Goal: Task Accomplishment & Management: Manage account settings

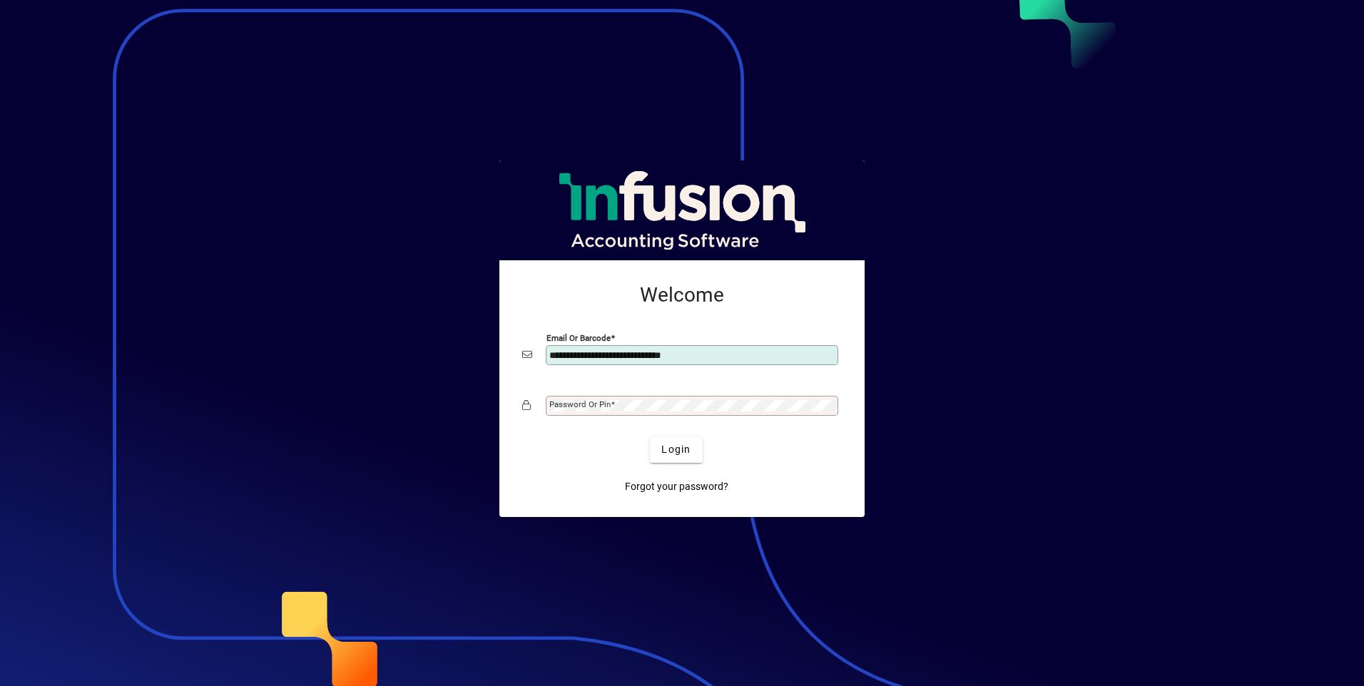
type input "**********"
click at [561, 402] on mat-label "Password or Pin" at bounding box center [579, 405] width 61 height 10
click at [644, 487] on span "Forgot your password?" at bounding box center [676, 486] width 103 height 15
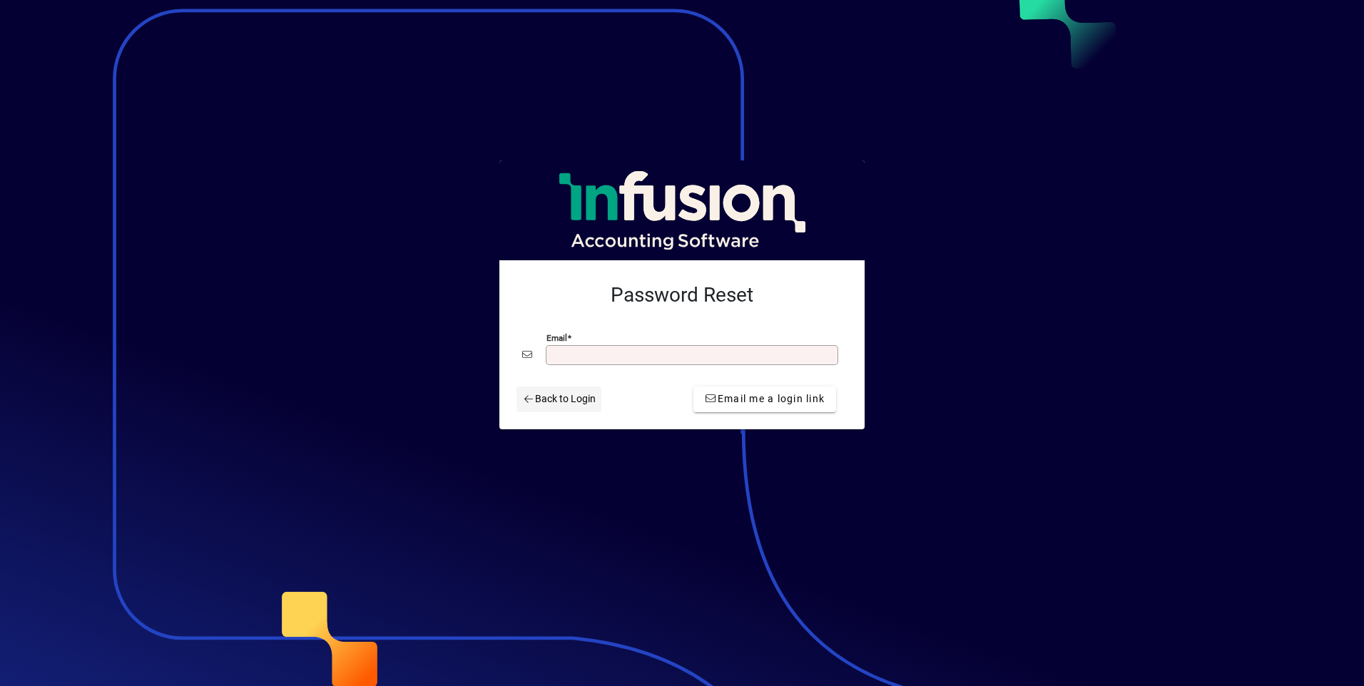
click at [528, 398] on icon at bounding box center [528, 400] width 13 height 10
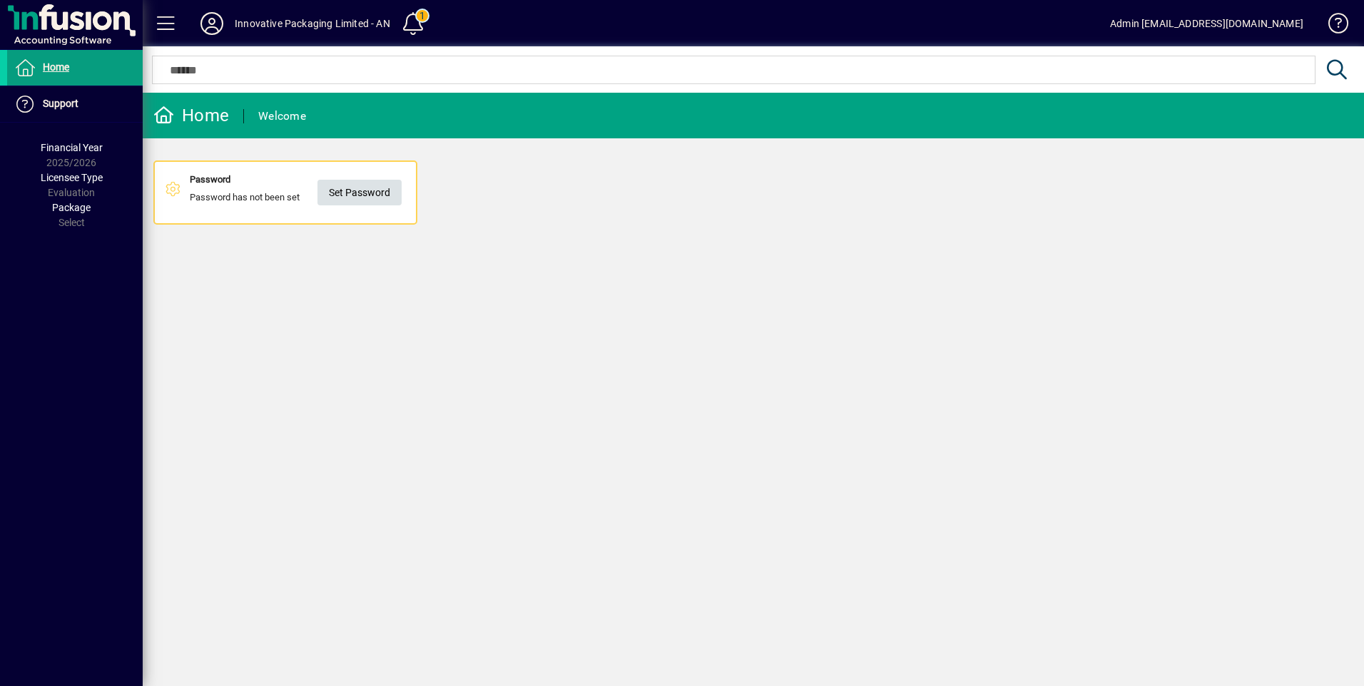
click at [382, 192] on span "Set Password" at bounding box center [359, 193] width 61 height 24
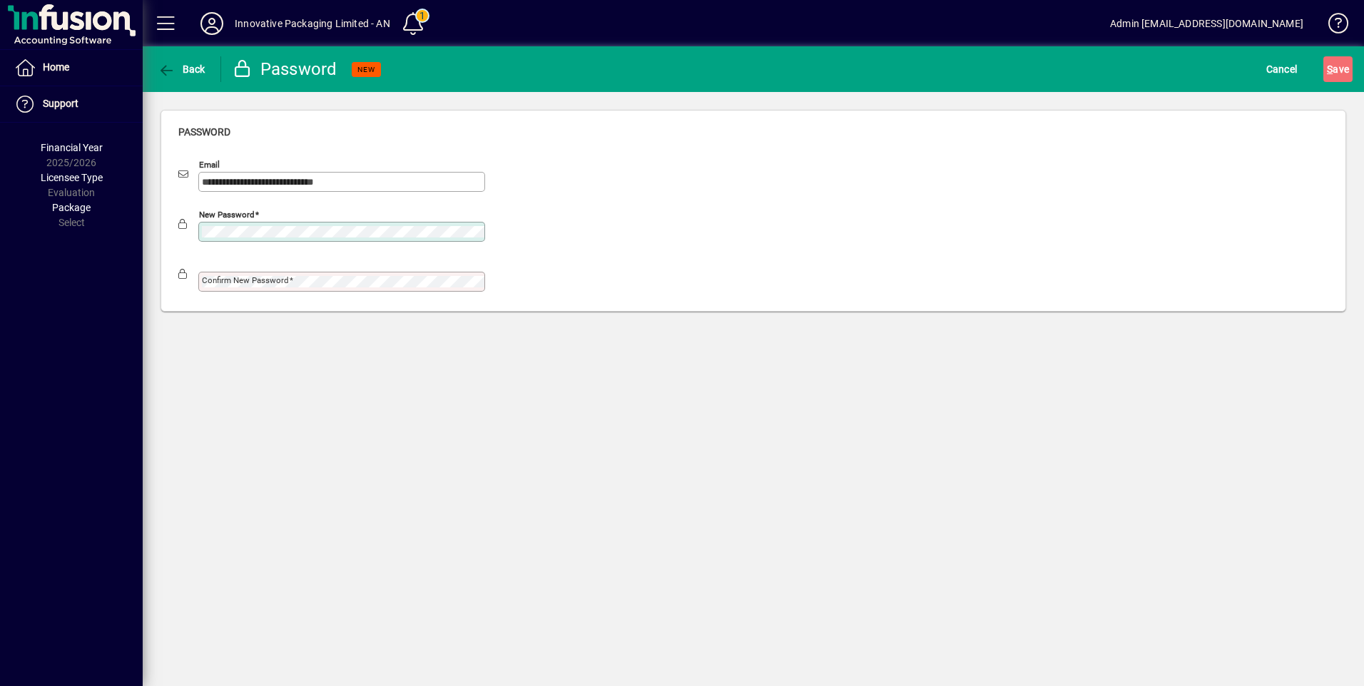
click at [584, 345] on div "**********" at bounding box center [753, 366] width 1221 height 640
click at [227, 277] on mat-label "Confirm new password" at bounding box center [245, 280] width 87 height 10
click at [390, 344] on div "**********" at bounding box center [753, 366] width 1221 height 640
click at [1337, 61] on span "S ave" at bounding box center [1338, 69] width 22 height 23
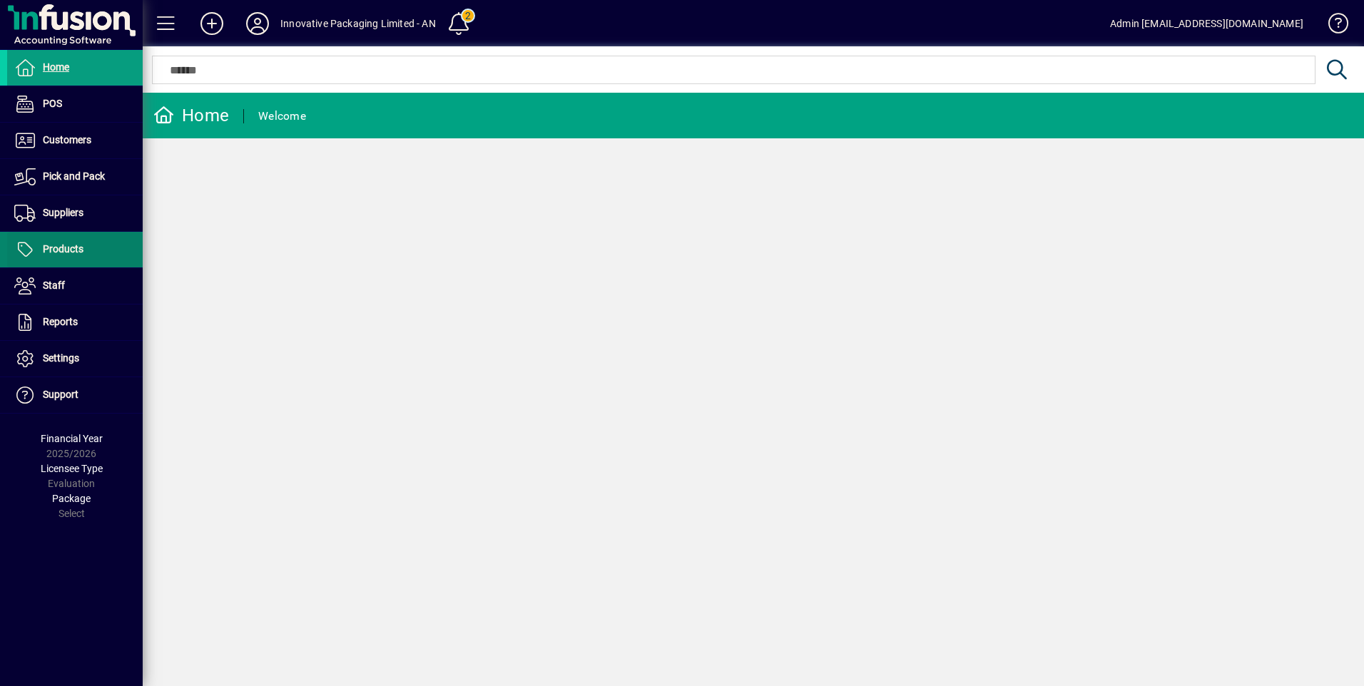
click at [73, 248] on span "Products" at bounding box center [63, 248] width 41 height 11
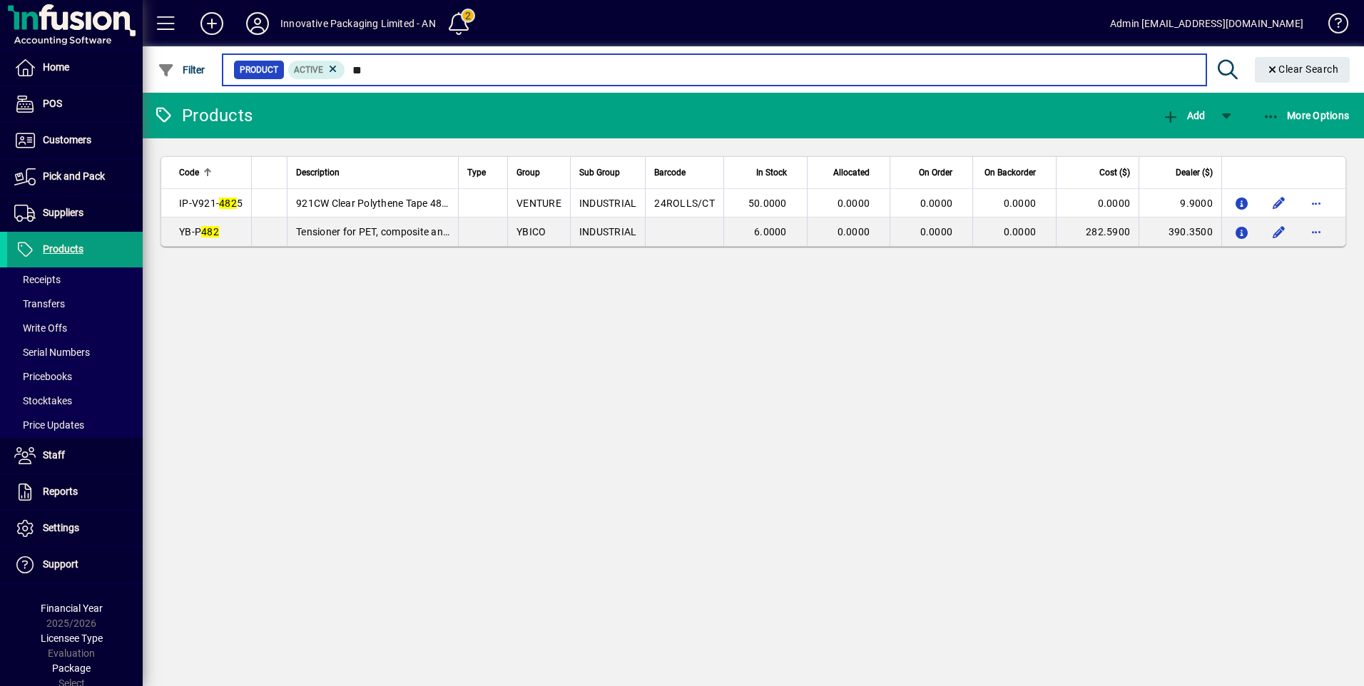
type input "*"
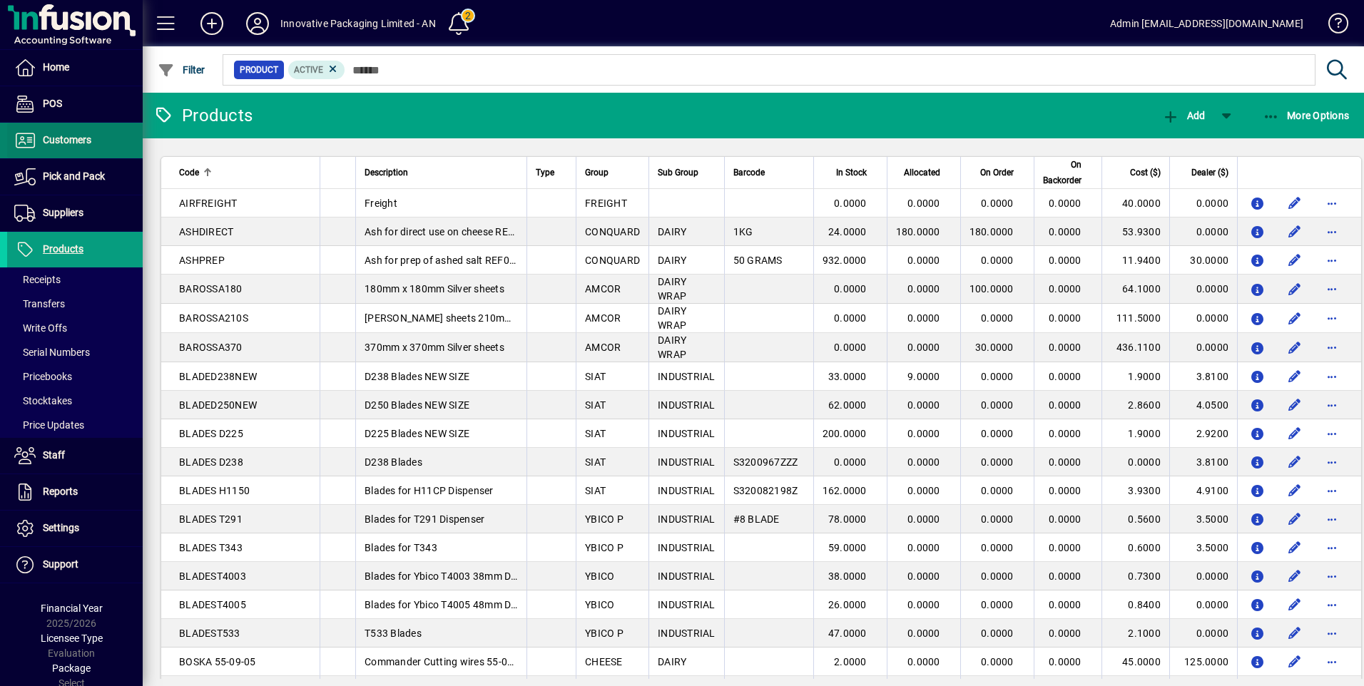
click at [71, 142] on span "Customers" at bounding box center [67, 139] width 49 height 11
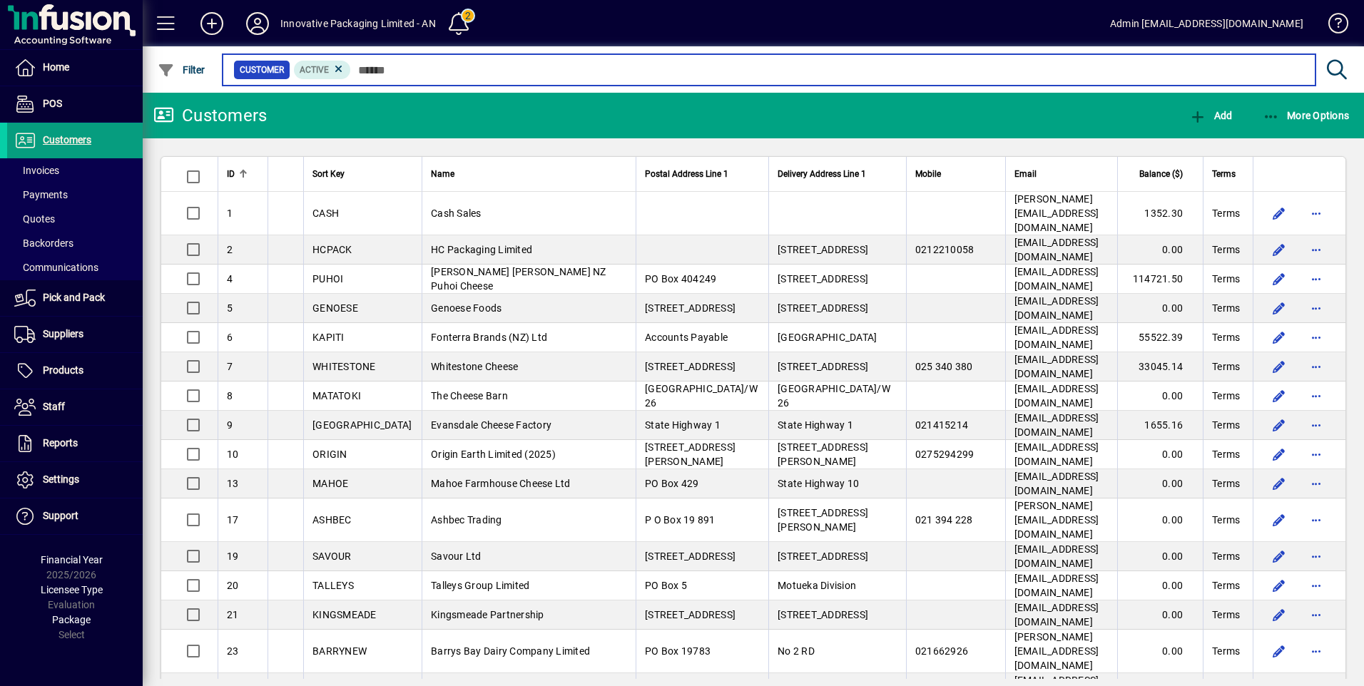
click at [372, 69] on input "text" at bounding box center [827, 70] width 953 height 20
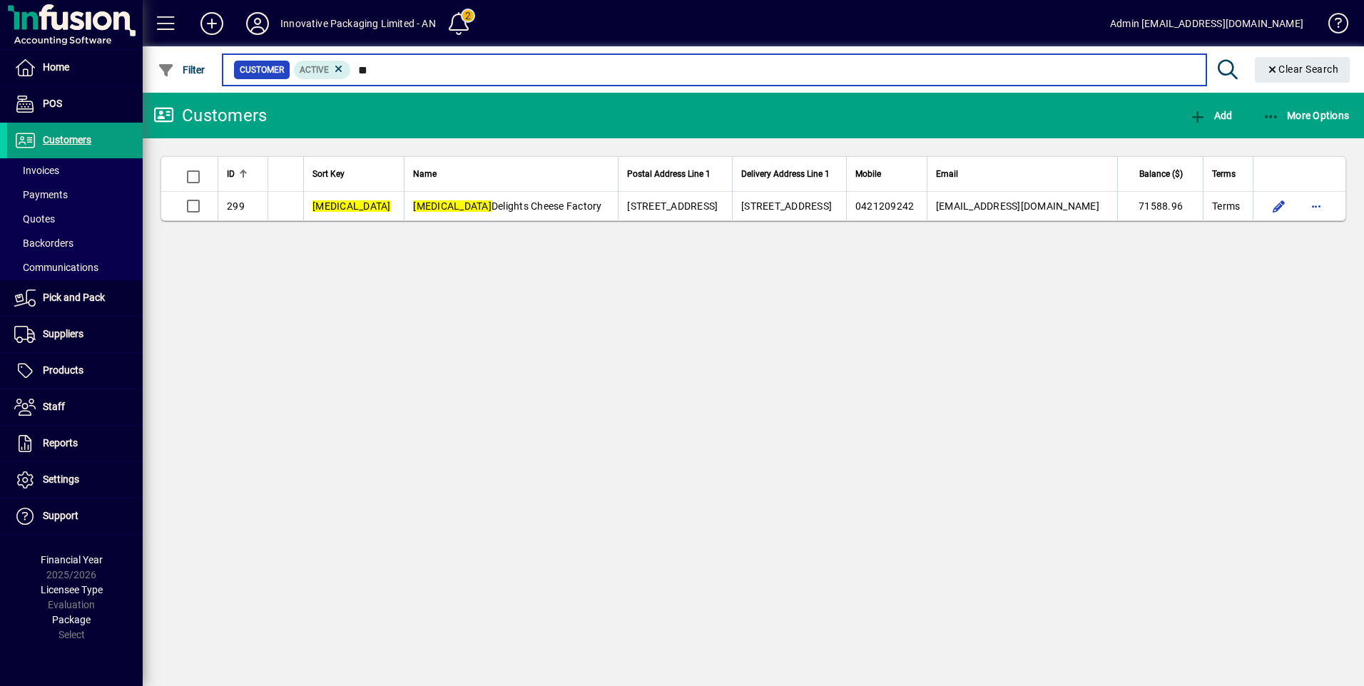
type input "*"
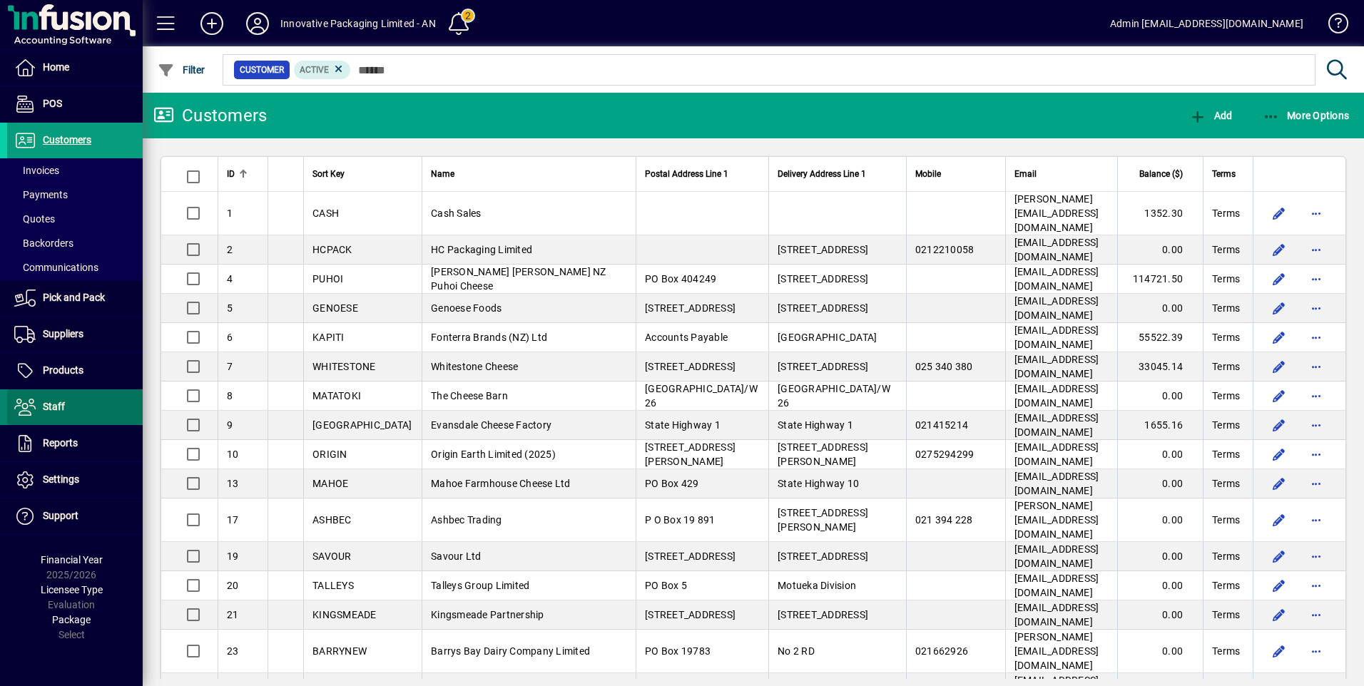
click at [71, 413] on span at bounding box center [75, 407] width 136 height 34
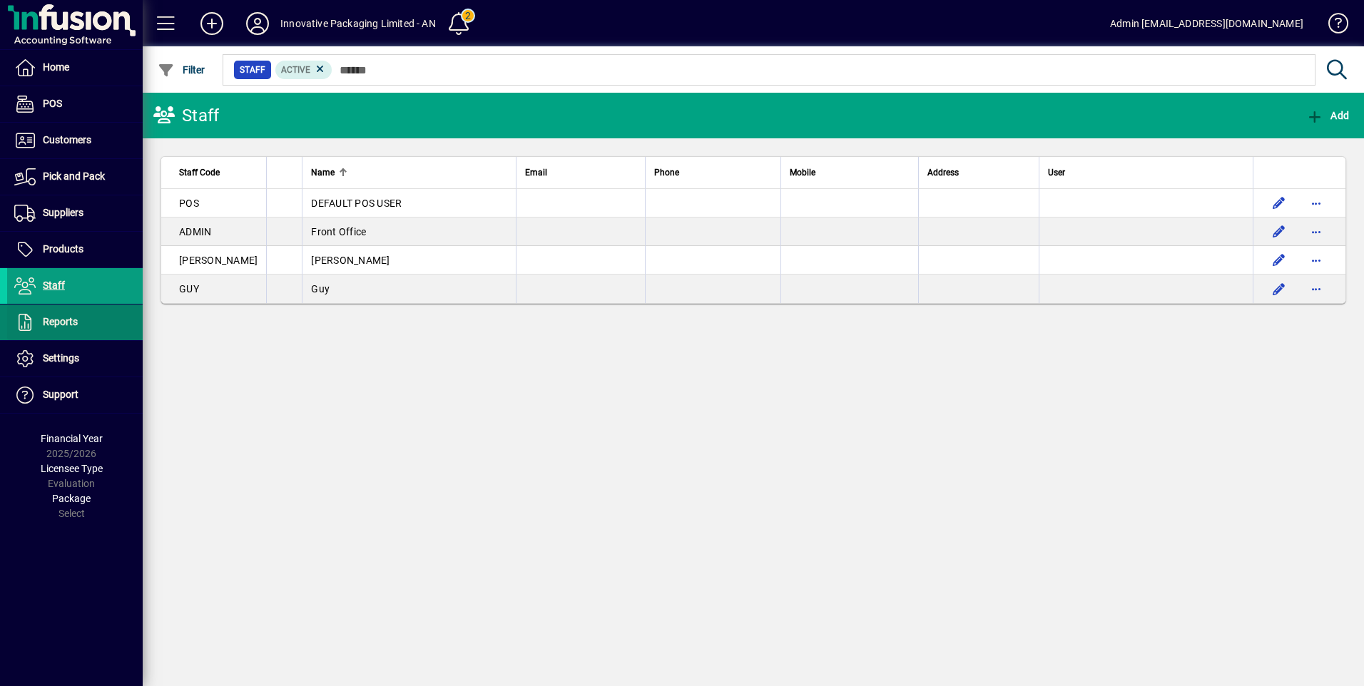
click at [66, 324] on span "Reports" at bounding box center [60, 321] width 35 height 11
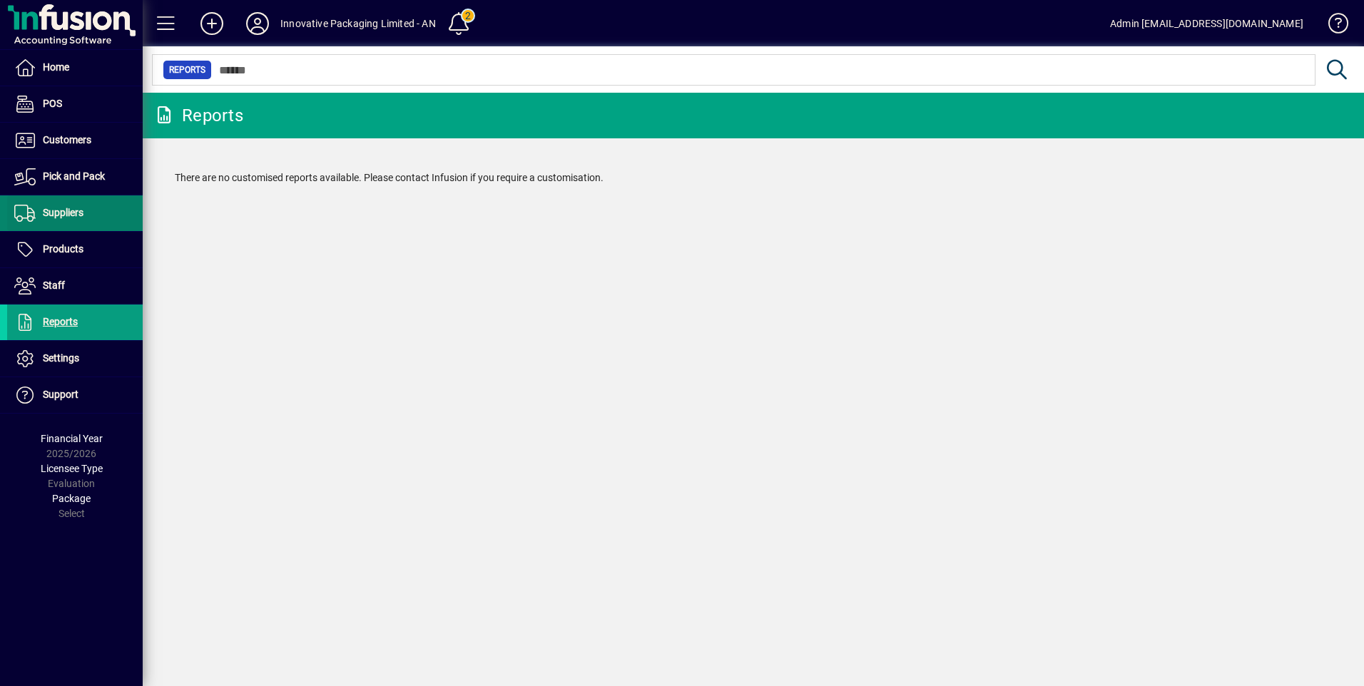
click at [80, 220] on span "Suppliers" at bounding box center [45, 213] width 76 height 17
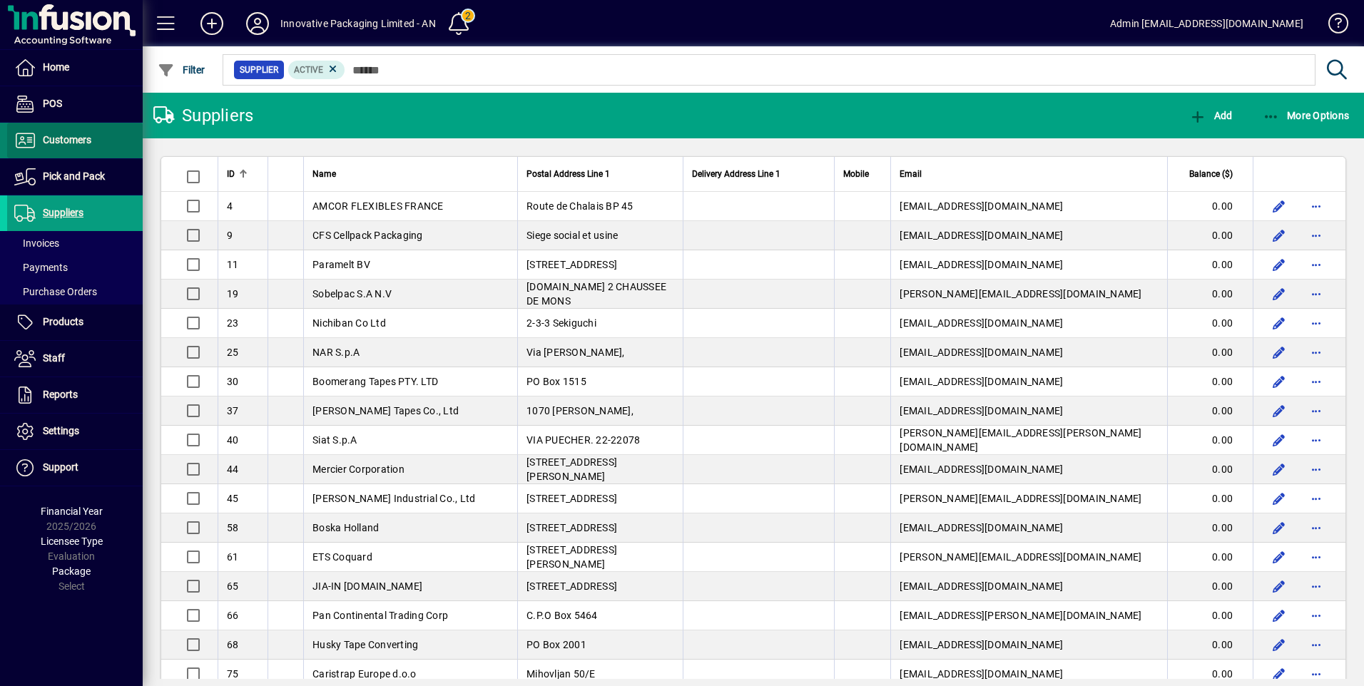
click at [71, 146] on span "Customers" at bounding box center [67, 139] width 49 height 11
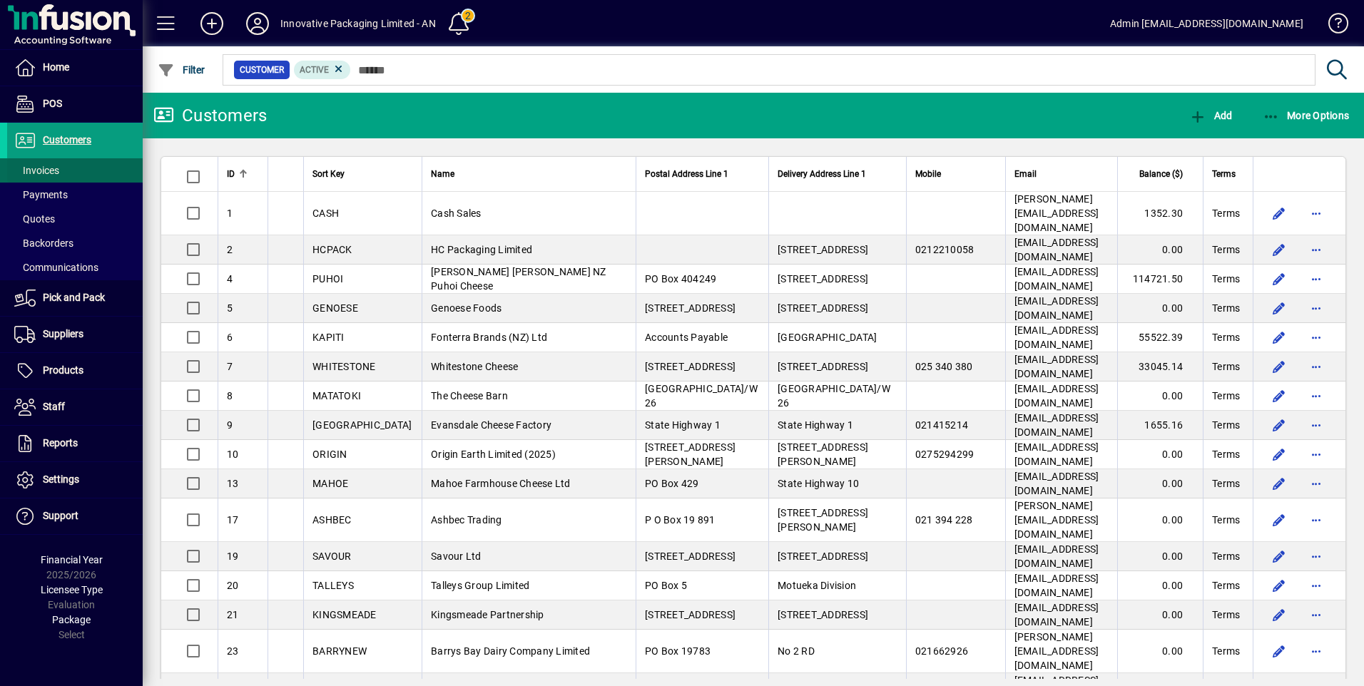
click at [43, 174] on span "Invoices" at bounding box center [36, 170] width 45 height 11
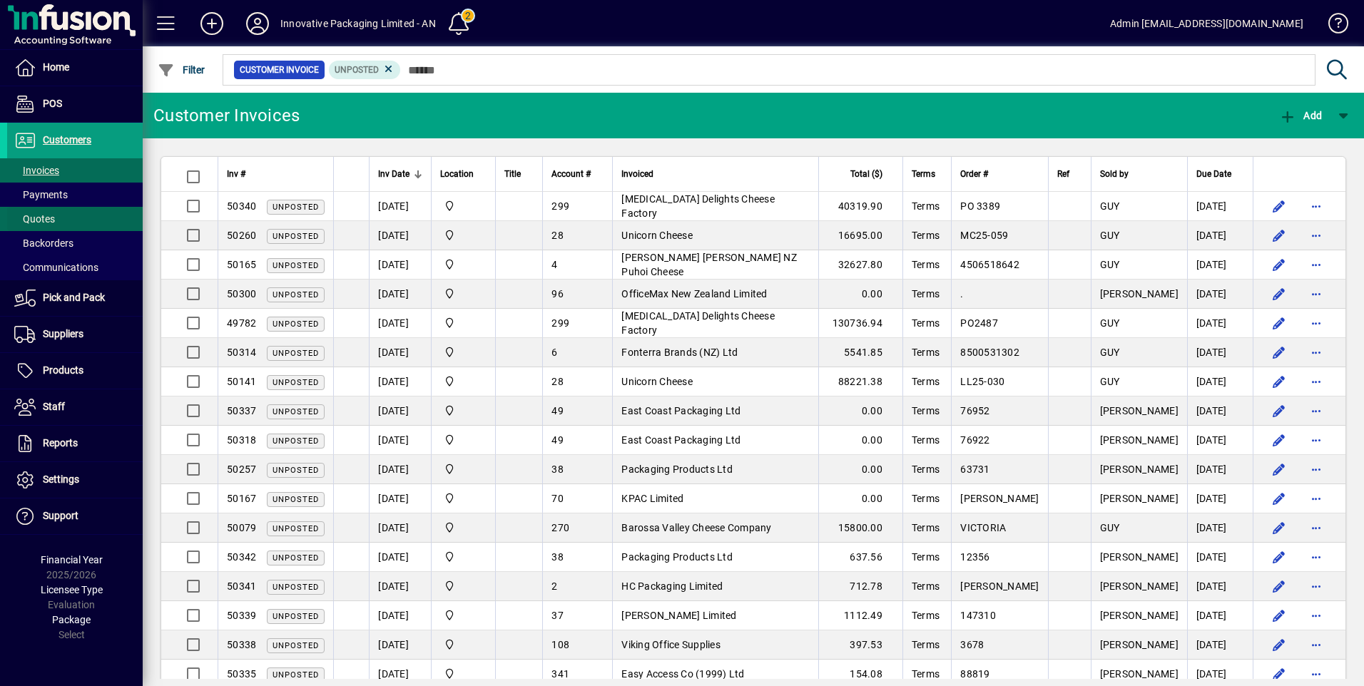
click at [50, 215] on span "Quotes" at bounding box center [34, 218] width 41 height 11
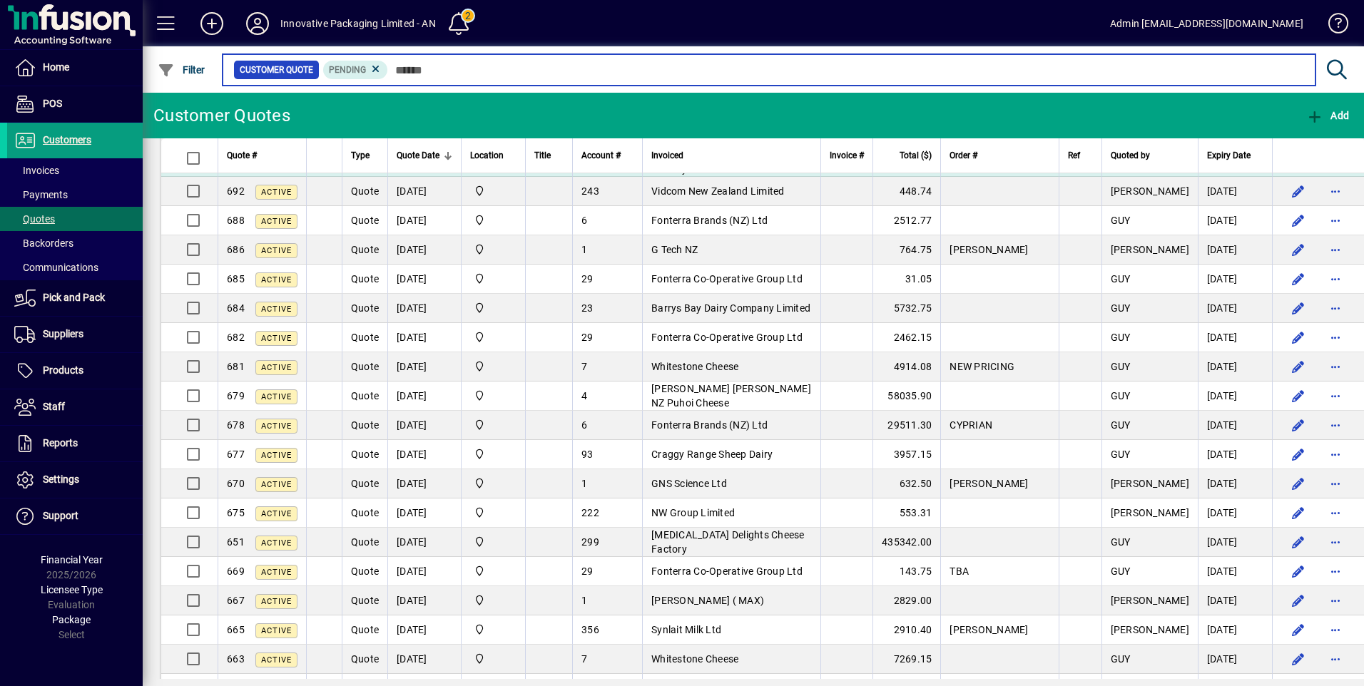
scroll to position [71, 0]
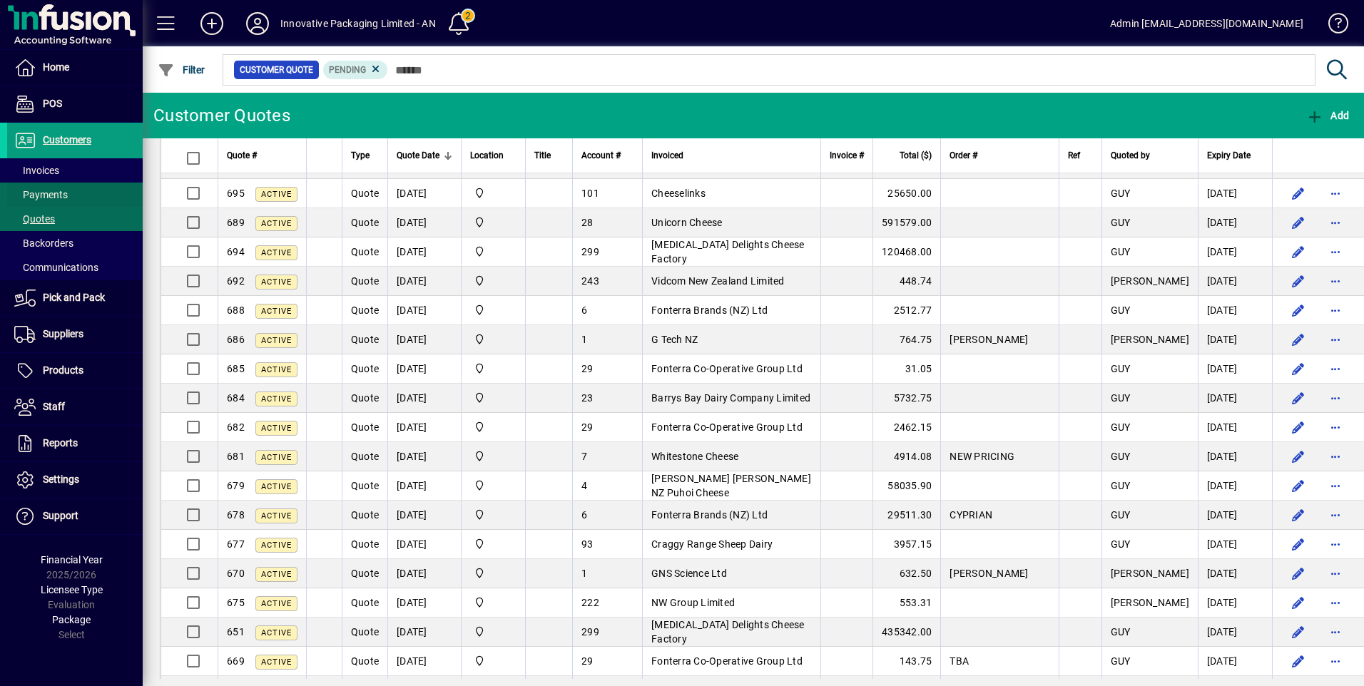
click at [55, 195] on span "Payments" at bounding box center [41, 194] width 54 height 11
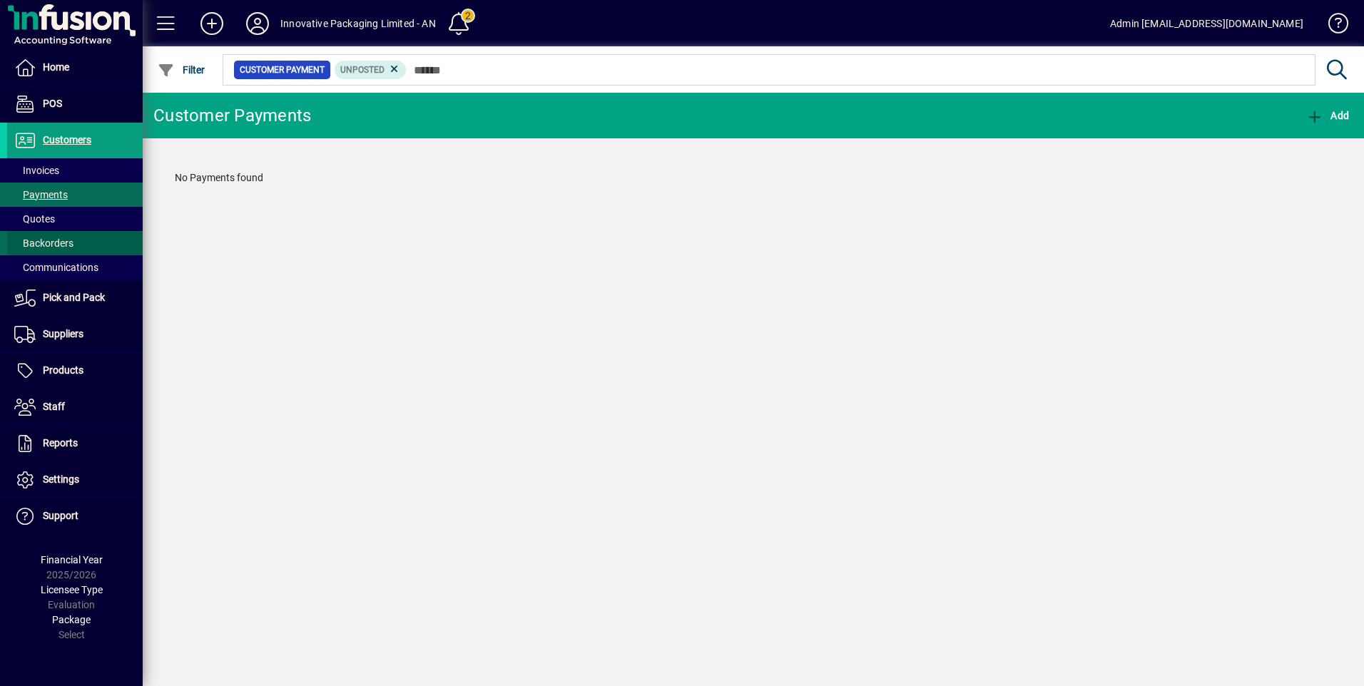
click at [54, 244] on span "Backorders" at bounding box center [43, 243] width 59 height 11
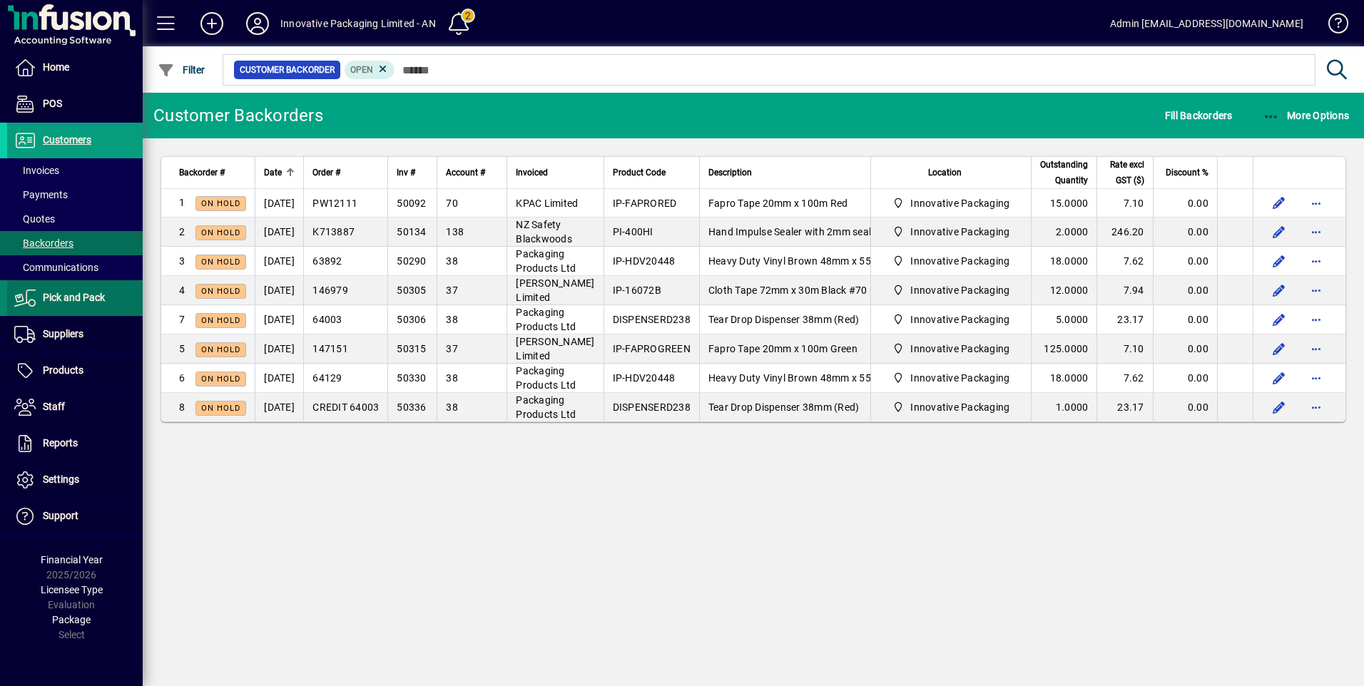
click at [76, 305] on span "Pick and Pack" at bounding box center [56, 298] width 98 height 17
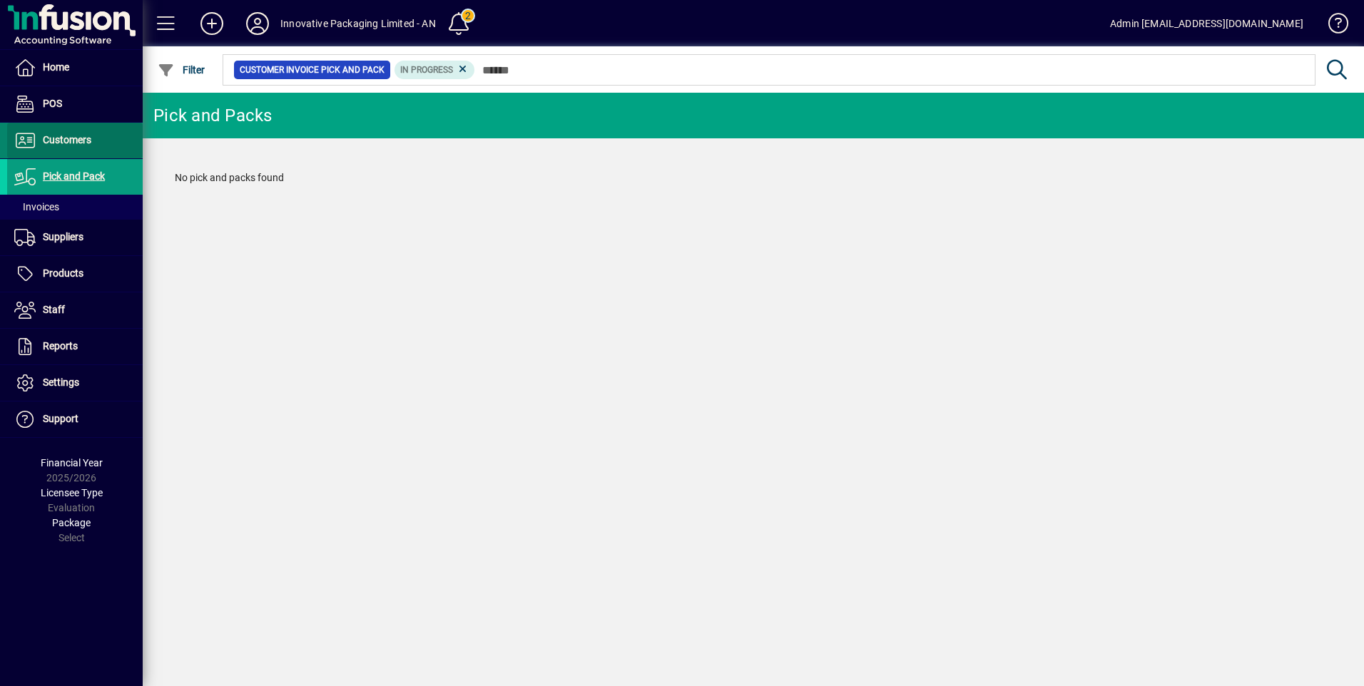
click at [60, 143] on span "Customers" at bounding box center [67, 139] width 49 height 11
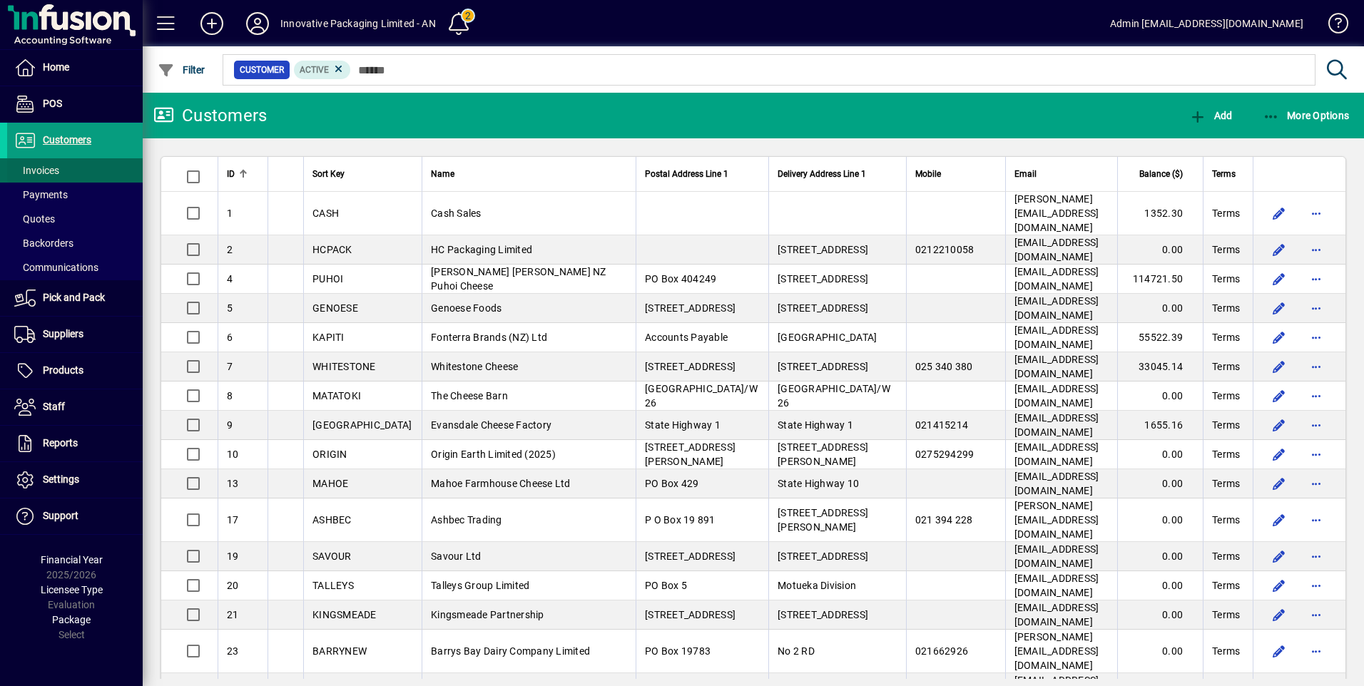
click at [46, 173] on span "Invoices" at bounding box center [36, 170] width 45 height 11
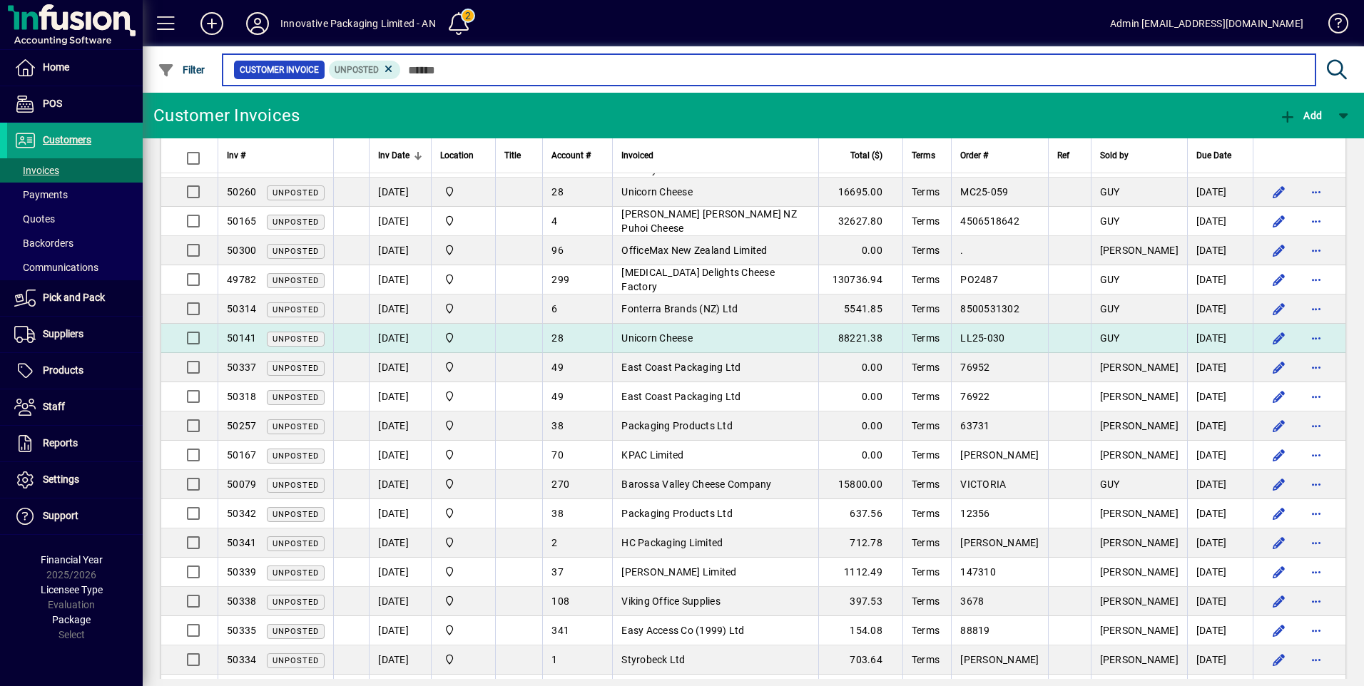
scroll to position [86, 0]
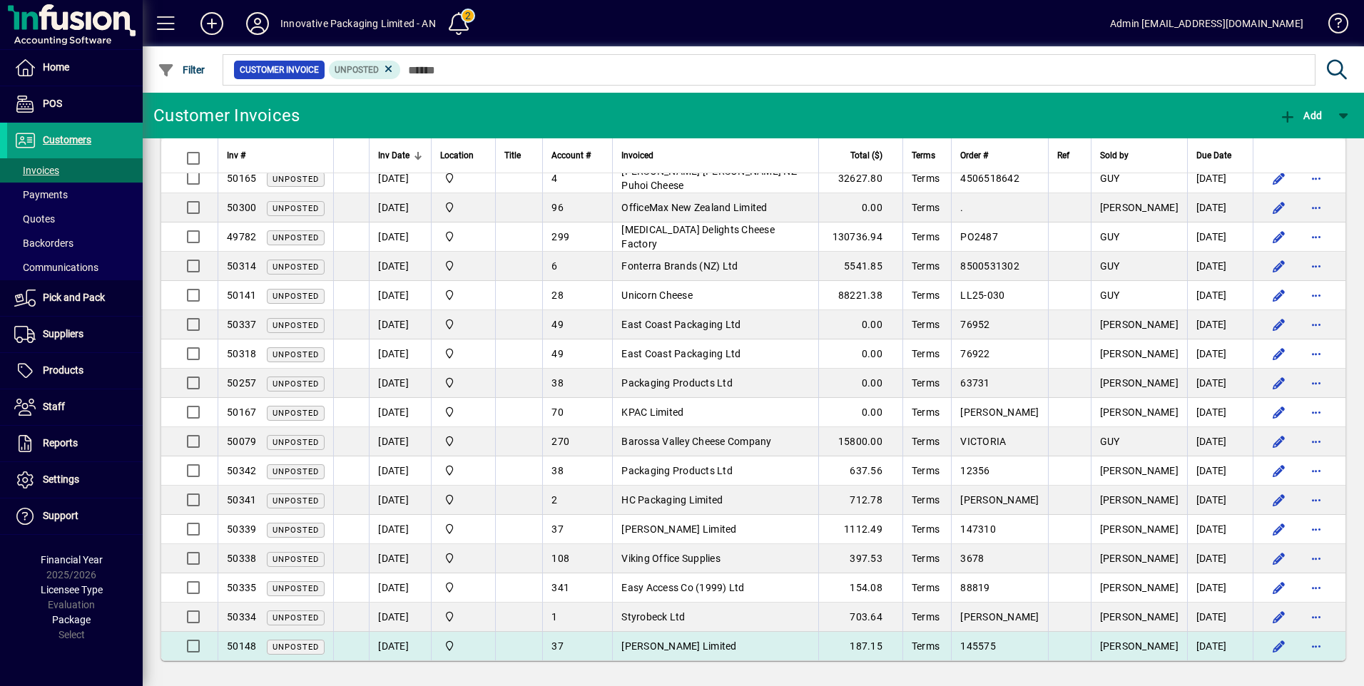
click at [664, 644] on span "[PERSON_NAME] Limited" at bounding box center [678, 646] width 115 height 11
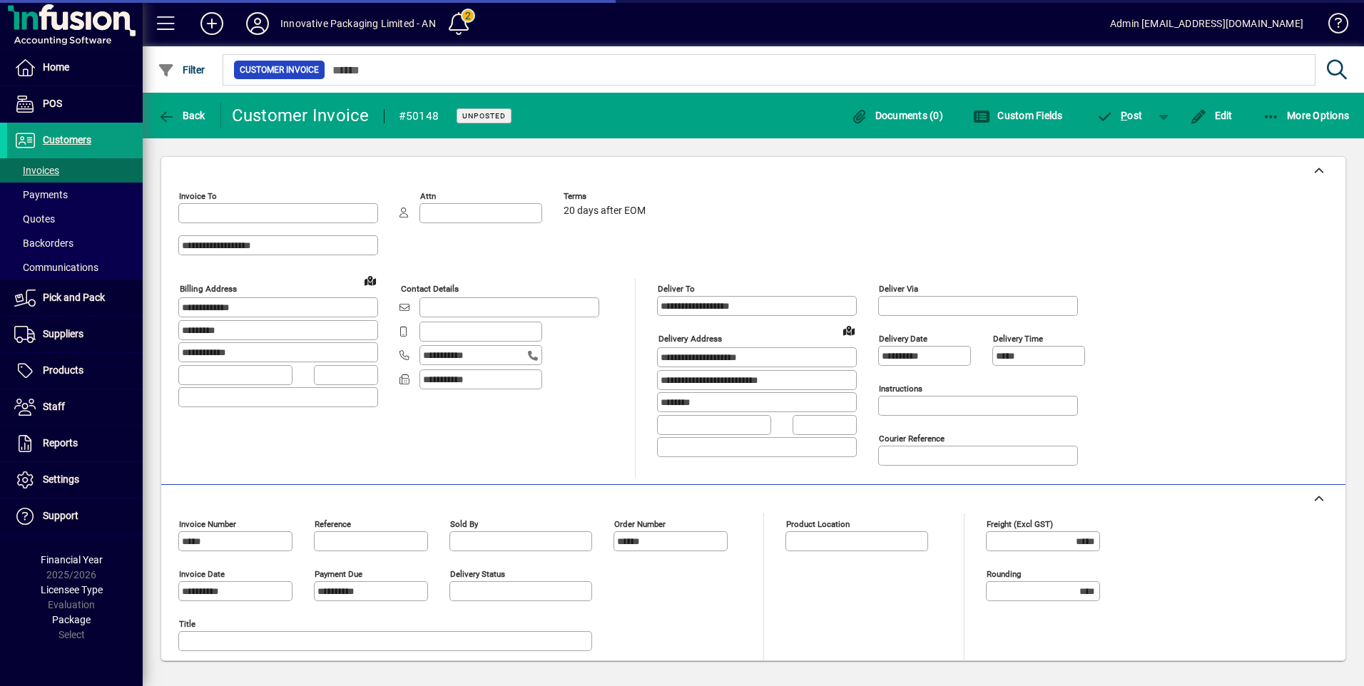
type input "**********"
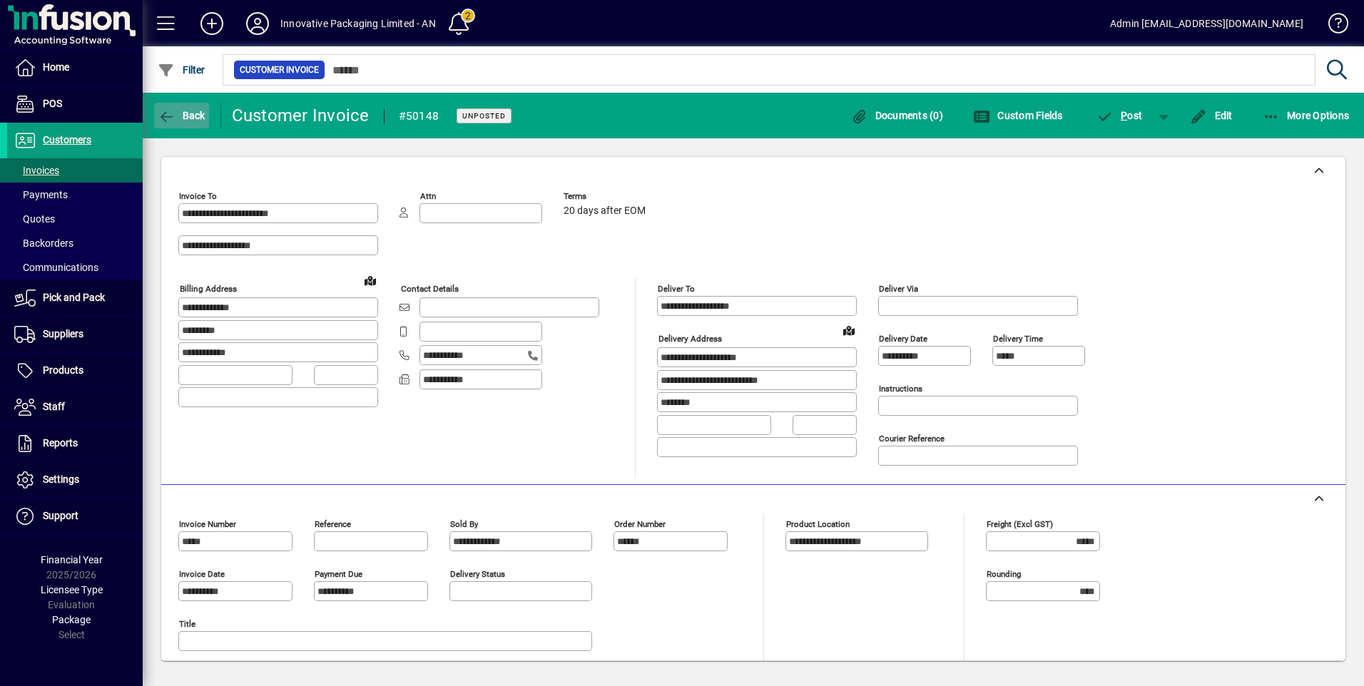
click at [159, 111] on icon "button" at bounding box center [167, 117] width 18 height 14
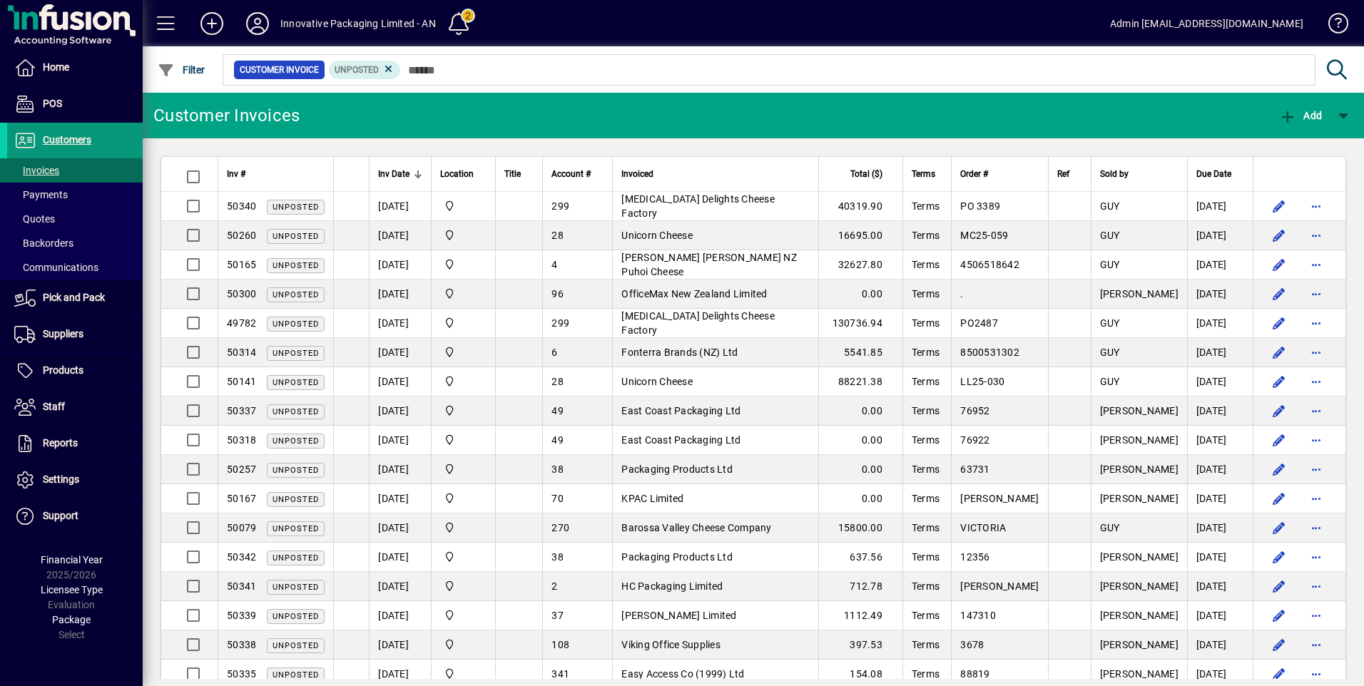
click at [66, 137] on span "Customers" at bounding box center [67, 139] width 49 height 11
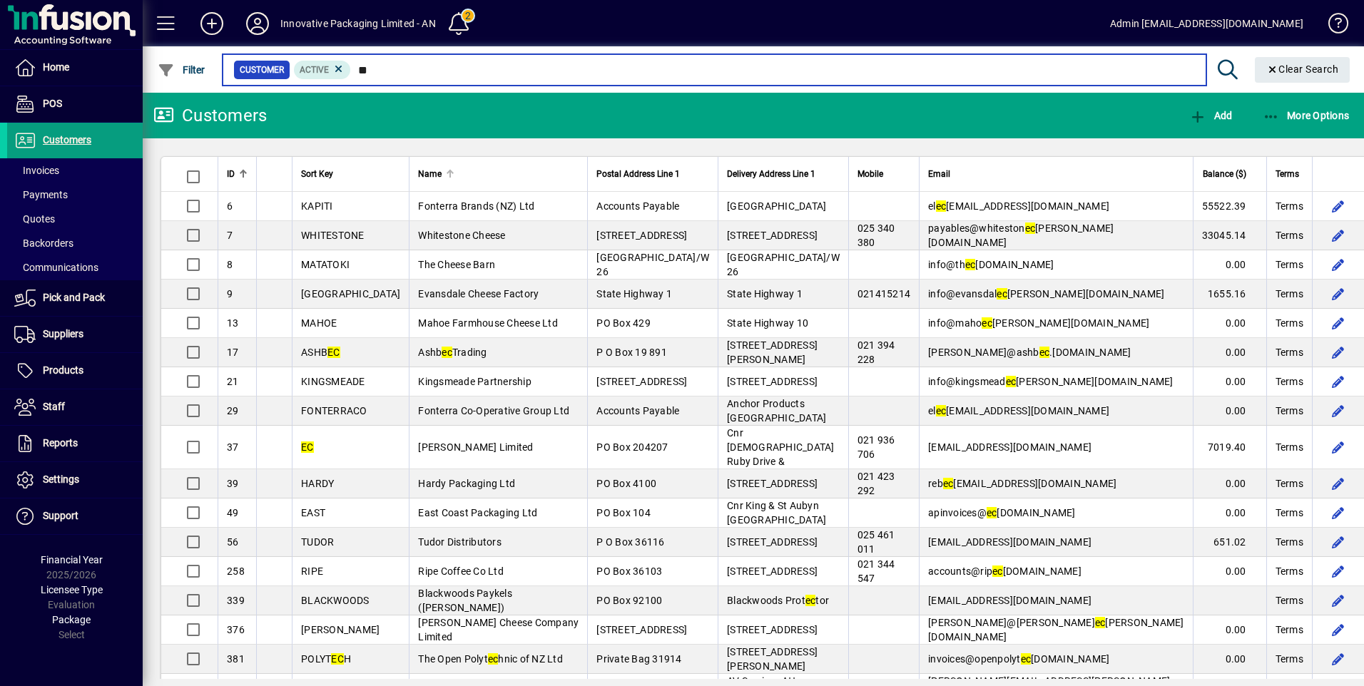
type input "*"
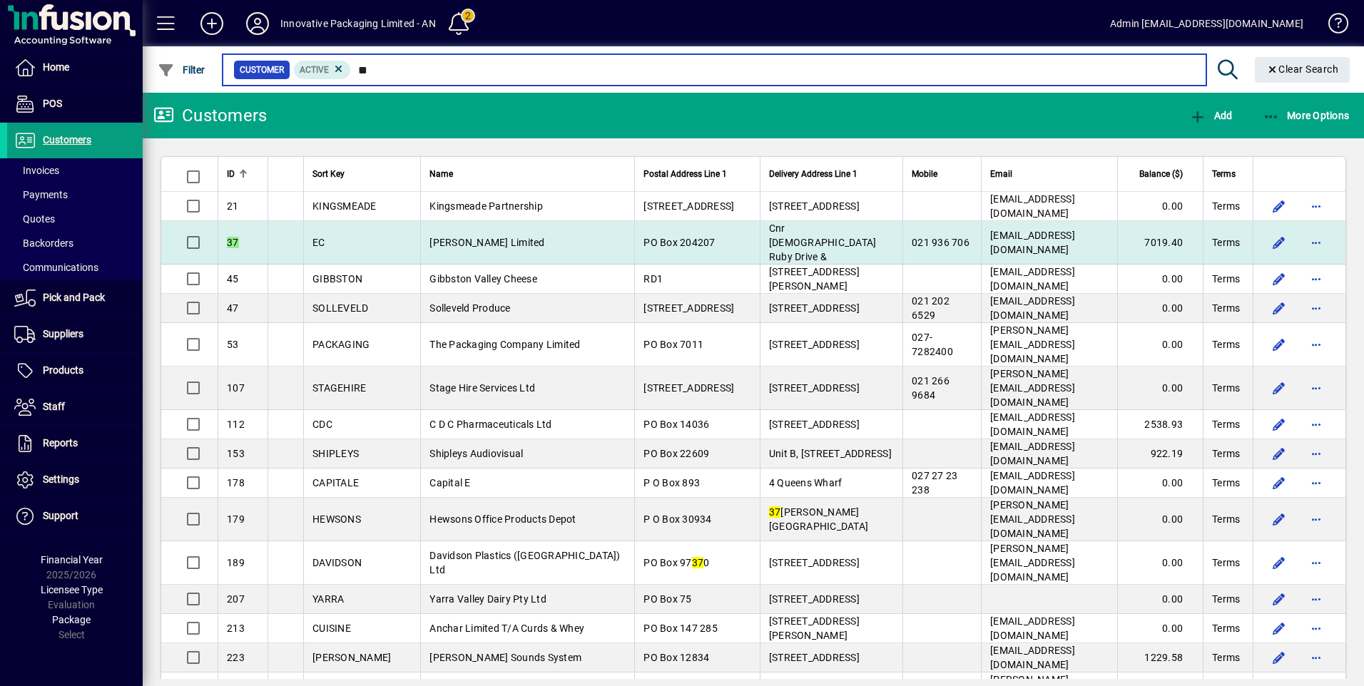
type input "**"
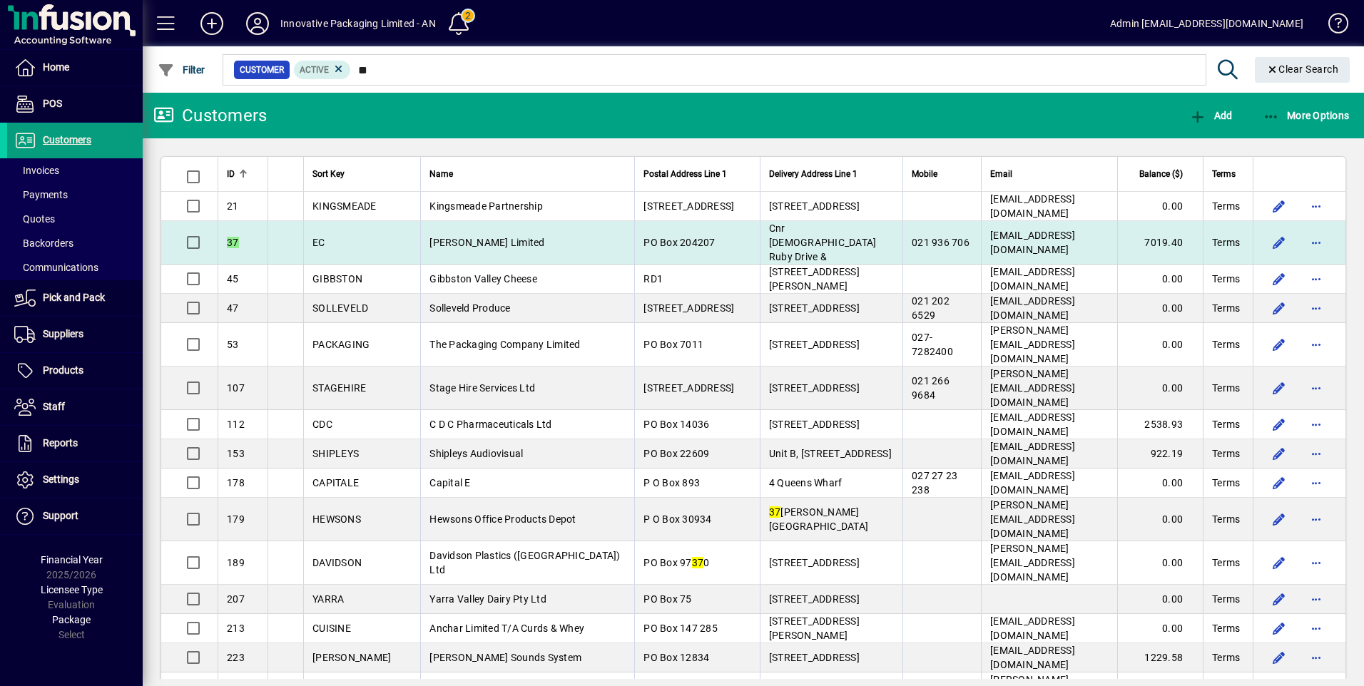
click at [436, 238] on span "[PERSON_NAME] Limited" at bounding box center [487, 242] width 115 height 11
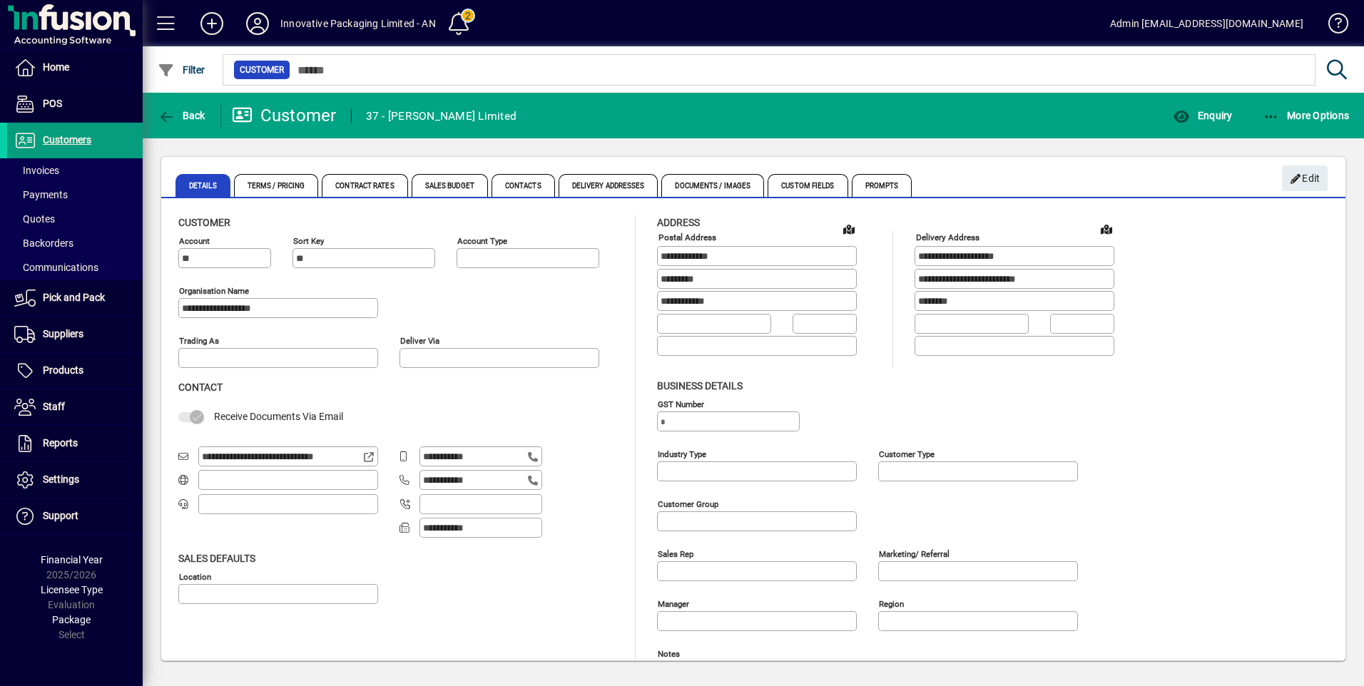
type input "**********"
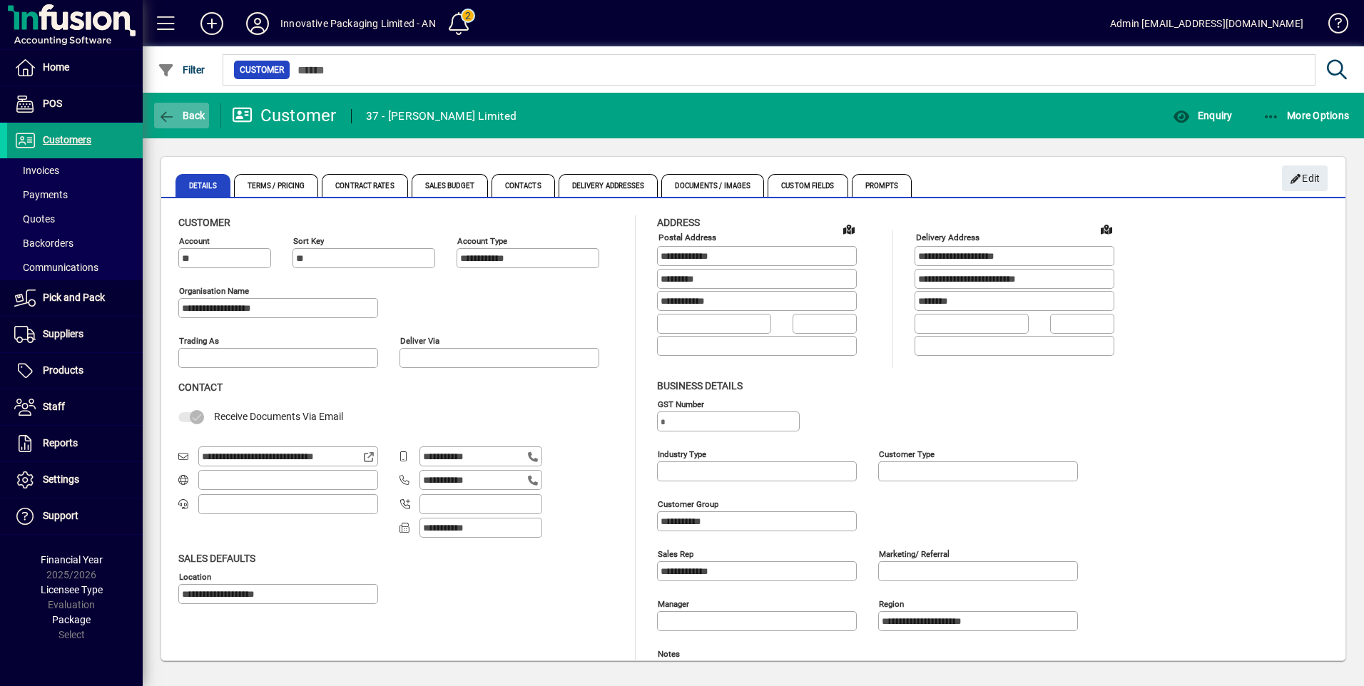
click at [165, 115] on icon "button" at bounding box center [167, 117] width 18 height 14
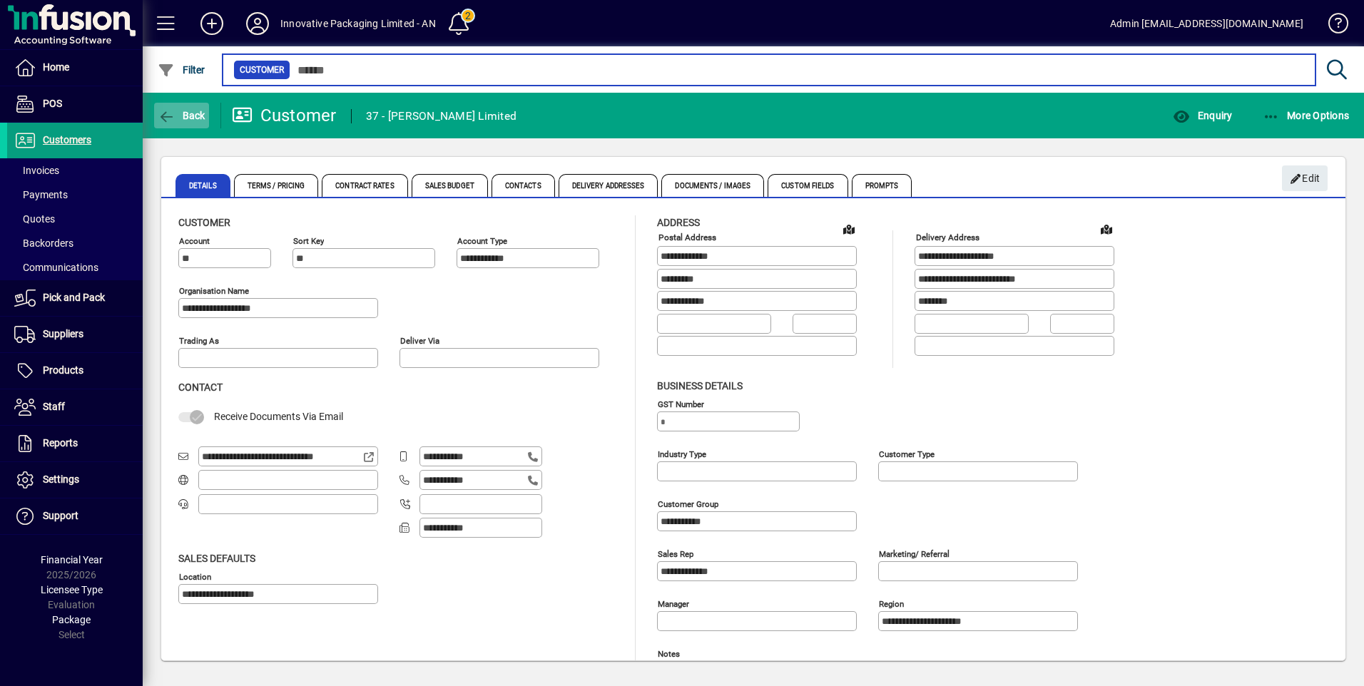
type input "**"
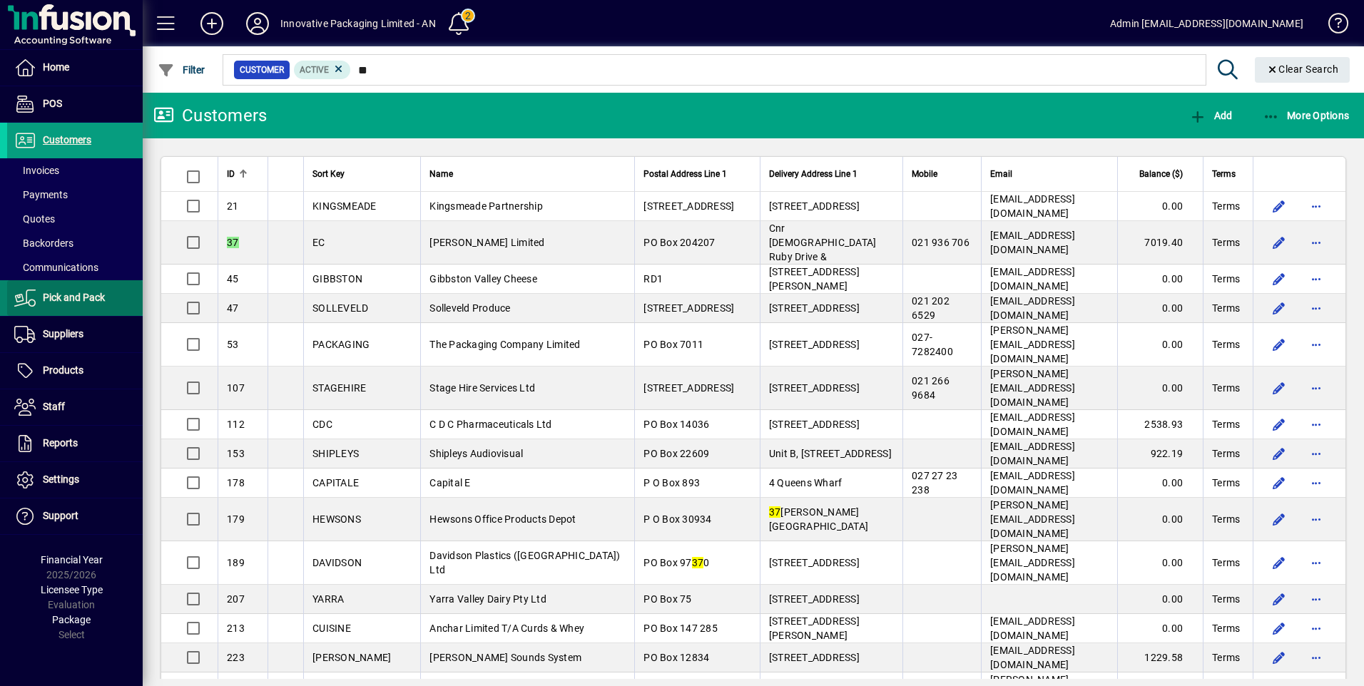
click at [94, 305] on span "Pick and Pack" at bounding box center [56, 298] width 98 height 17
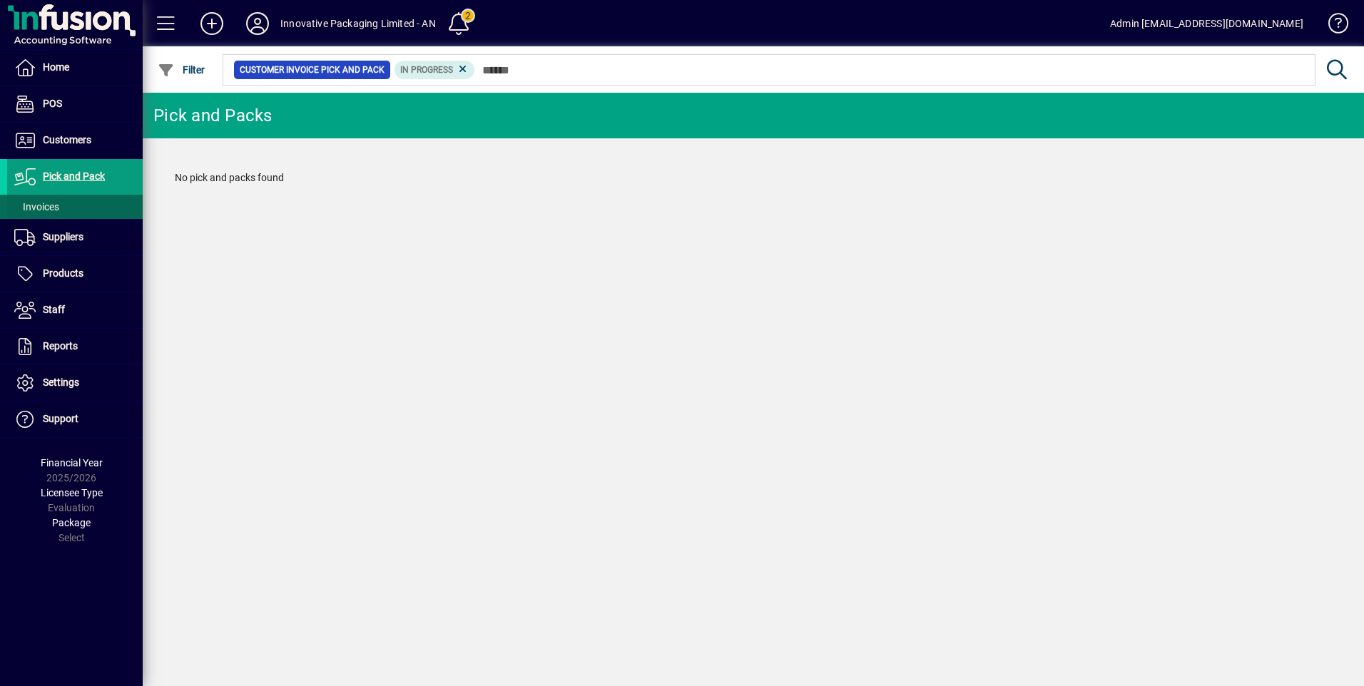
click at [61, 208] on span at bounding box center [75, 207] width 136 height 34
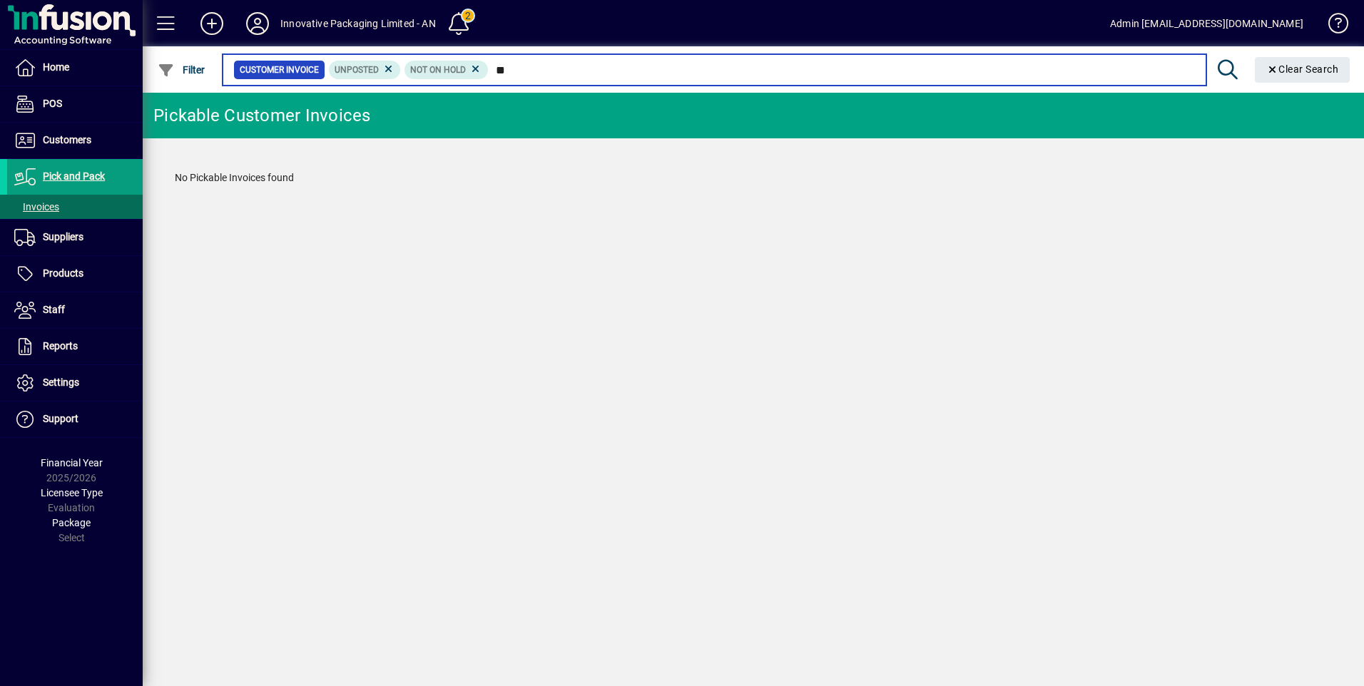
type input "*"
type input "**"
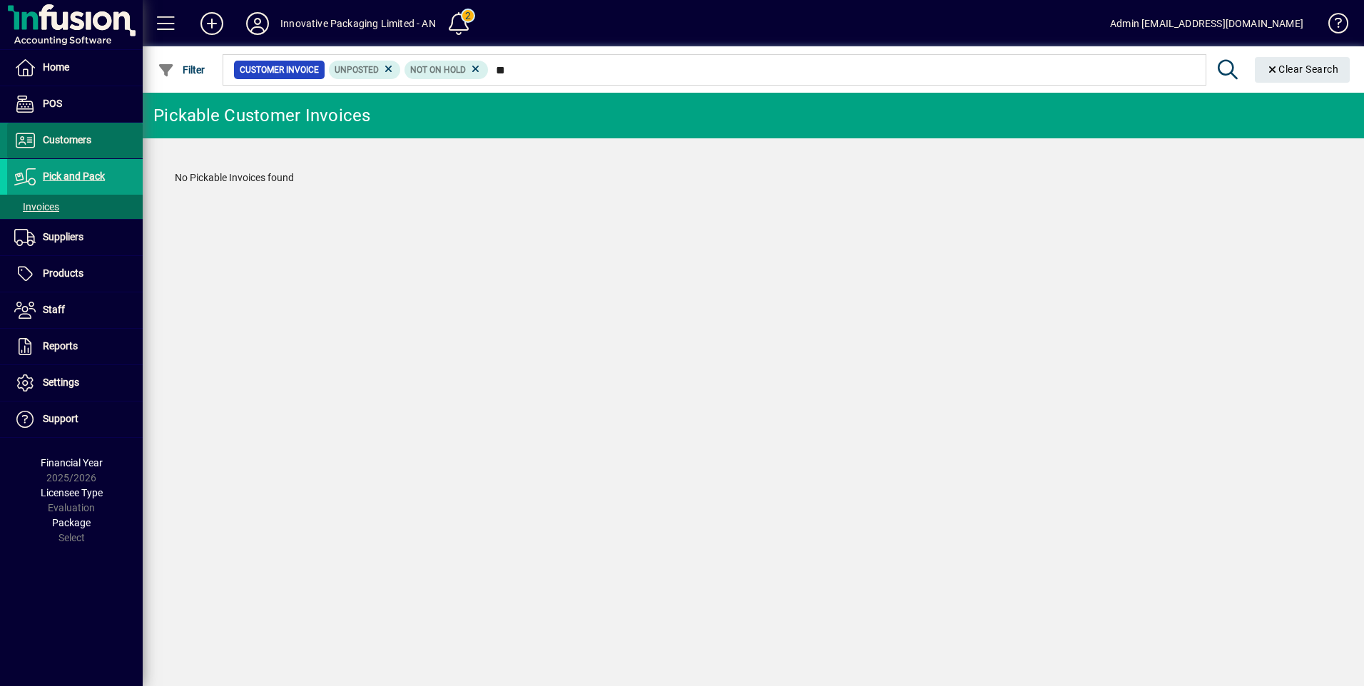
click at [72, 141] on span "Customers" at bounding box center [67, 139] width 49 height 11
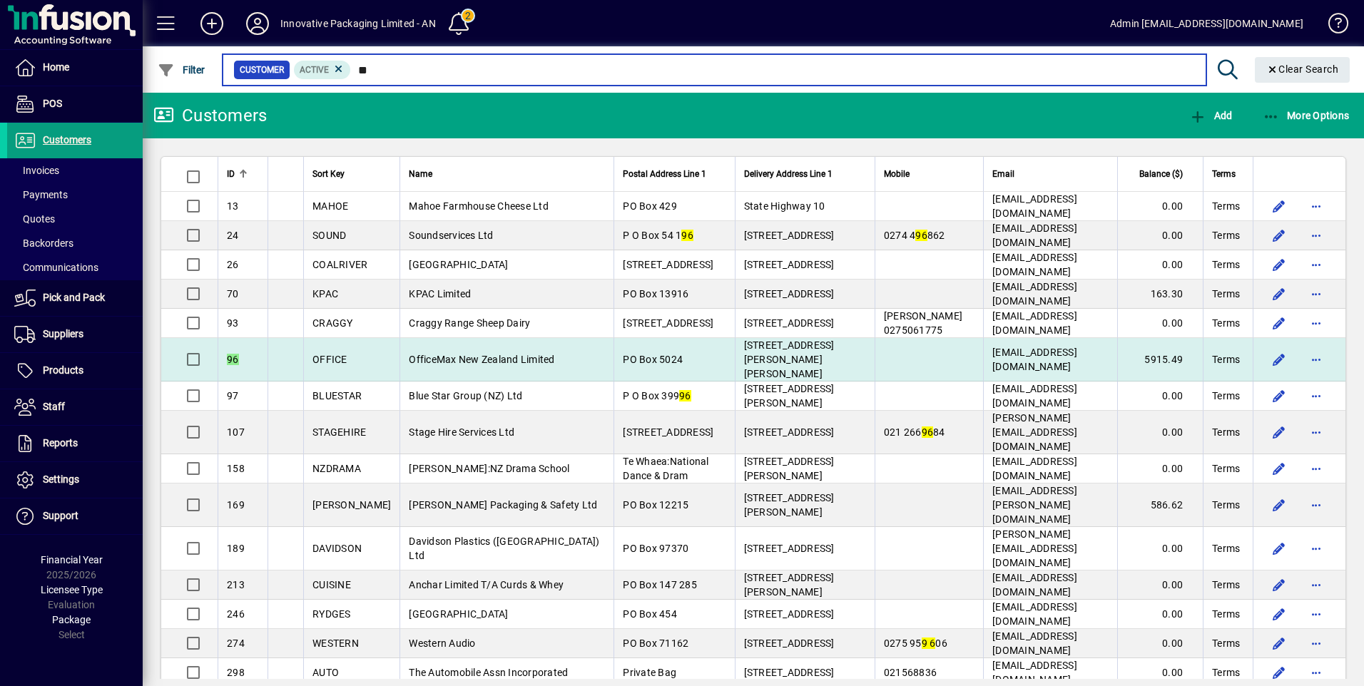
type input "**"
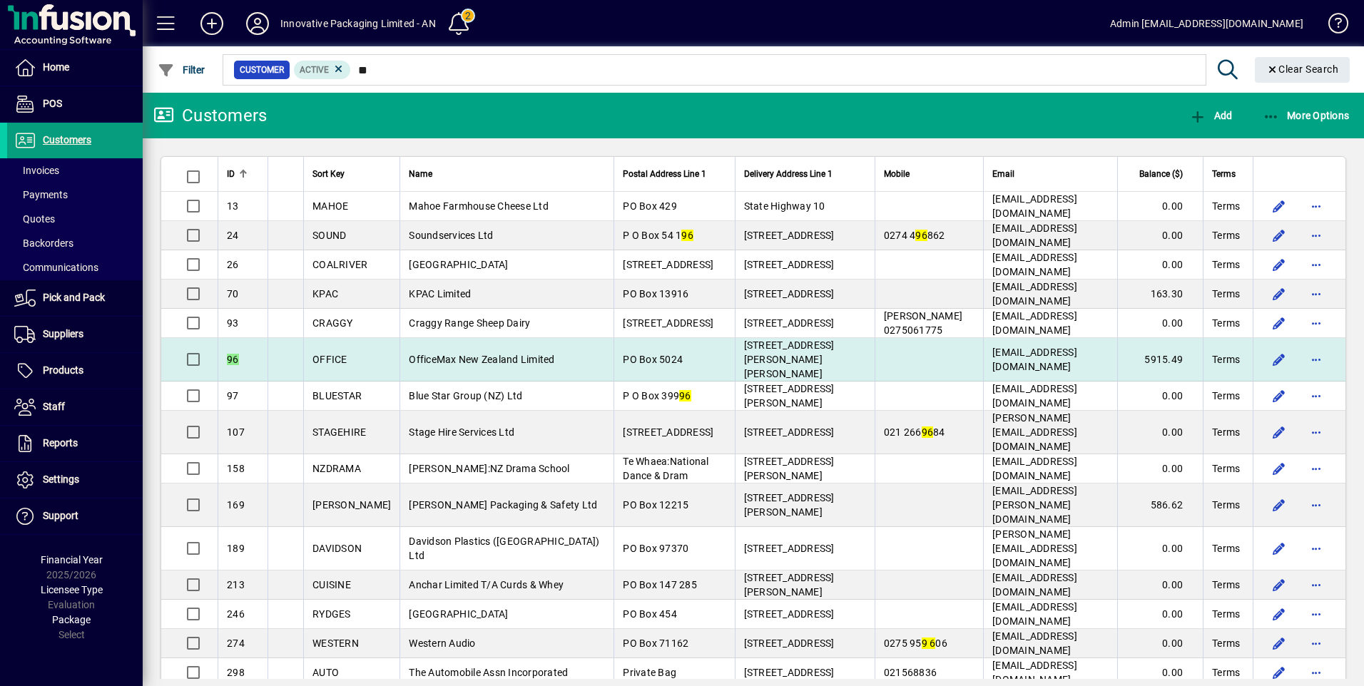
click at [460, 360] on td "OfficeMax New Zealand Limited" at bounding box center [507, 360] width 214 height 44
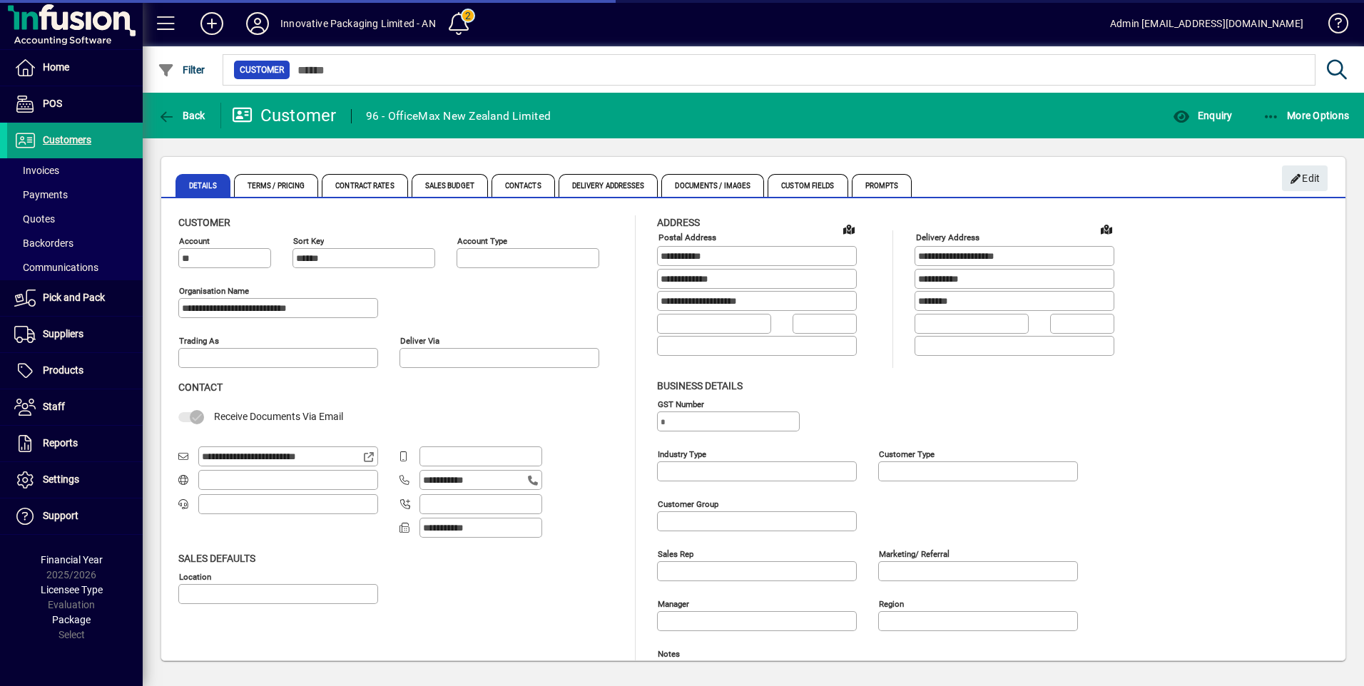
type input "**********"
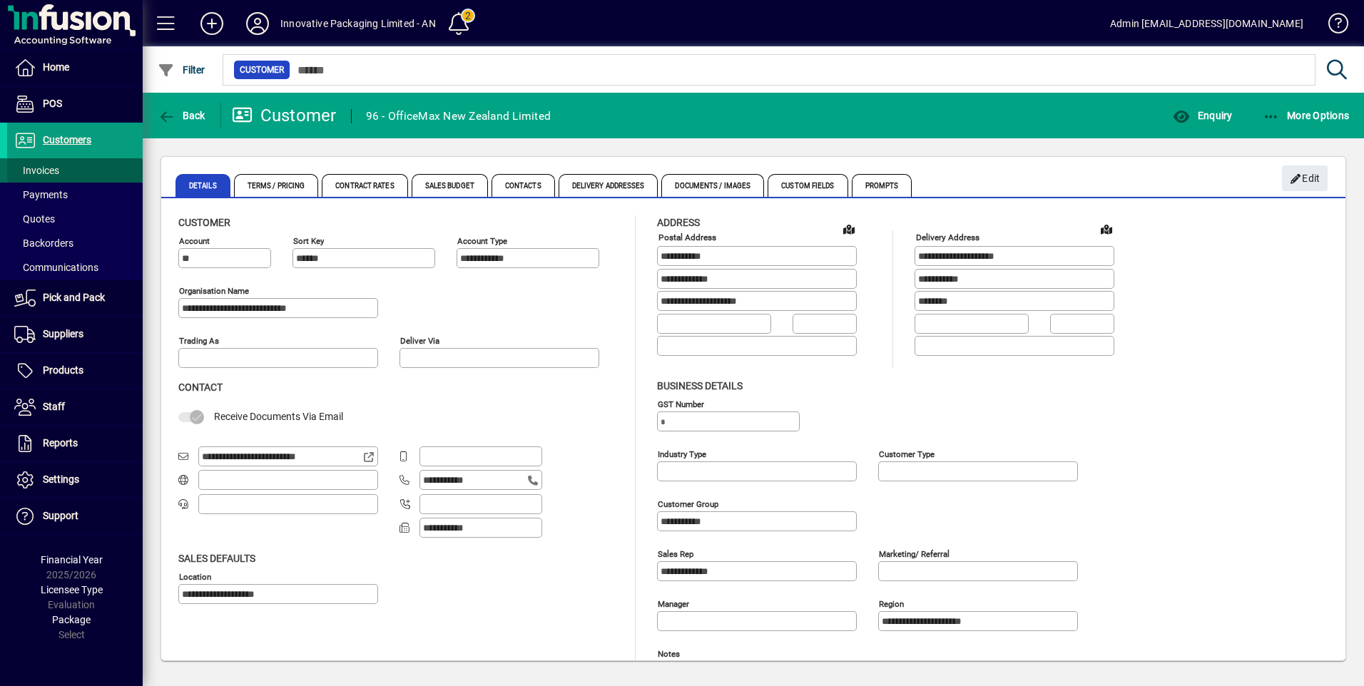
click at [45, 176] on span "Invoices" at bounding box center [36, 170] width 45 height 11
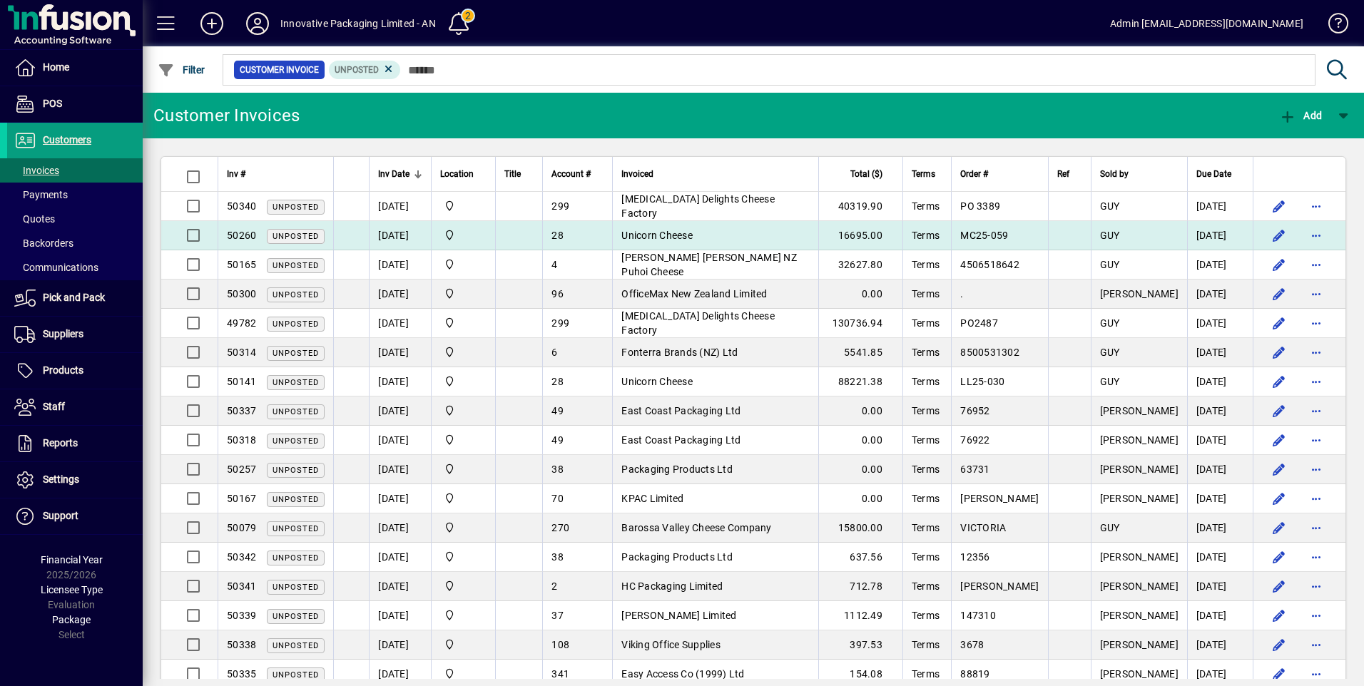
click at [404, 237] on td "[DATE]" at bounding box center [400, 235] width 62 height 29
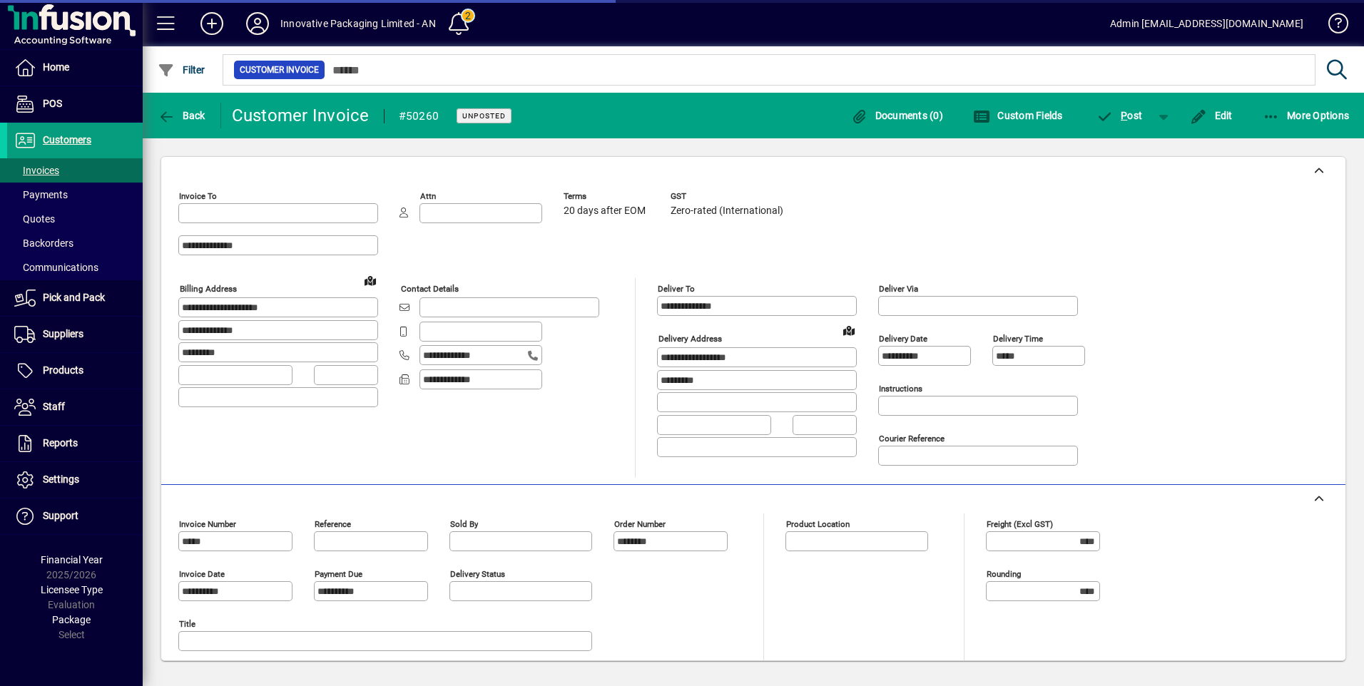
type input "**********"
type input "*********"
type input "**********"
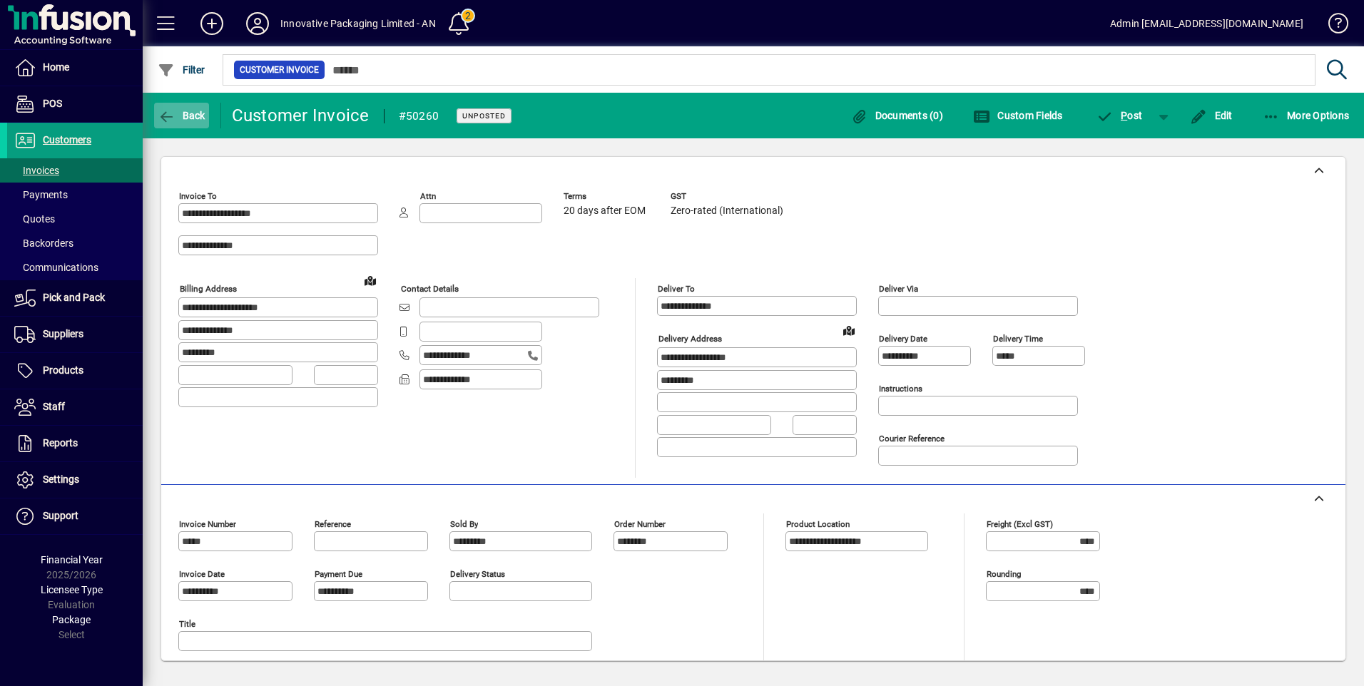
click at [168, 120] on icon "button" at bounding box center [167, 117] width 18 height 14
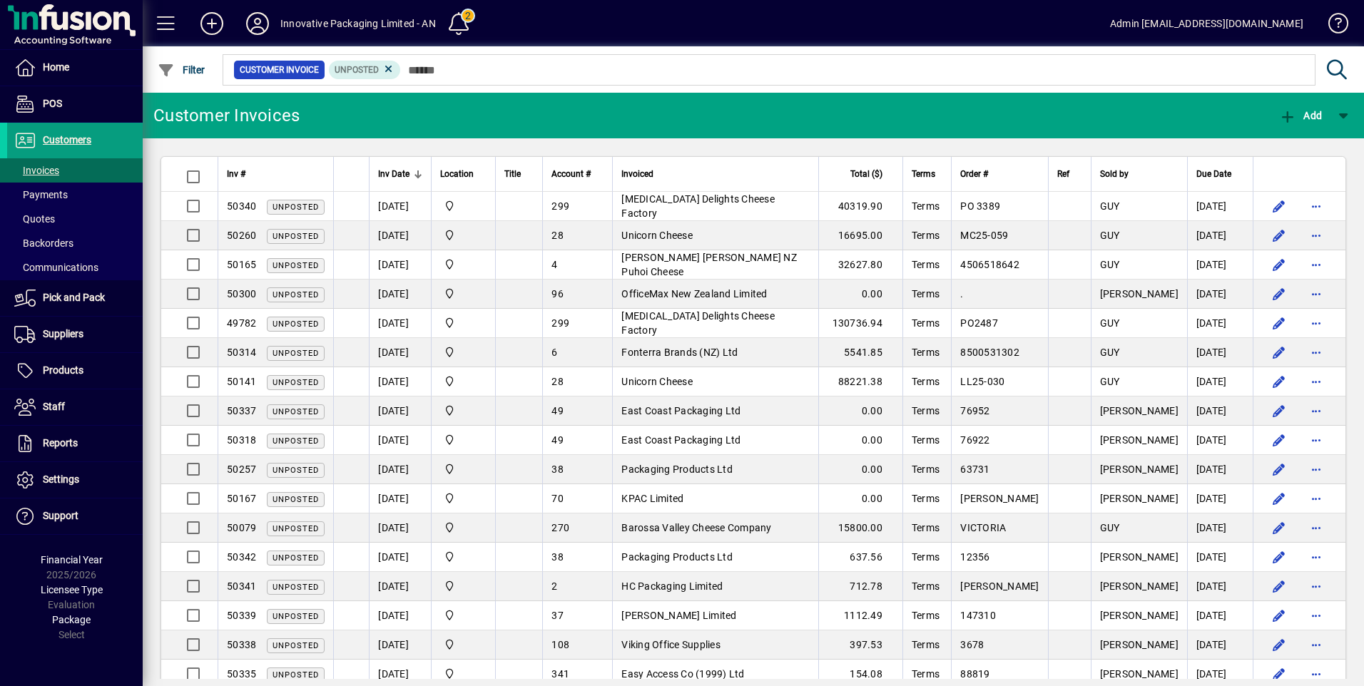
click at [415, 173] on div at bounding box center [418, 174] width 9 height 9
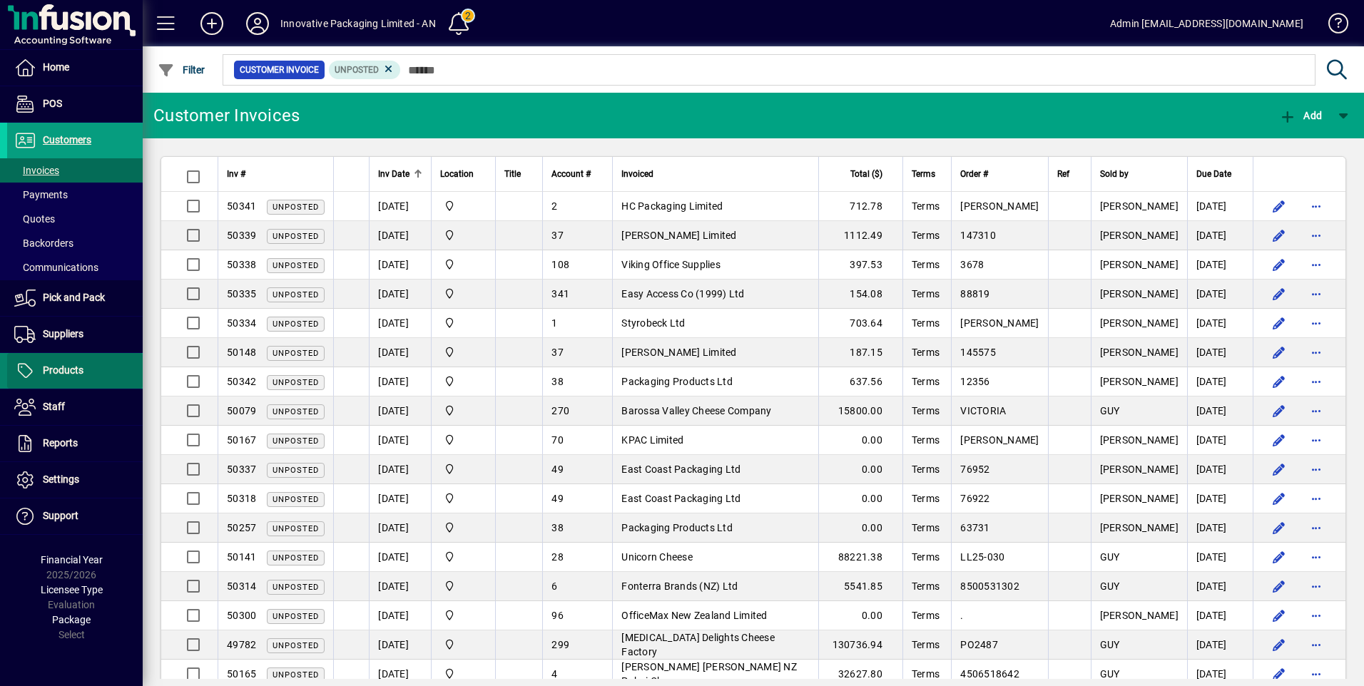
click at [68, 370] on span "Products" at bounding box center [63, 370] width 41 height 11
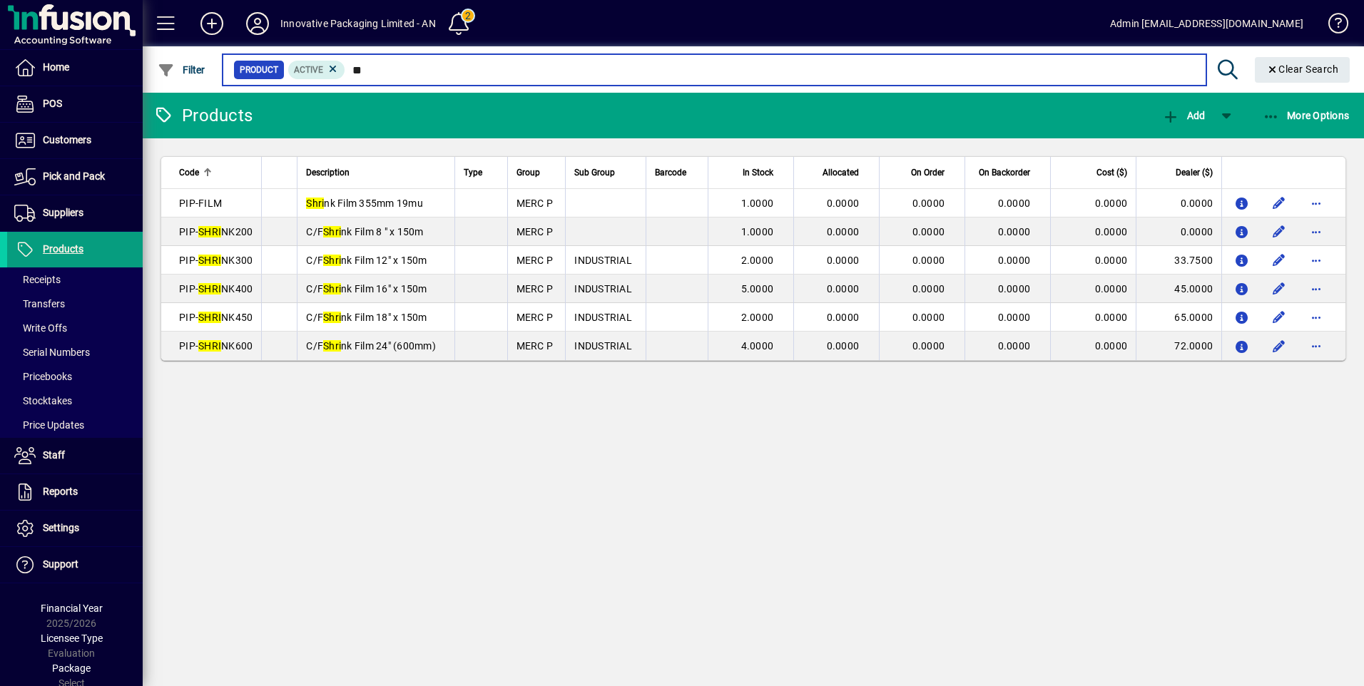
type input "*"
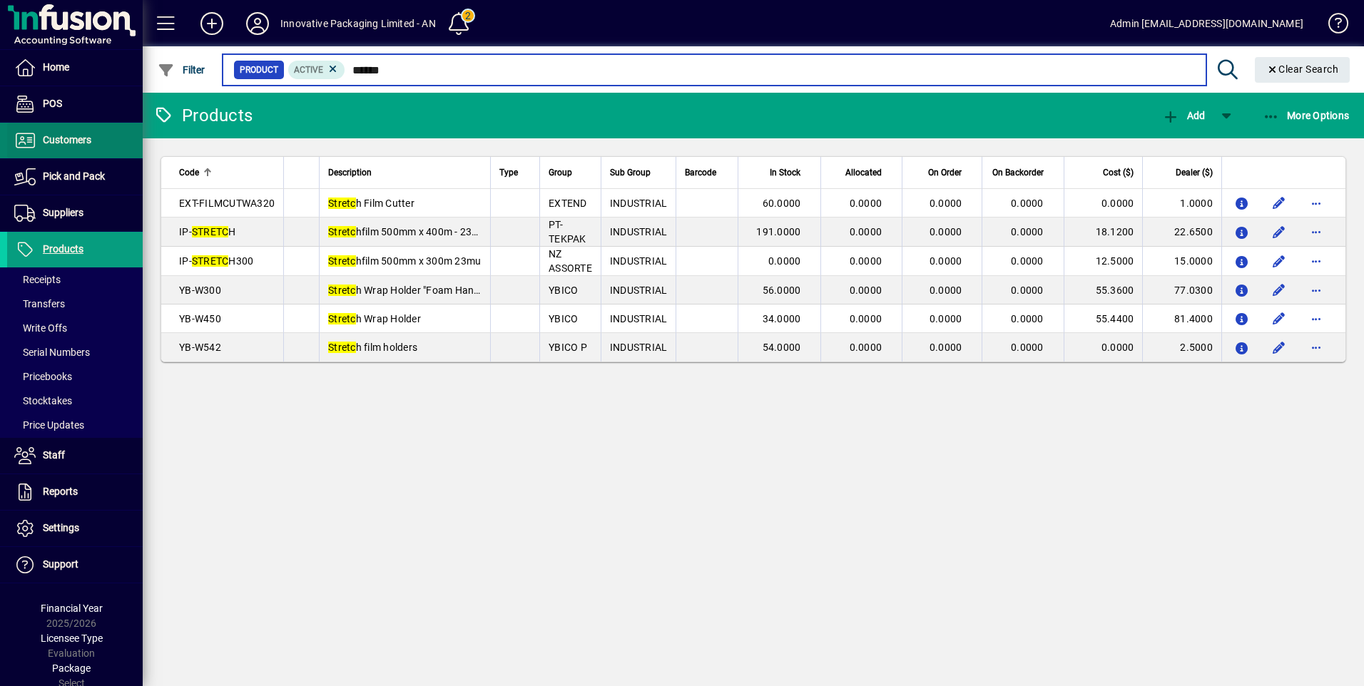
type input "******"
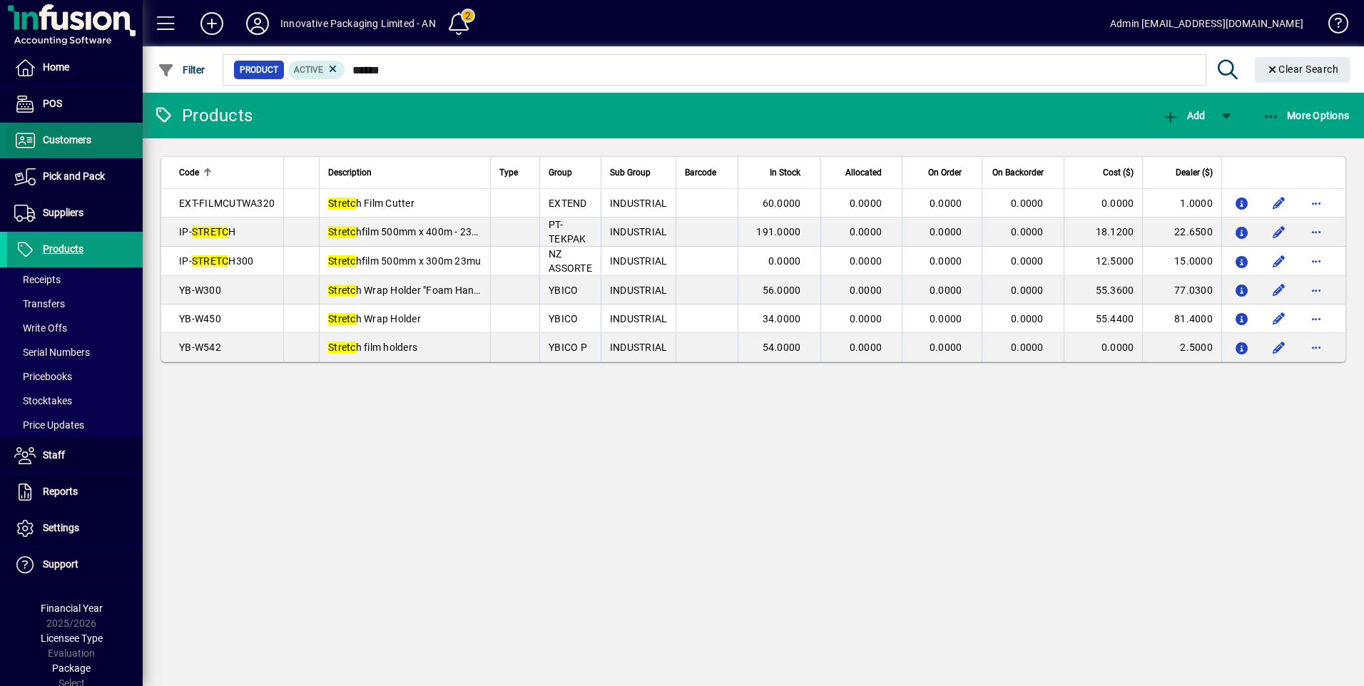
click at [70, 146] on span "Customers" at bounding box center [67, 139] width 49 height 11
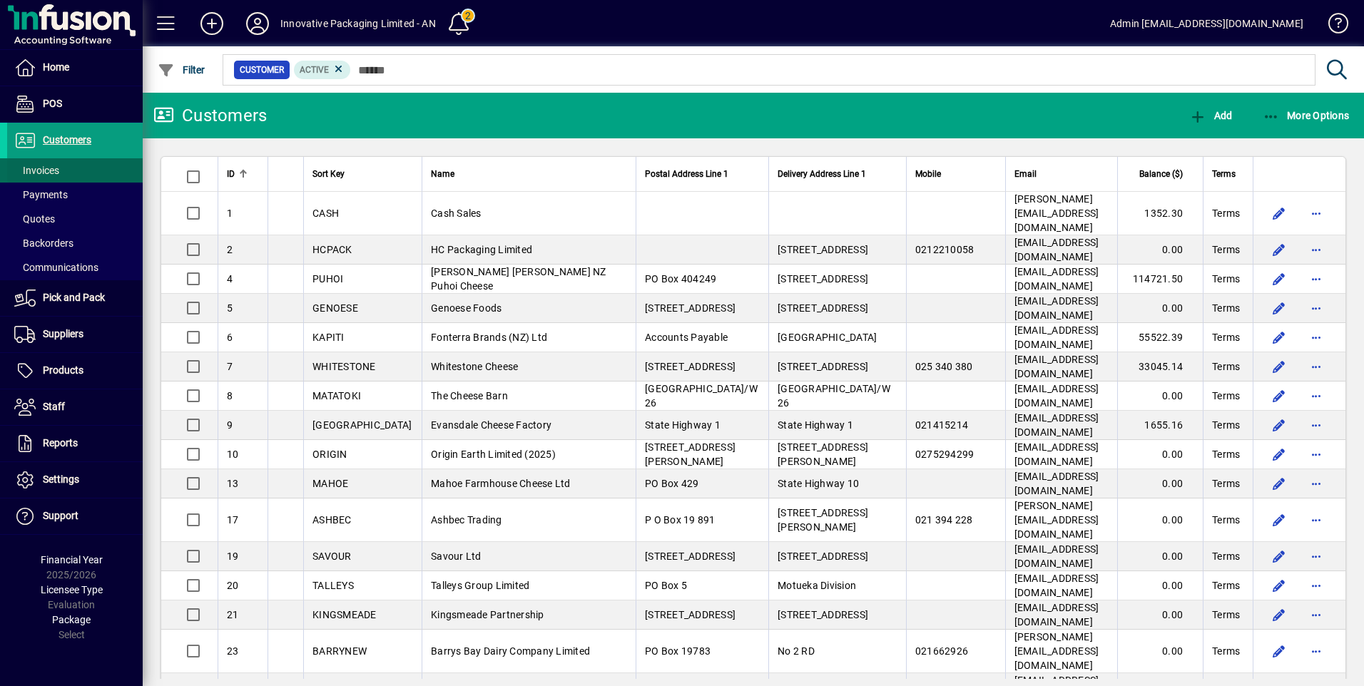
click at [54, 168] on span "Invoices" at bounding box center [36, 170] width 45 height 11
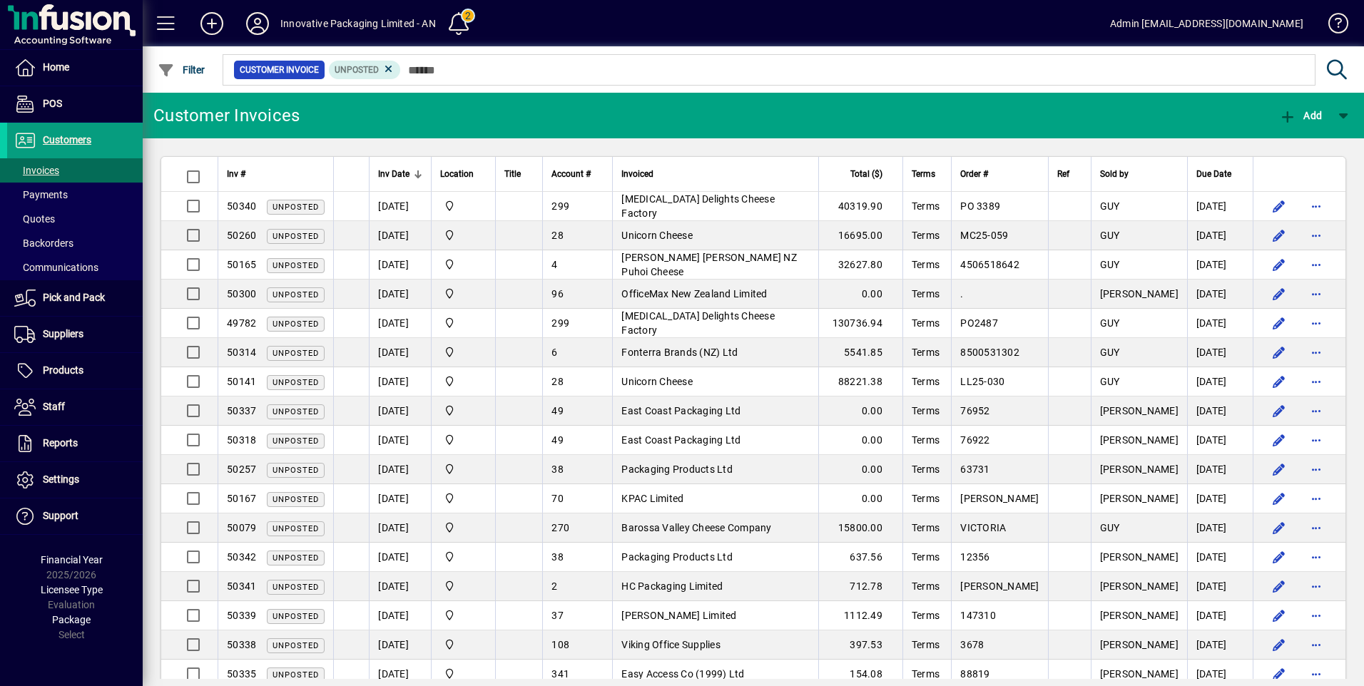
click at [414, 173] on div at bounding box center [418, 174] width 9 height 9
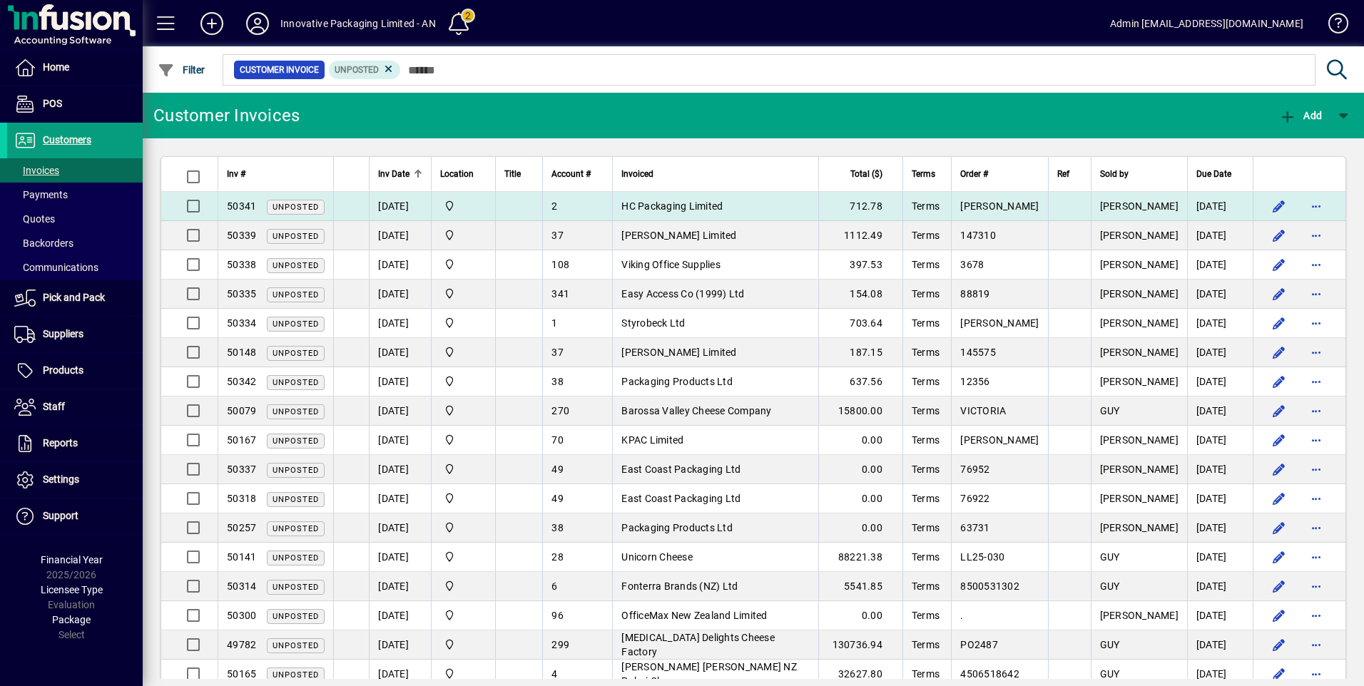
click at [386, 210] on td "[DATE]" at bounding box center [400, 206] width 62 height 29
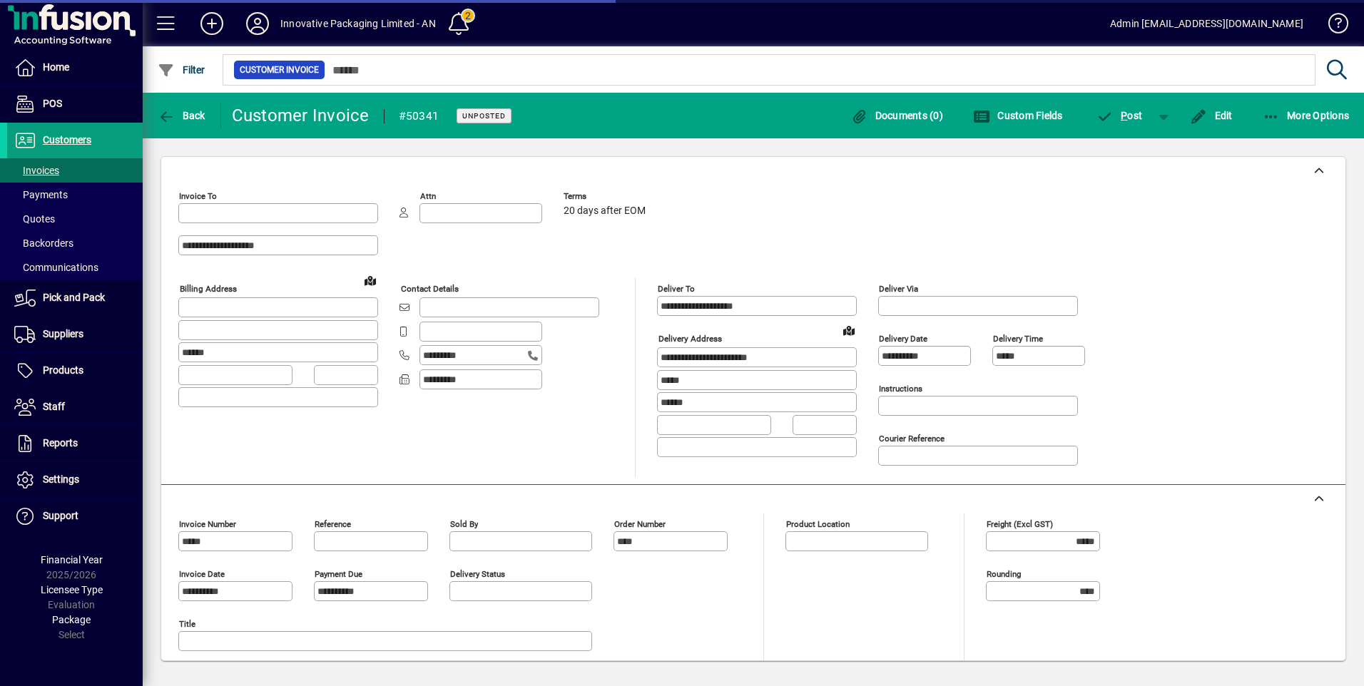
type input "**********"
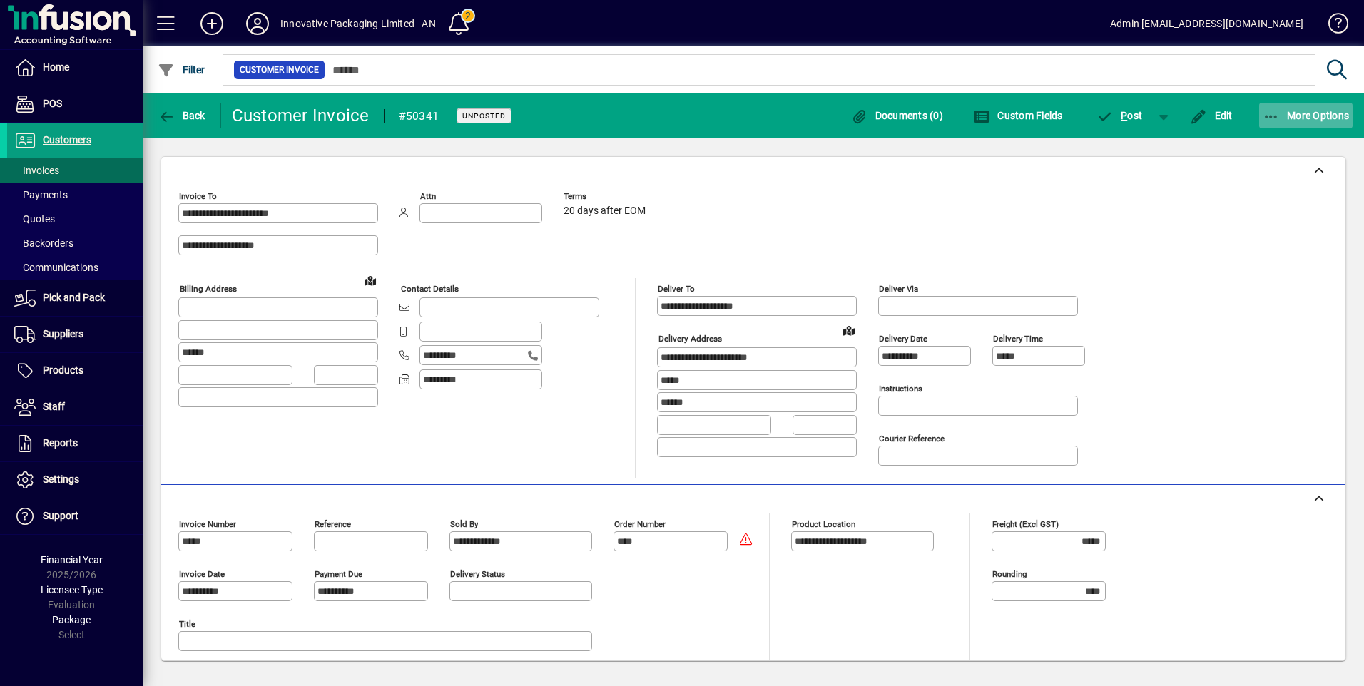
click at [1284, 119] on span "More Options" at bounding box center [1306, 115] width 87 height 11
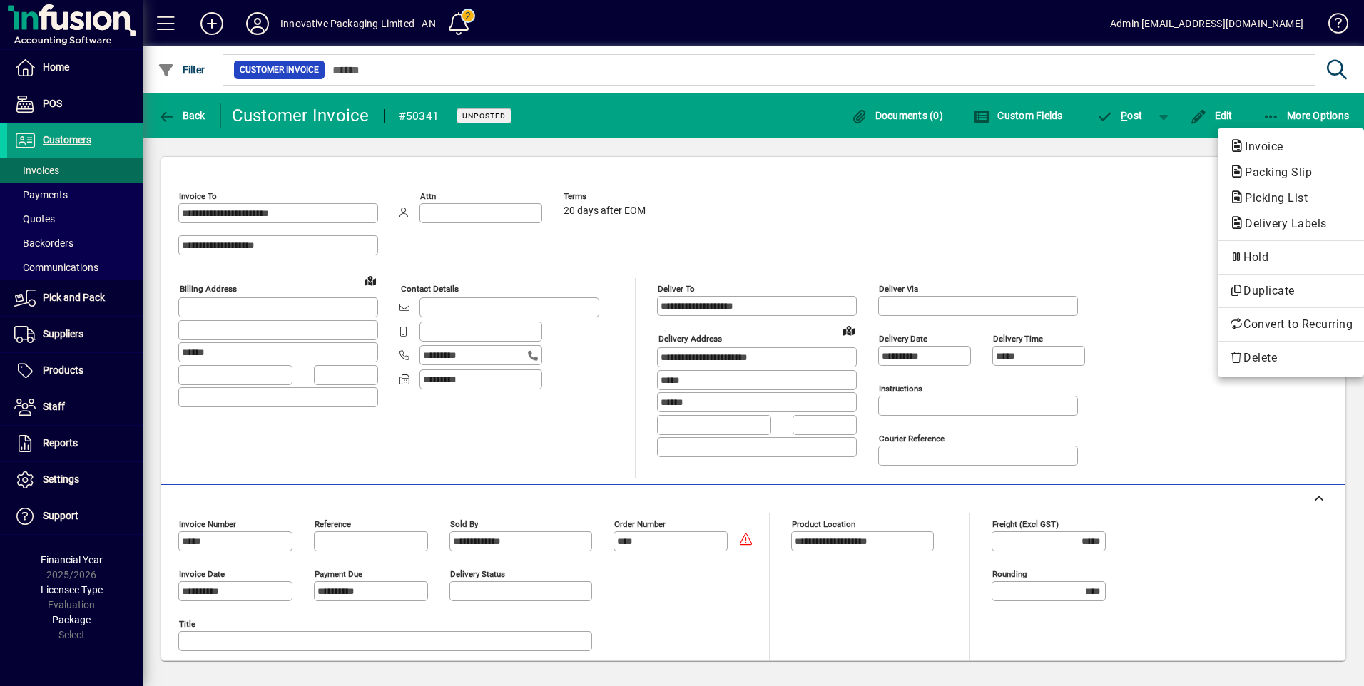
click at [1076, 183] on div at bounding box center [682, 343] width 1364 height 686
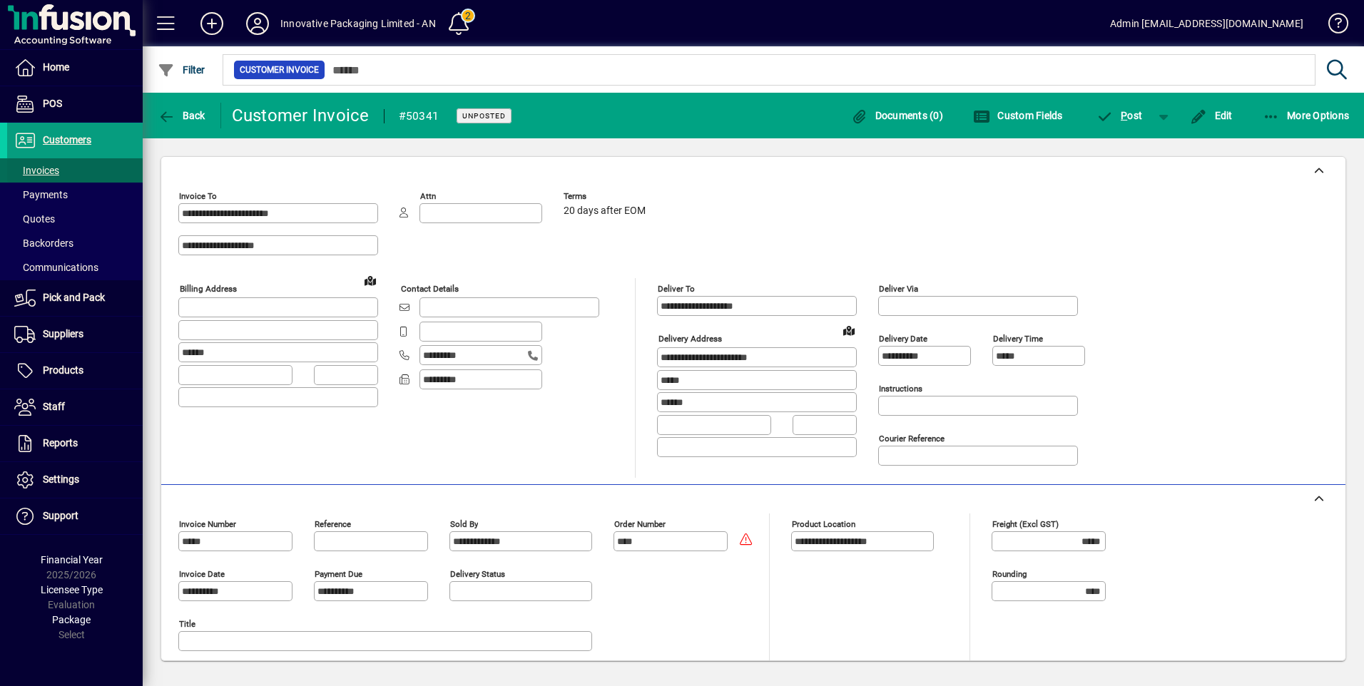
click at [46, 171] on span "Invoices" at bounding box center [36, 170] width 45 height 11
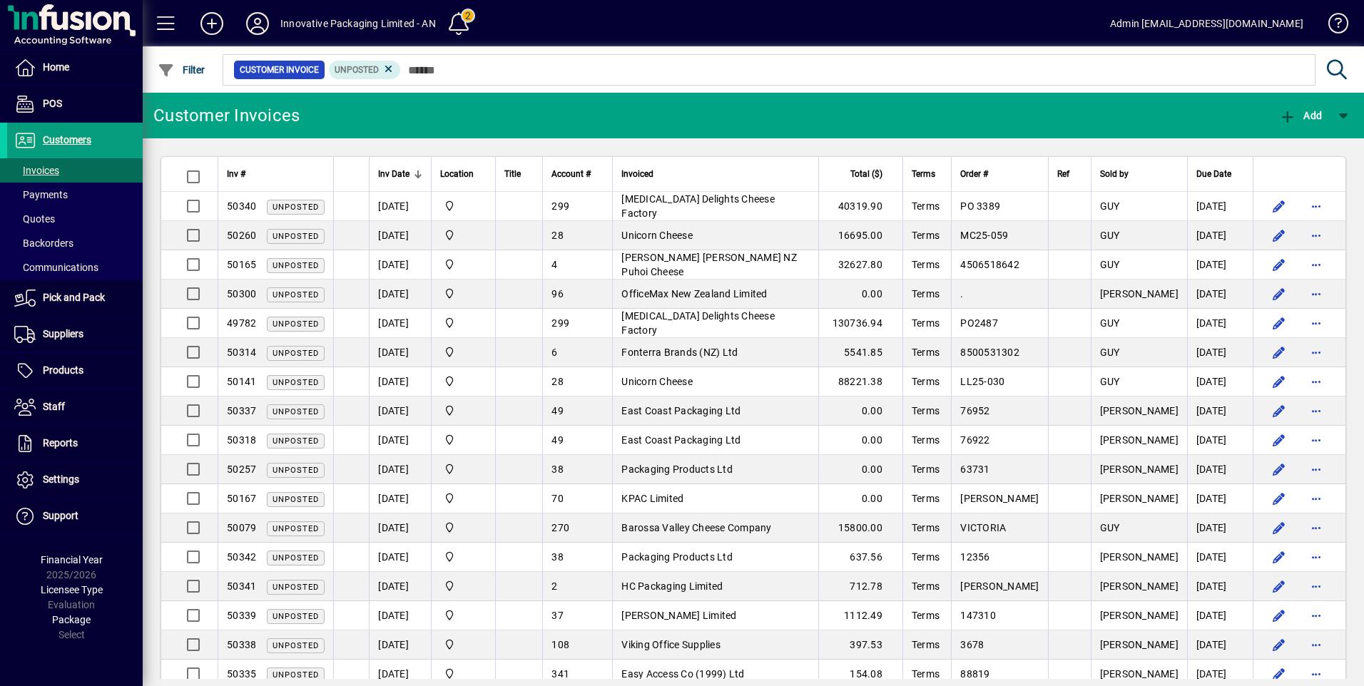
click at [415, 174] on div at bounding box center [417, 176] width 4 height 4
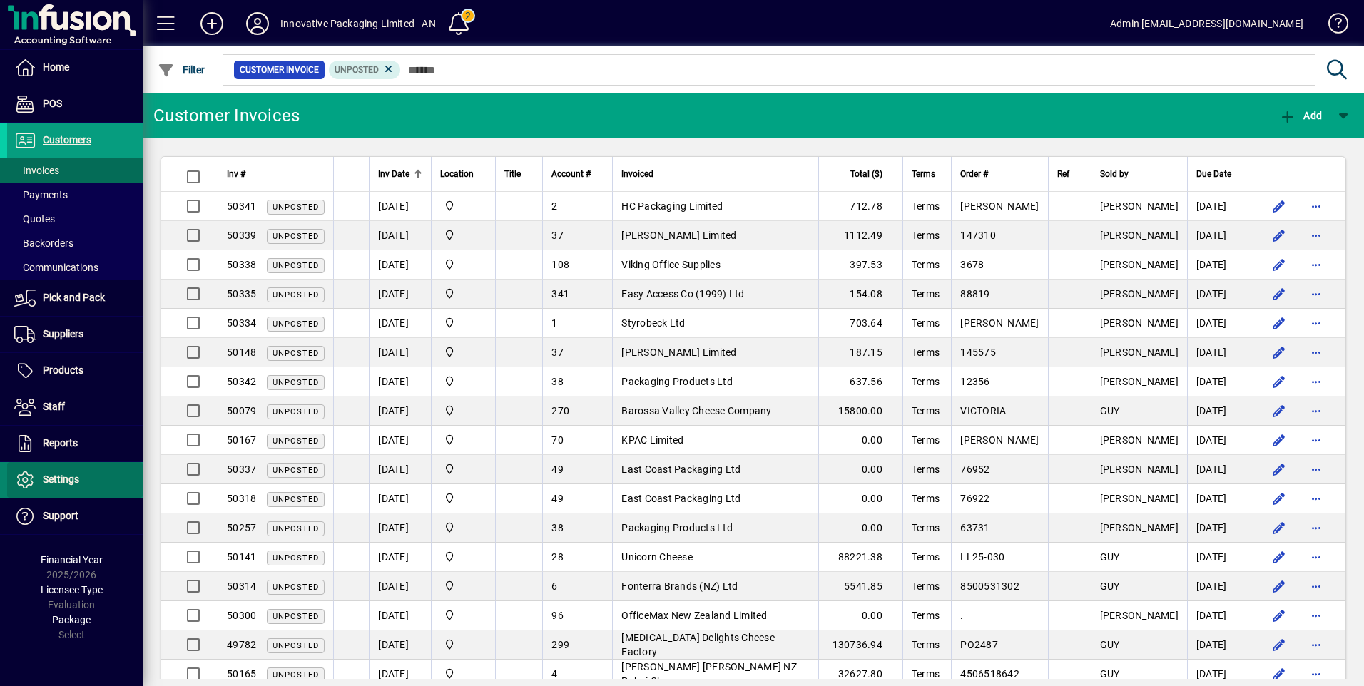
click at [63, 480] on span "Settings" at bounding box center [61, 479] width 36 height 11
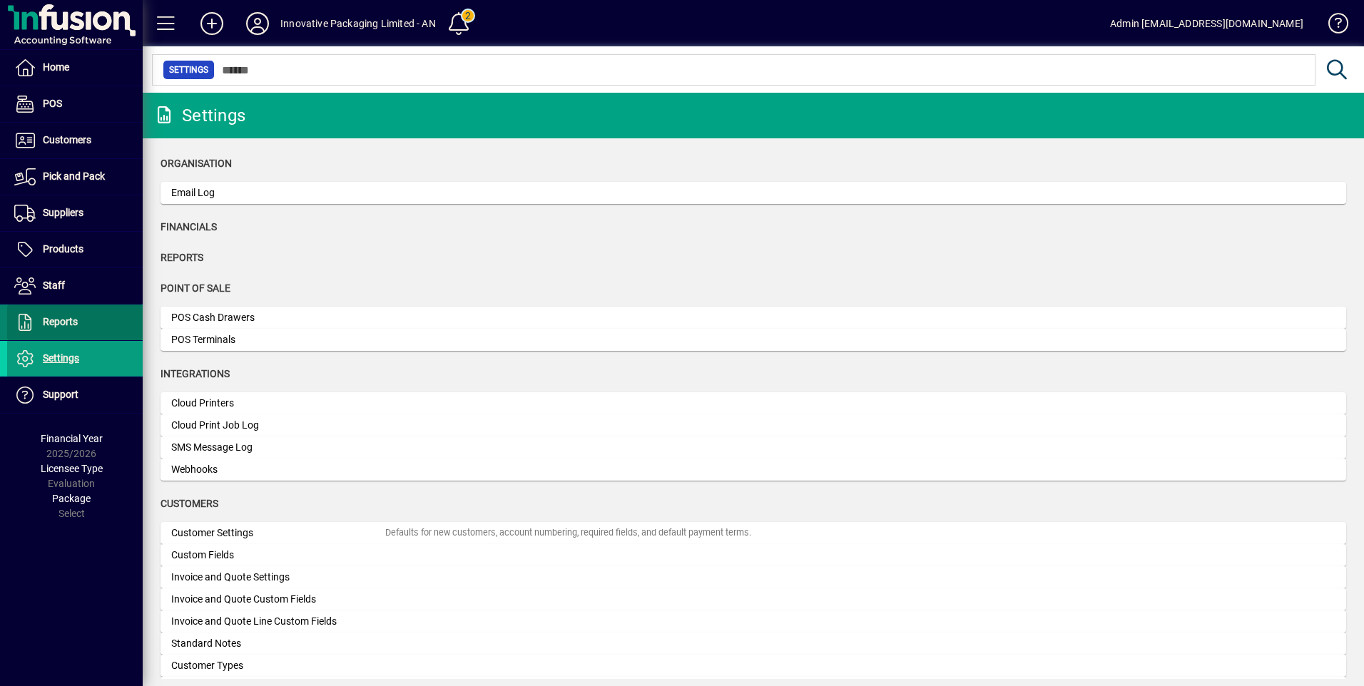
click at [73, 324] on span "Reports" at bounding box center [60, 321] width 35 height 11
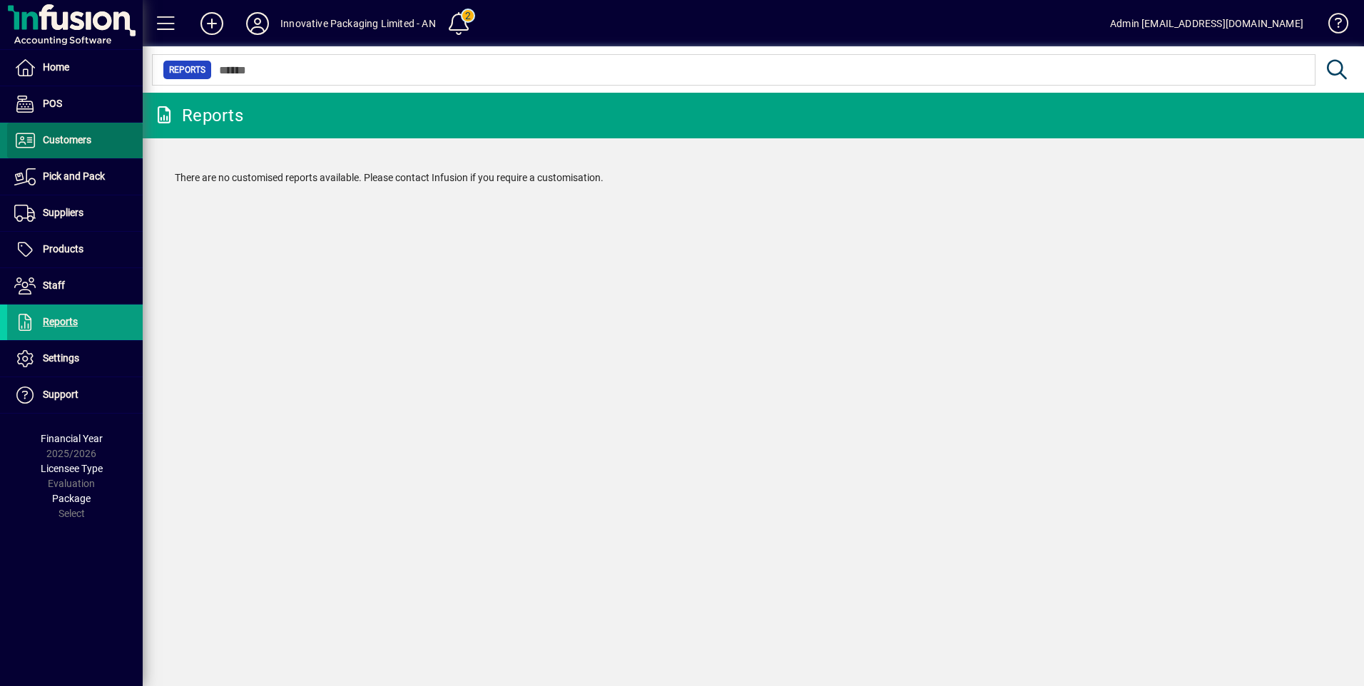
click at [71, 151] on span at bounding box center [75, 140] width 136 height 34
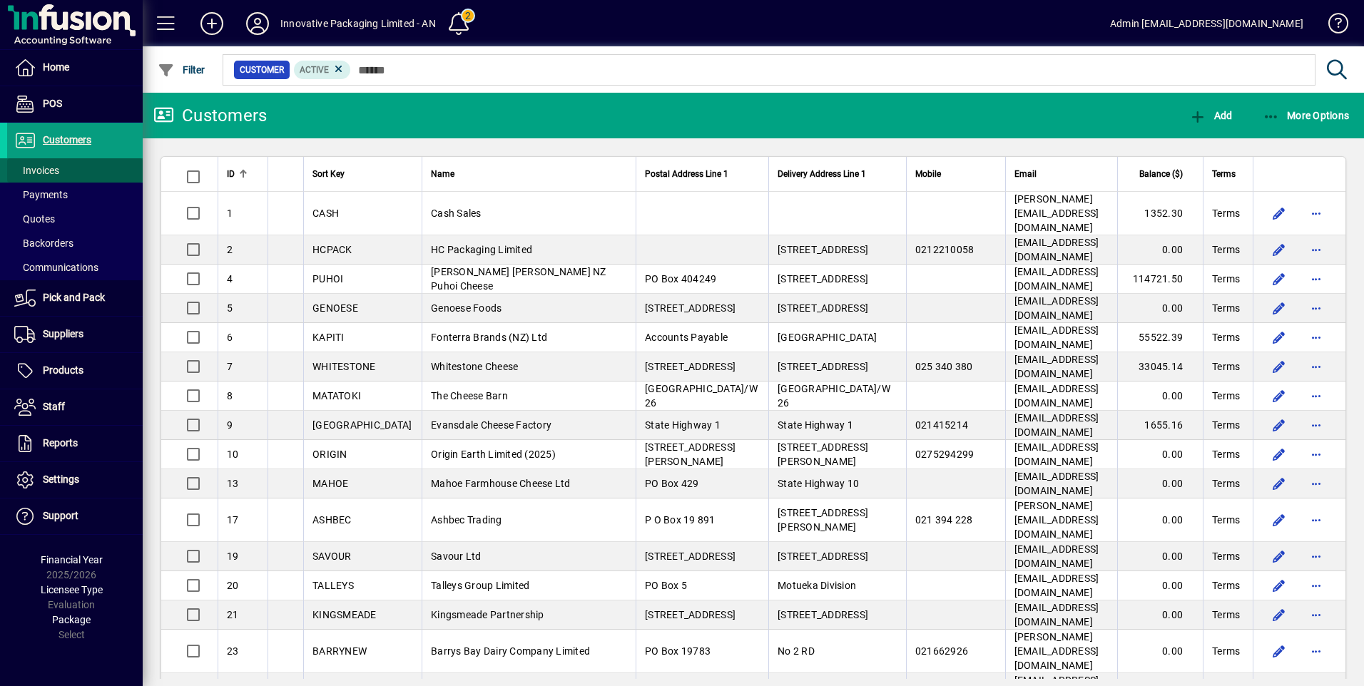
click at [53, 171] on span "Invoices" at bounding box center [36, 170] width 45 height 11
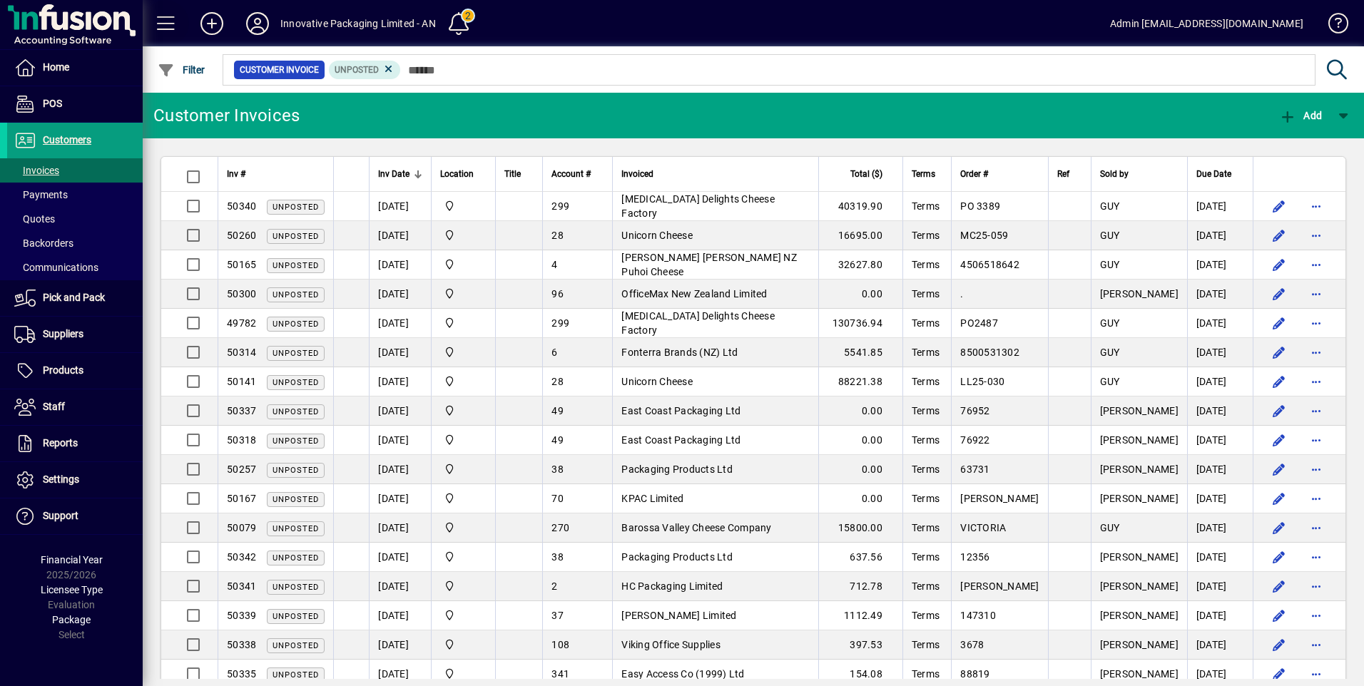
click at [163, 21] on span at bounding box center [166, 23] width 34 height 34
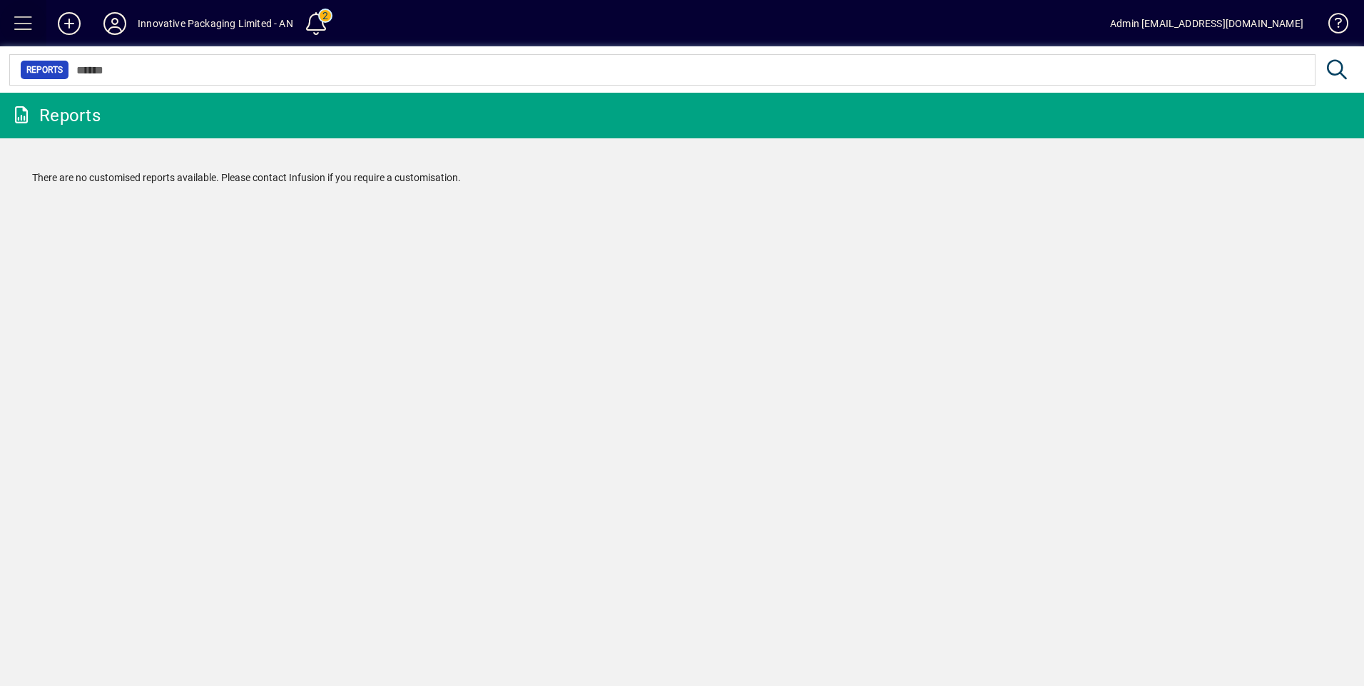
click at [16, 21] on span at bounding box center [23, 23] width 34 height 34
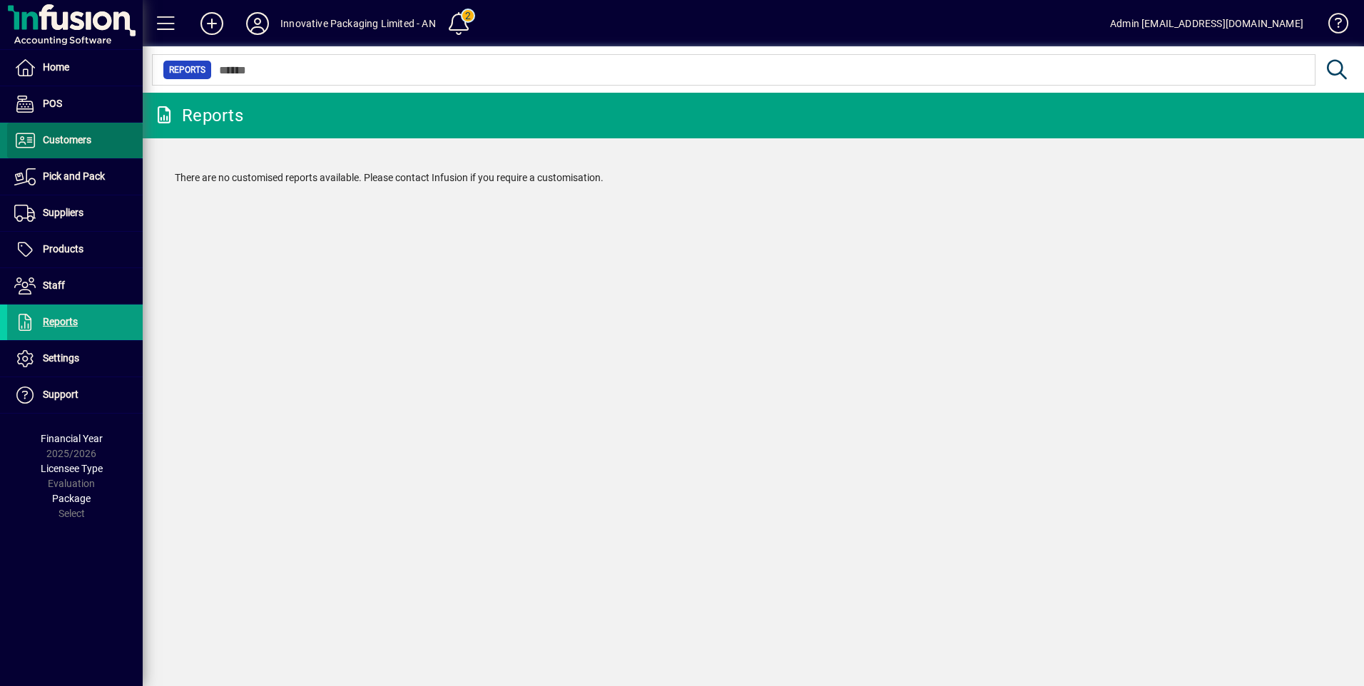
click at [73, 133] on span "Customers" at bounding box center [49, 140] width 84 height 17
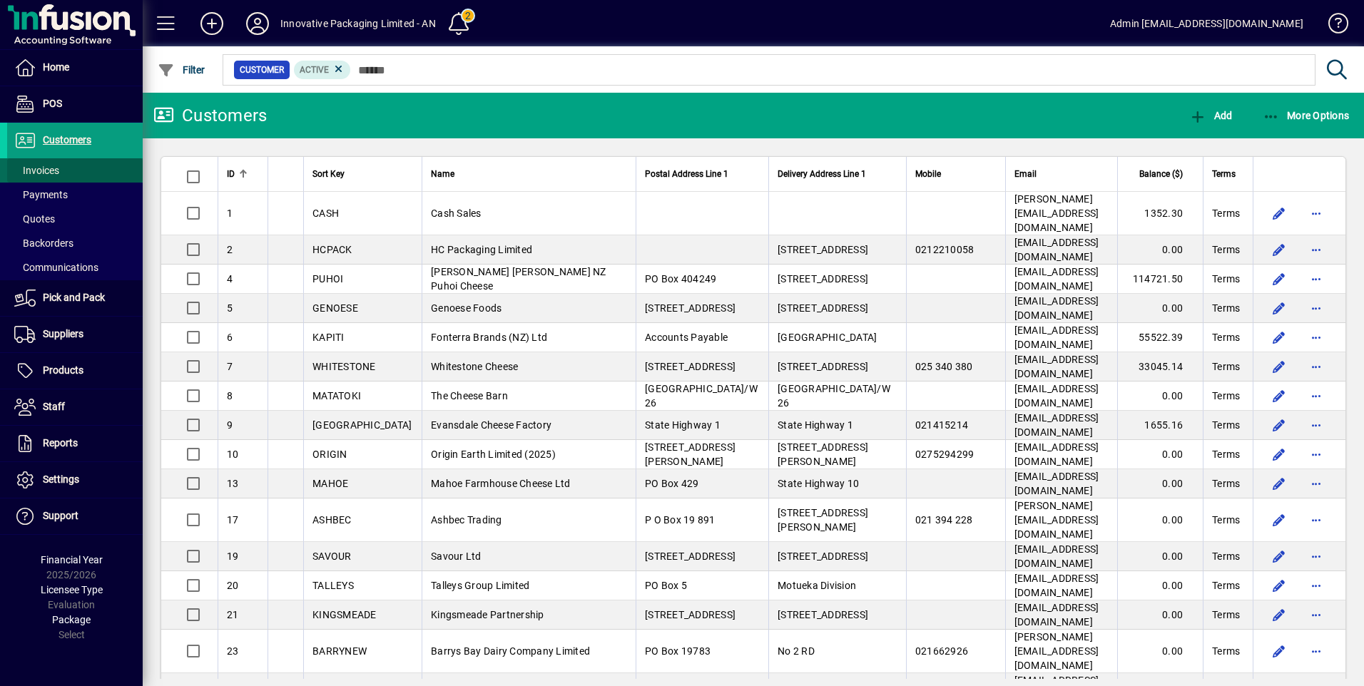
click at [46, 168] on span "Invoices" at bounding box center [36, 170] width 45 height 11
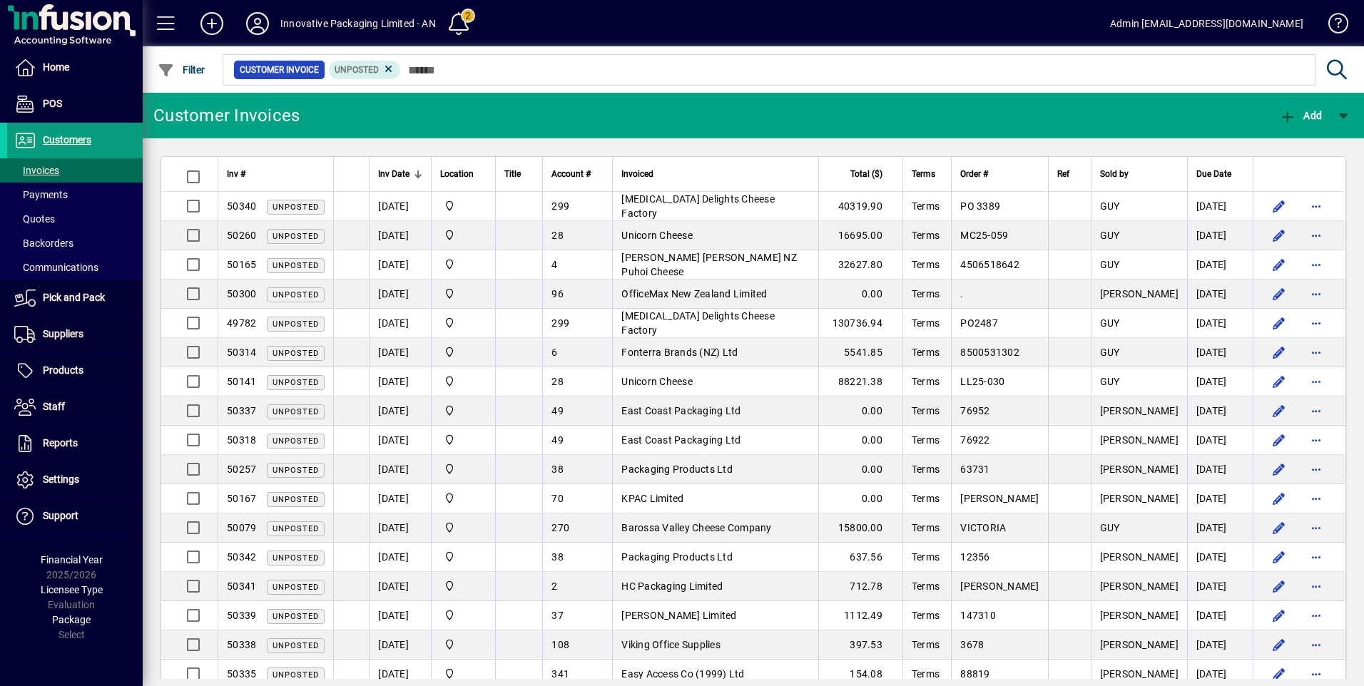
click at [414, 171] on div at bounding box center [418, 174] width 9 height 9
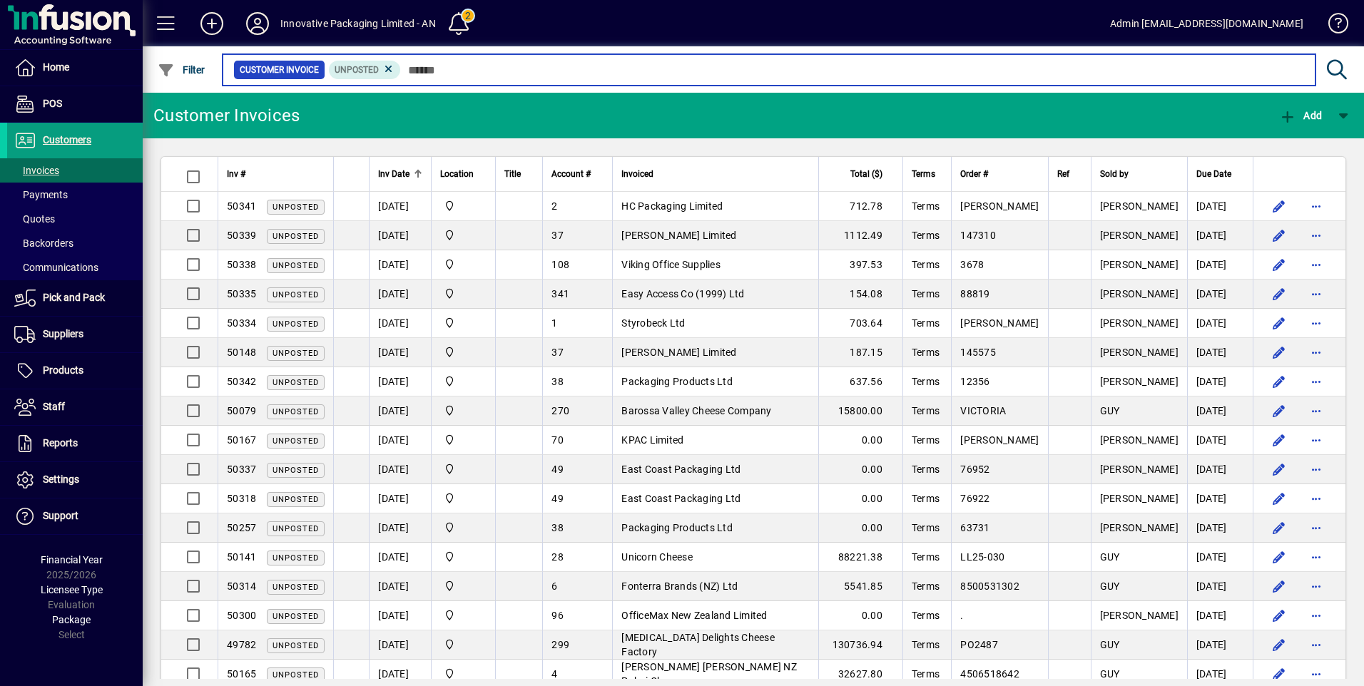
drag, startPoint x: 391, startPoint y: 176, endPoint x: 606, endPoint y: 65, distance: 241.9
click at [606, 65] on input "text" at bounding box center [852, 70] width 903 height 20
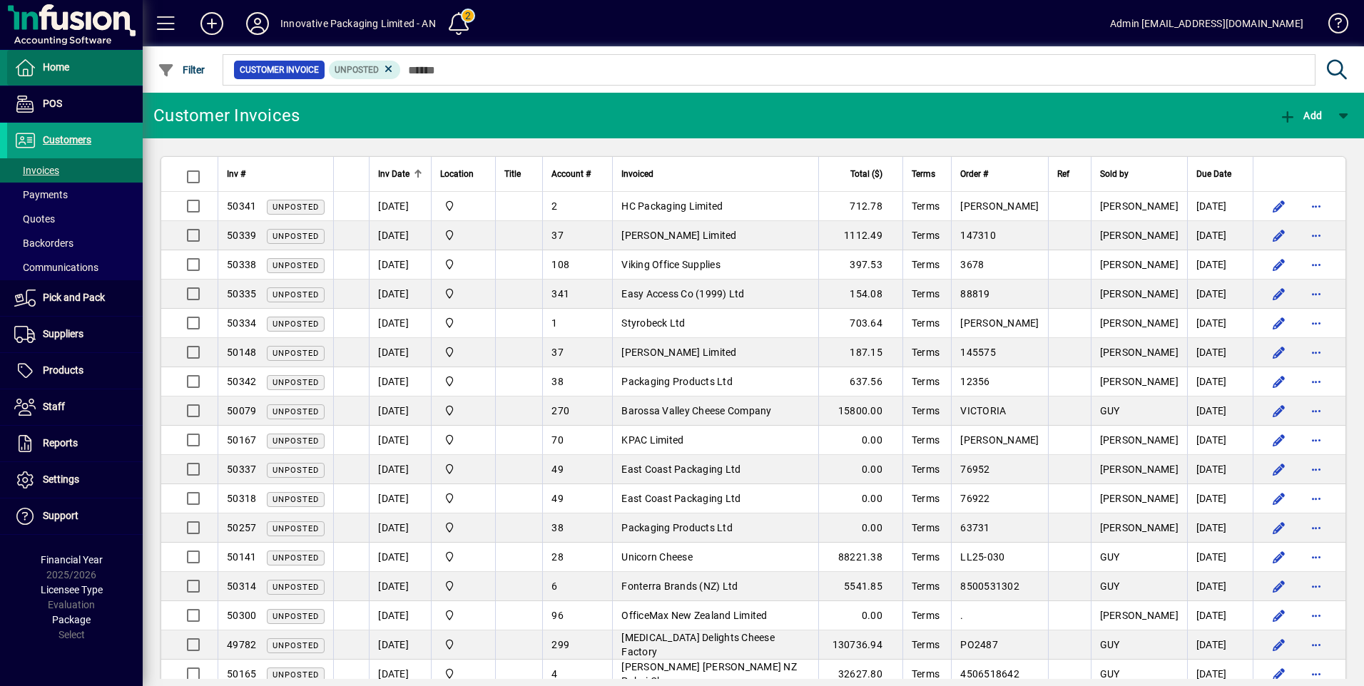
click at [50, 69] on span "Home" at bounding box center [56, 66] width 26 height 11
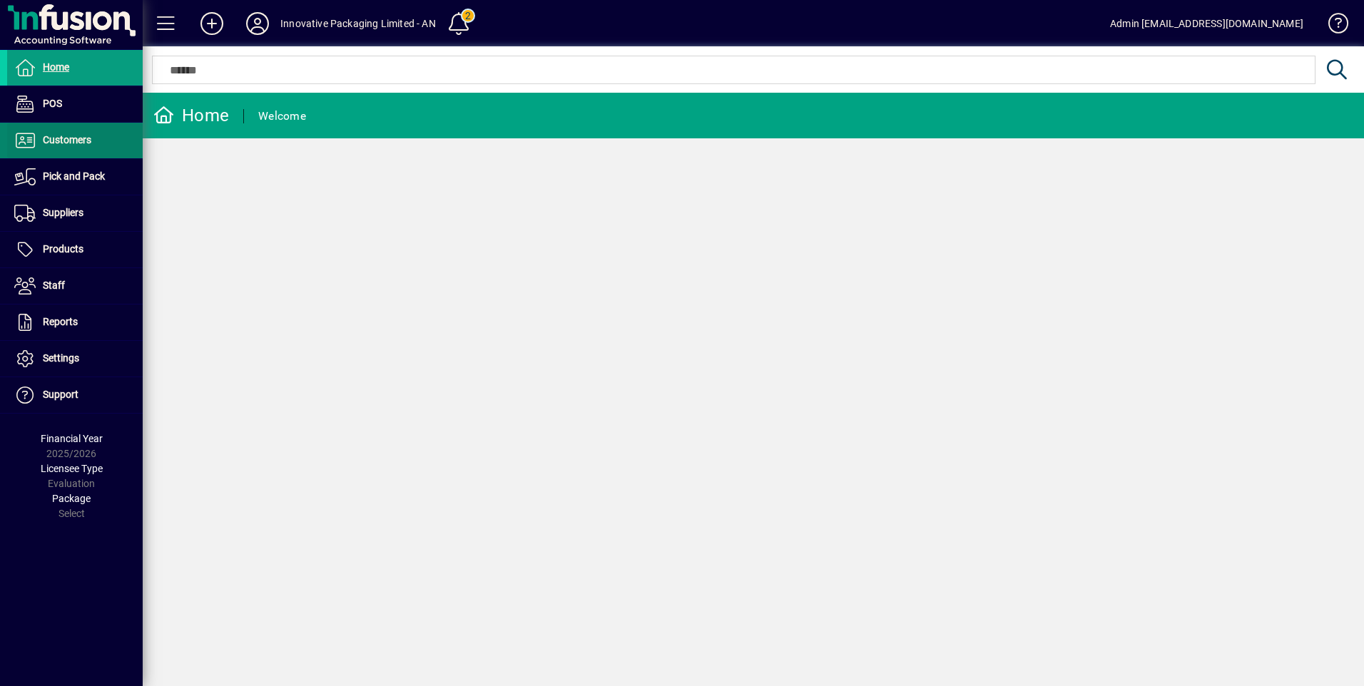
click at [76, 143] on span "Customers" at bounding box center [67, 139] width 49 height 11
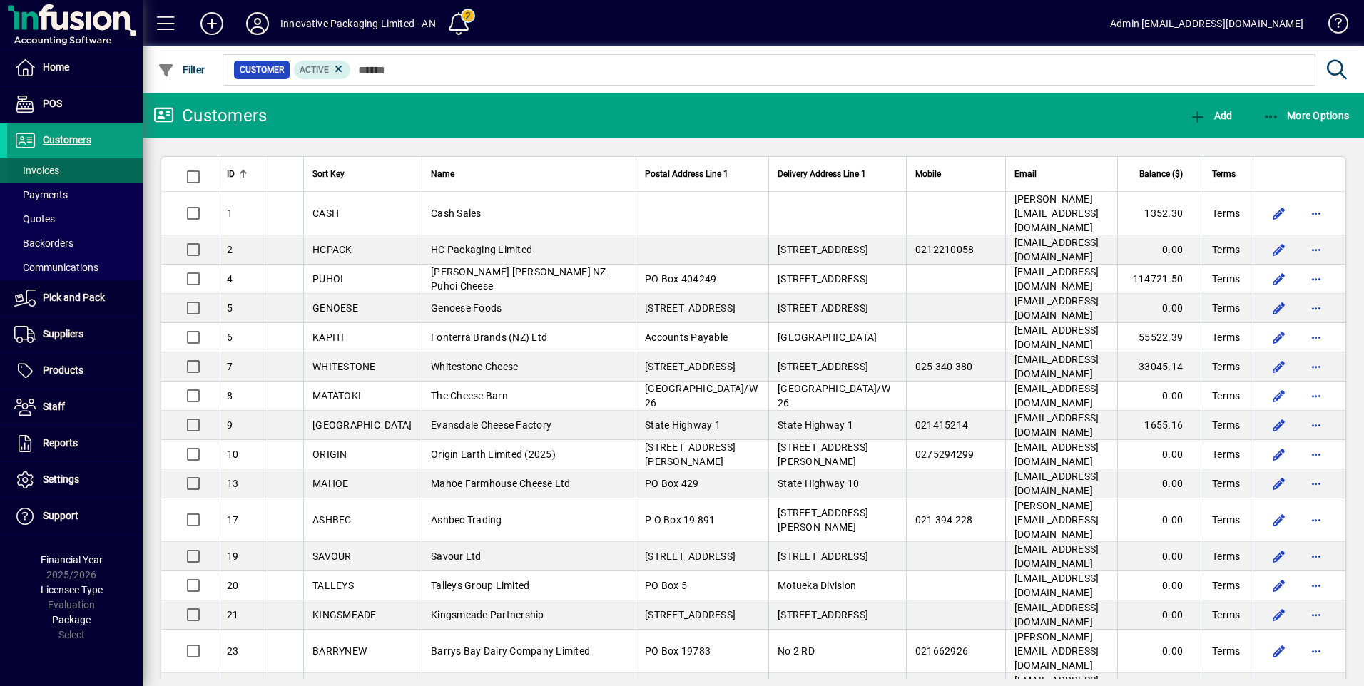
click at [54, 165] on span "Invoices" at bounding box center [36, 170] width 45 height 11
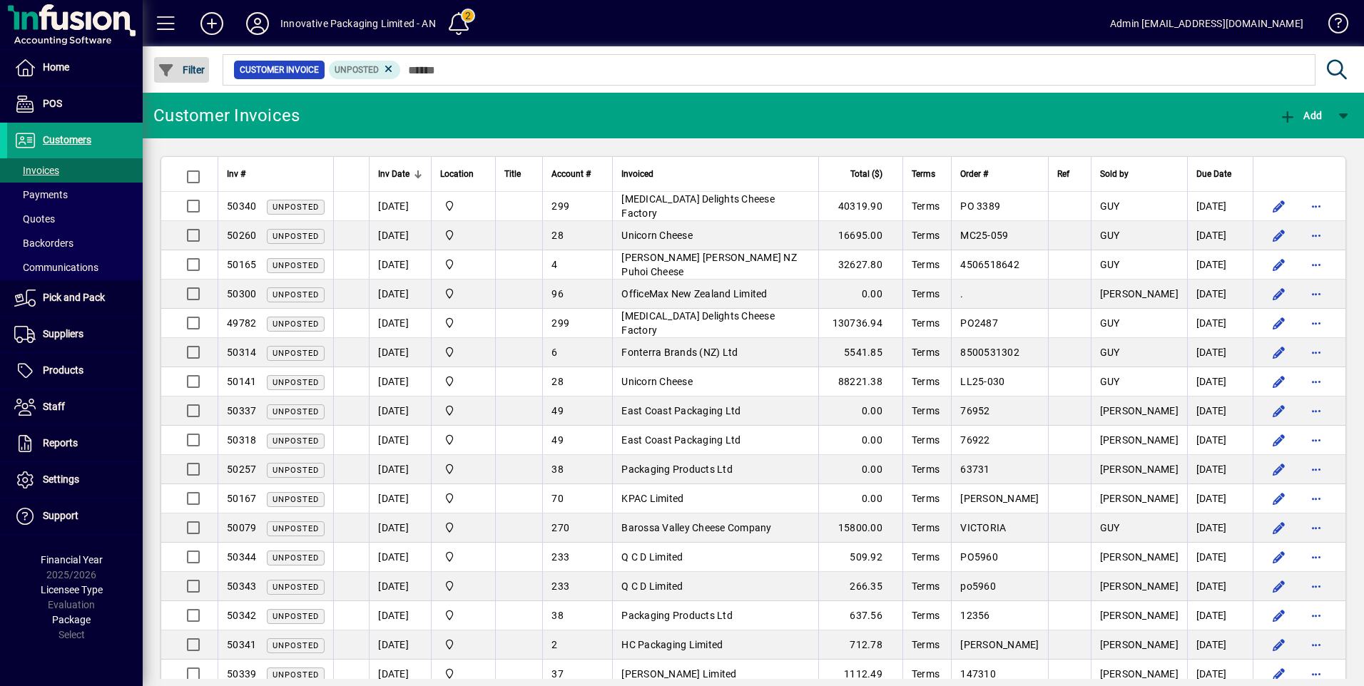
click at [186, 72] on span "Filter" at bounding box center [182, 69] width 48 height 11
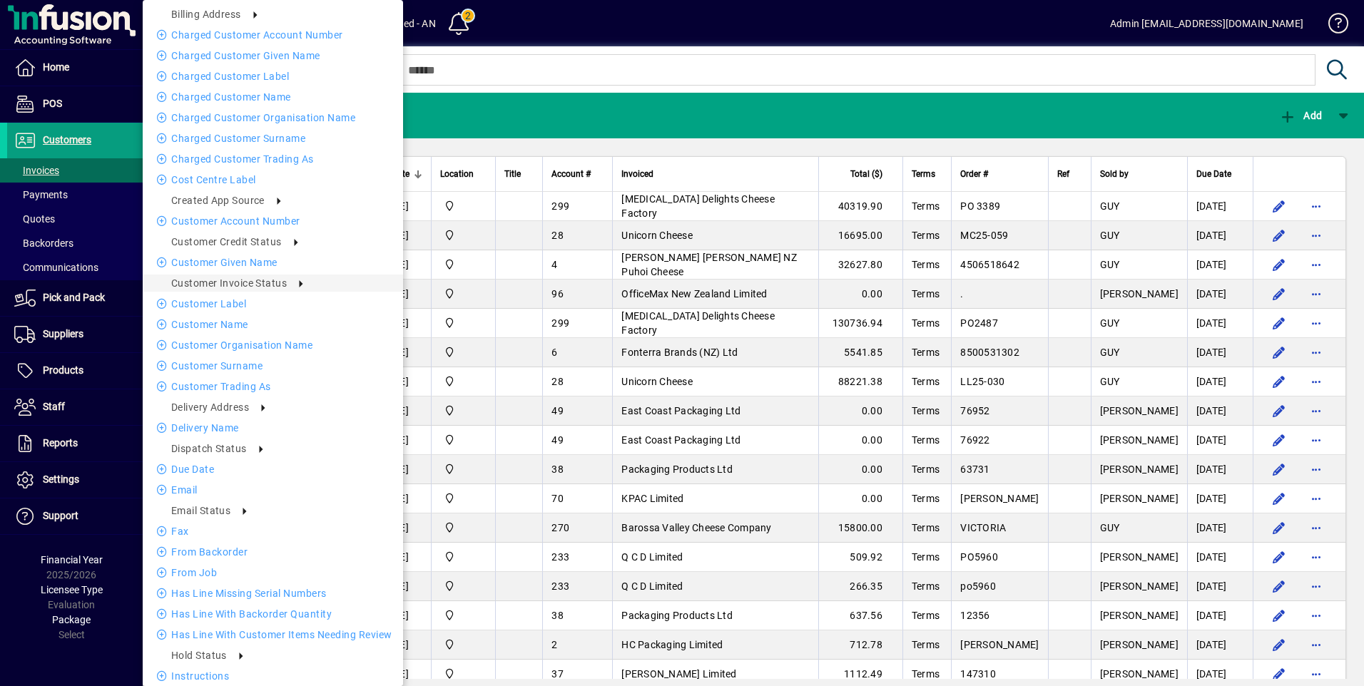
click at [654, 59] on div at bounding box center [682, 343] width 1364 height 686
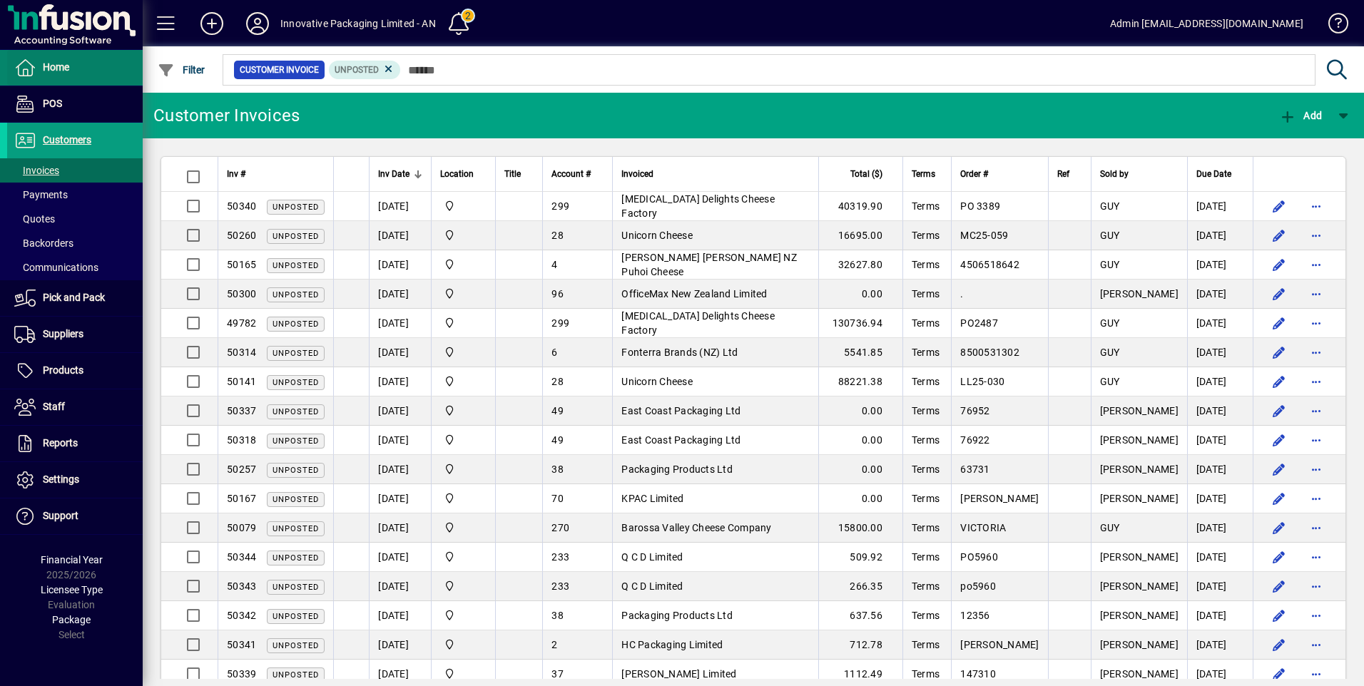
click at [81, 73] on span at bounding box center [75, 68] width 136 height 34
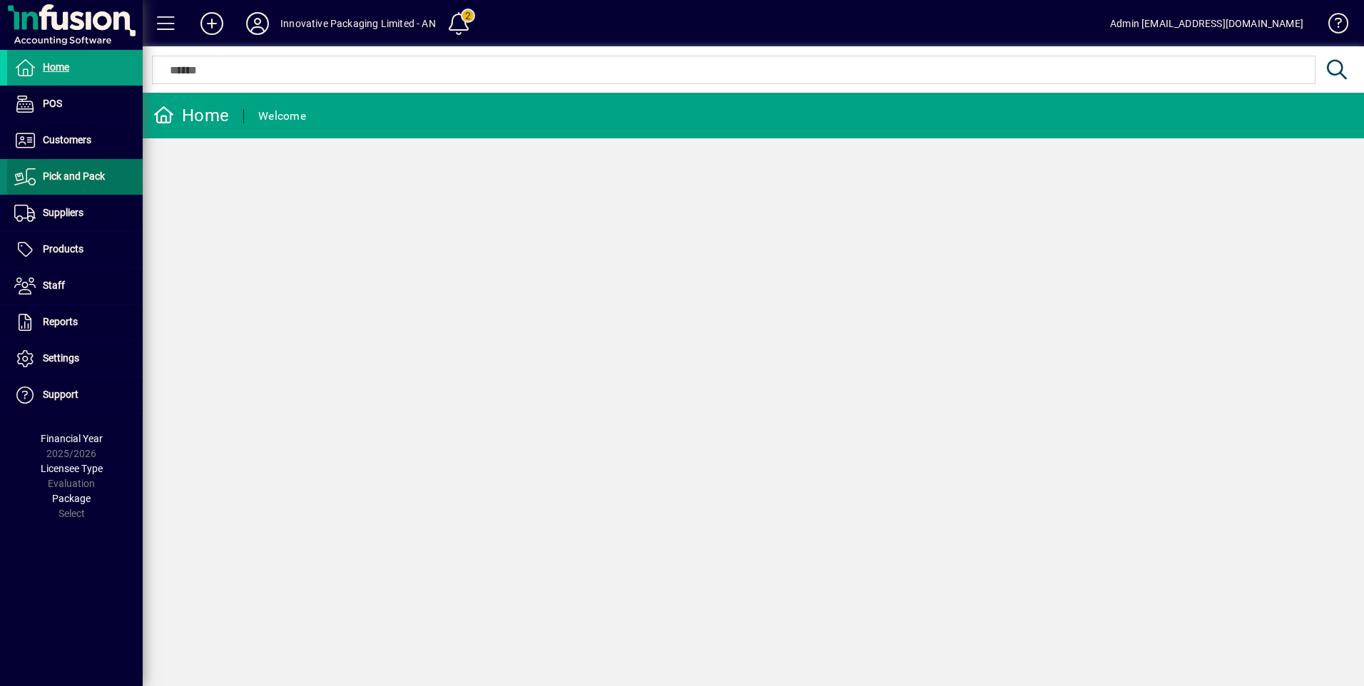
click at [73, 178] on span "Pick and Pack" at bounding box center [74, 176] width 62 height 11
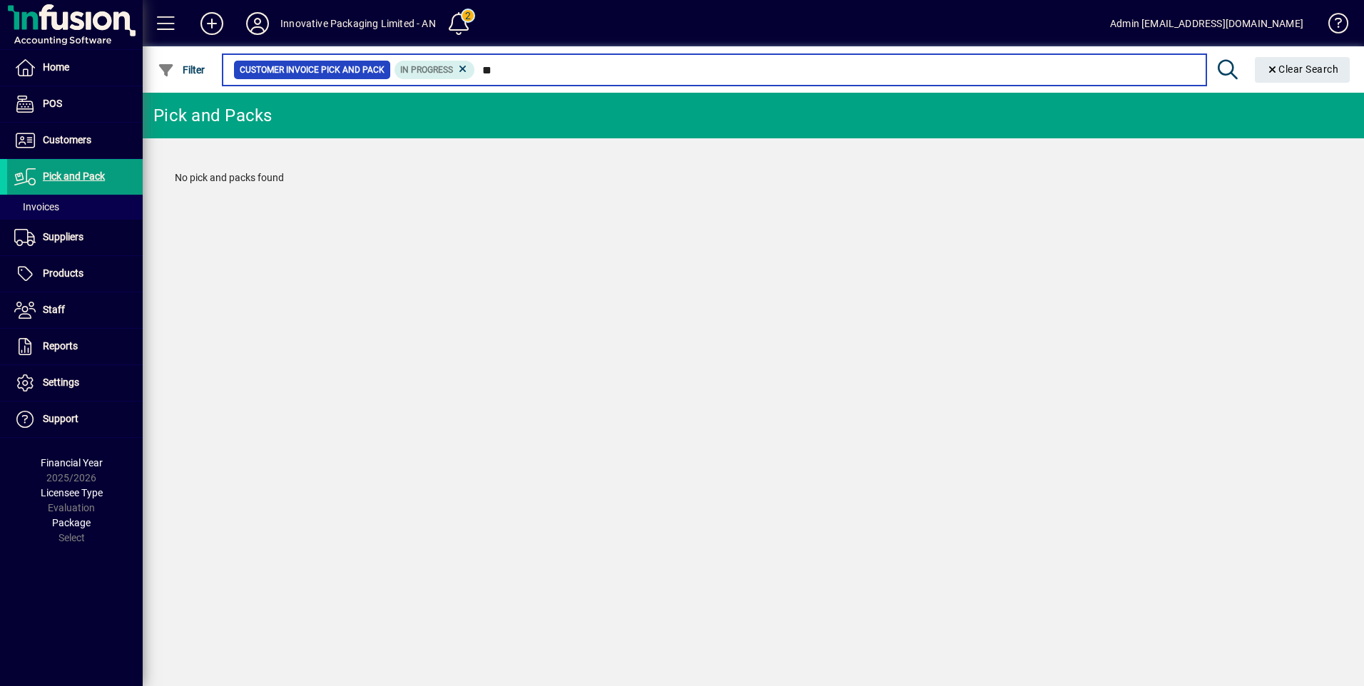
type input "*"
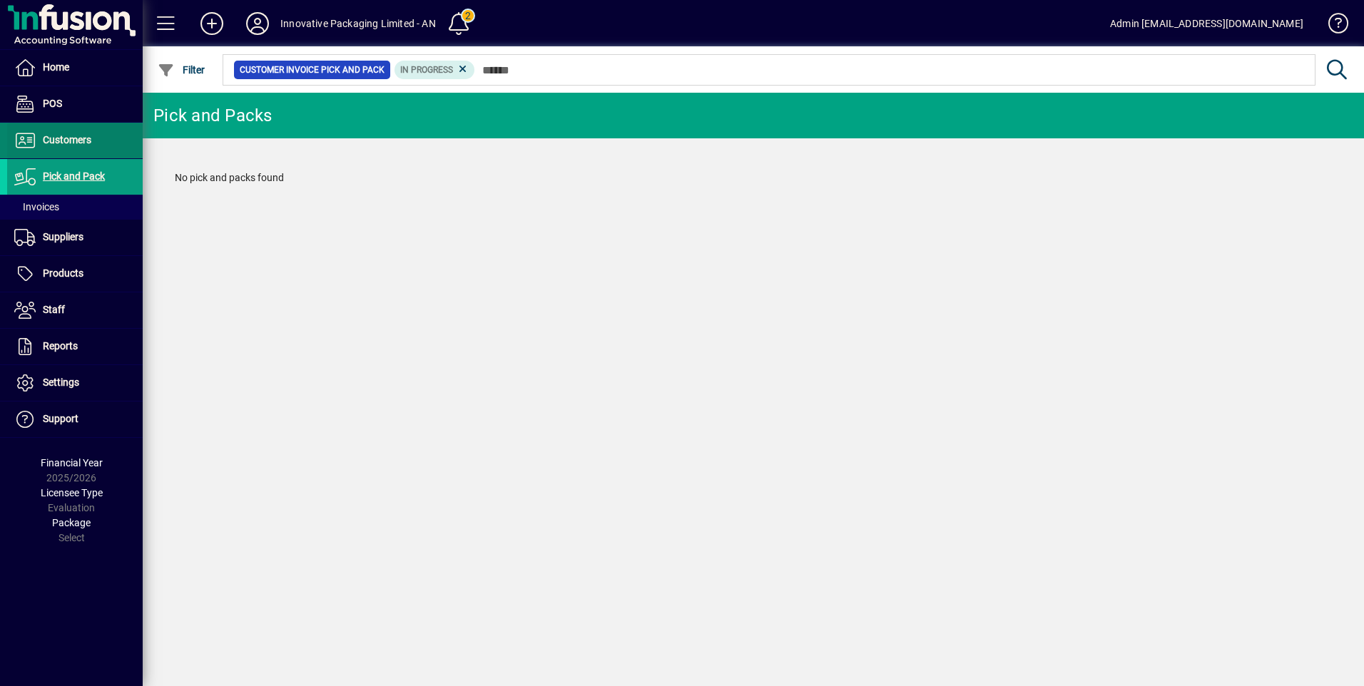
click at [86, 141] on span "Customers" at bounding box center [67, 139] width 49 height 11
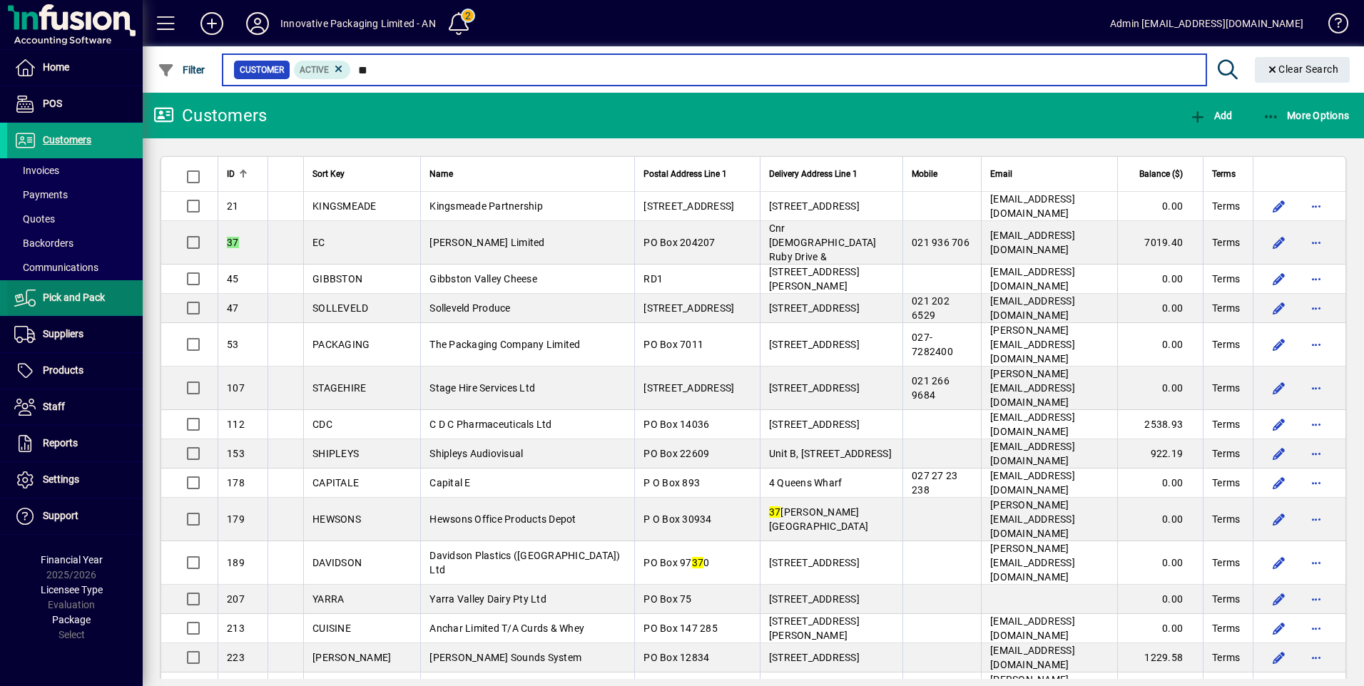
type input "**"
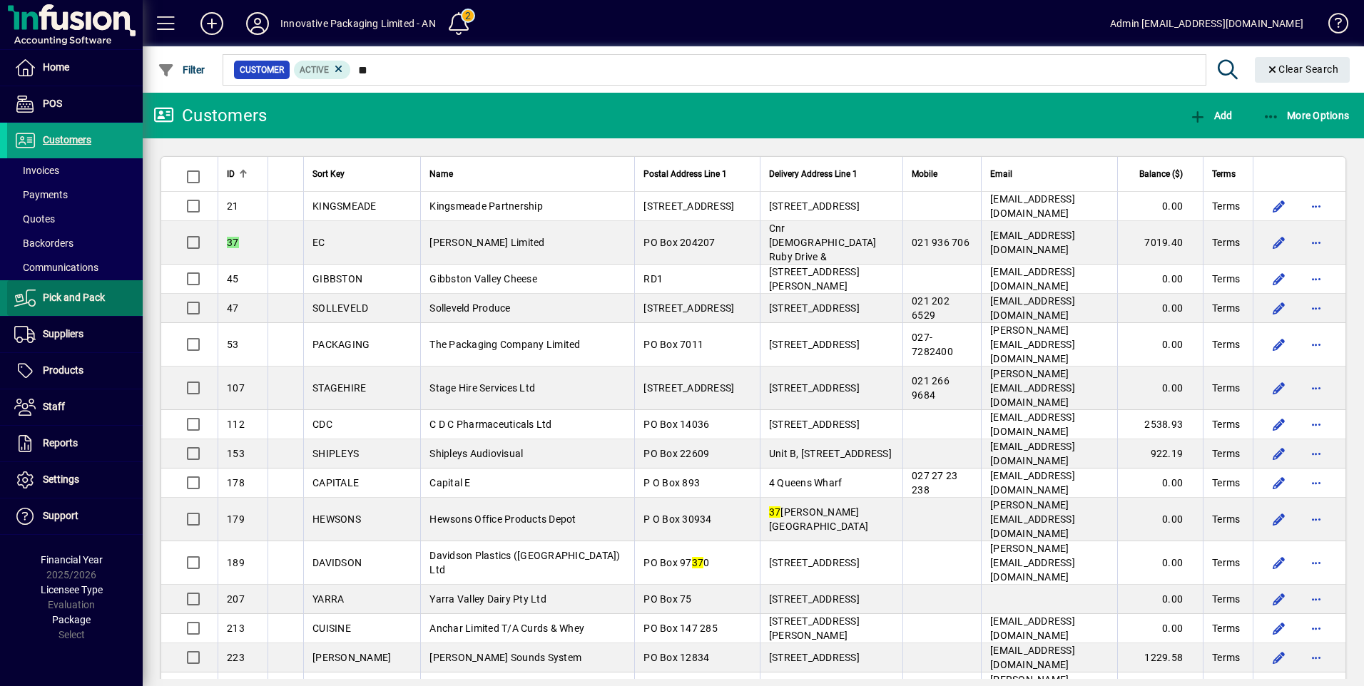
click at [95, 301] on span "Pick and Pack" at bounding box center [74, 297] width 62 height 11
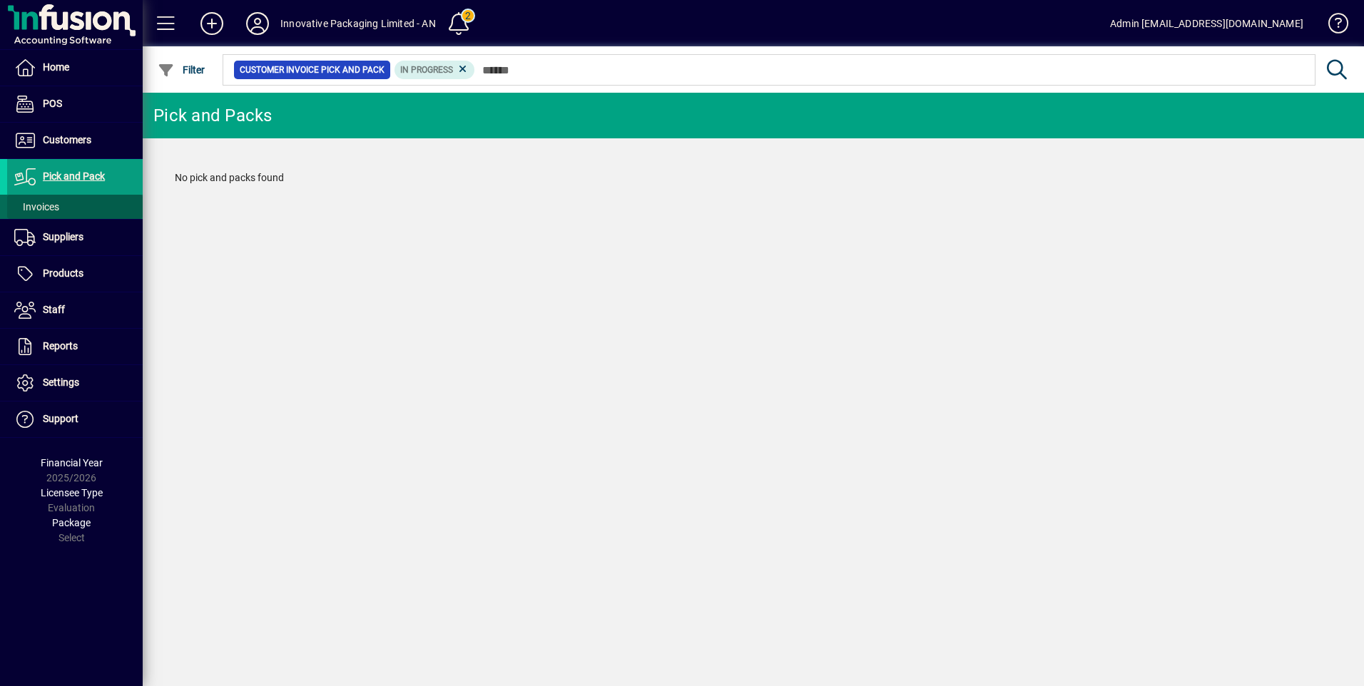
click at [53, 213] on span "Invoices" at bounding box center [36, 206] width 45 height 11
click at [55, 203] on span "Invoices" at bounding box center [36, 206] width 45 height 11
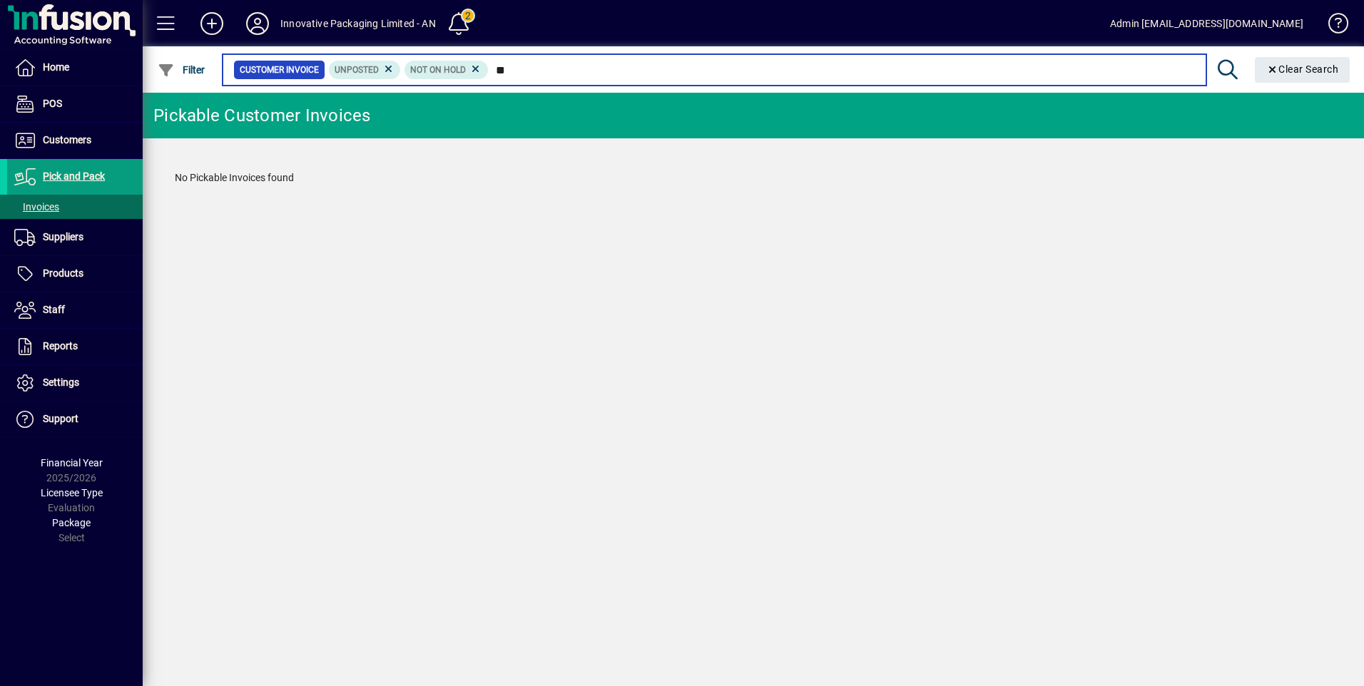
type input "*"
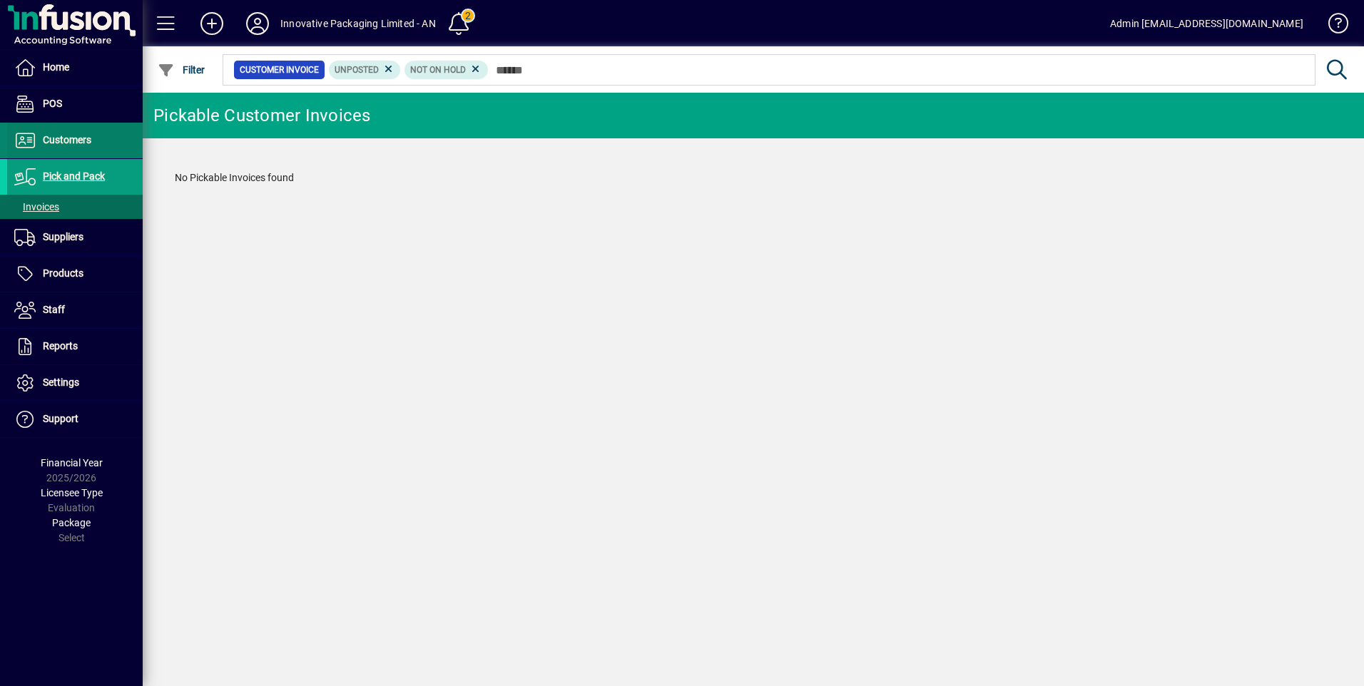
click at [72, 141] on span "Customers" at bounding box center [67, 139] width 49 height 11
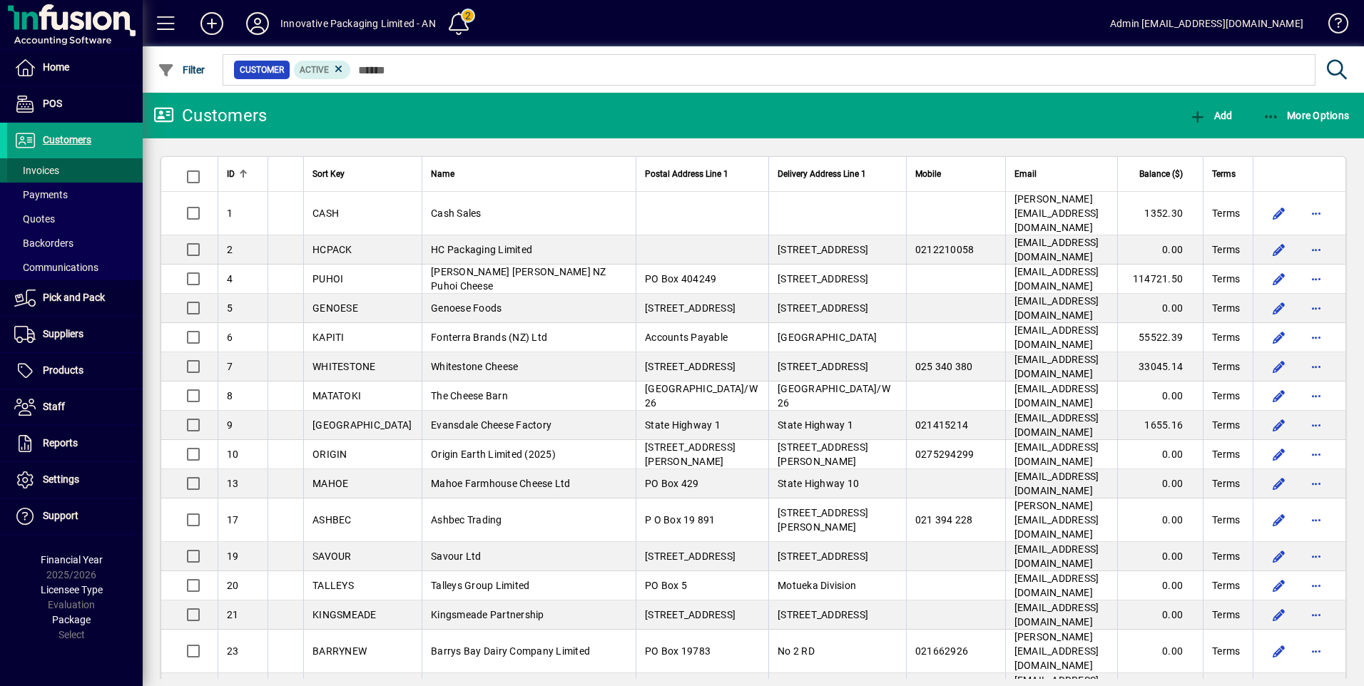
click at [45, 173] on span "Invoices" at bounding box center [36, 170] width 45 height 11
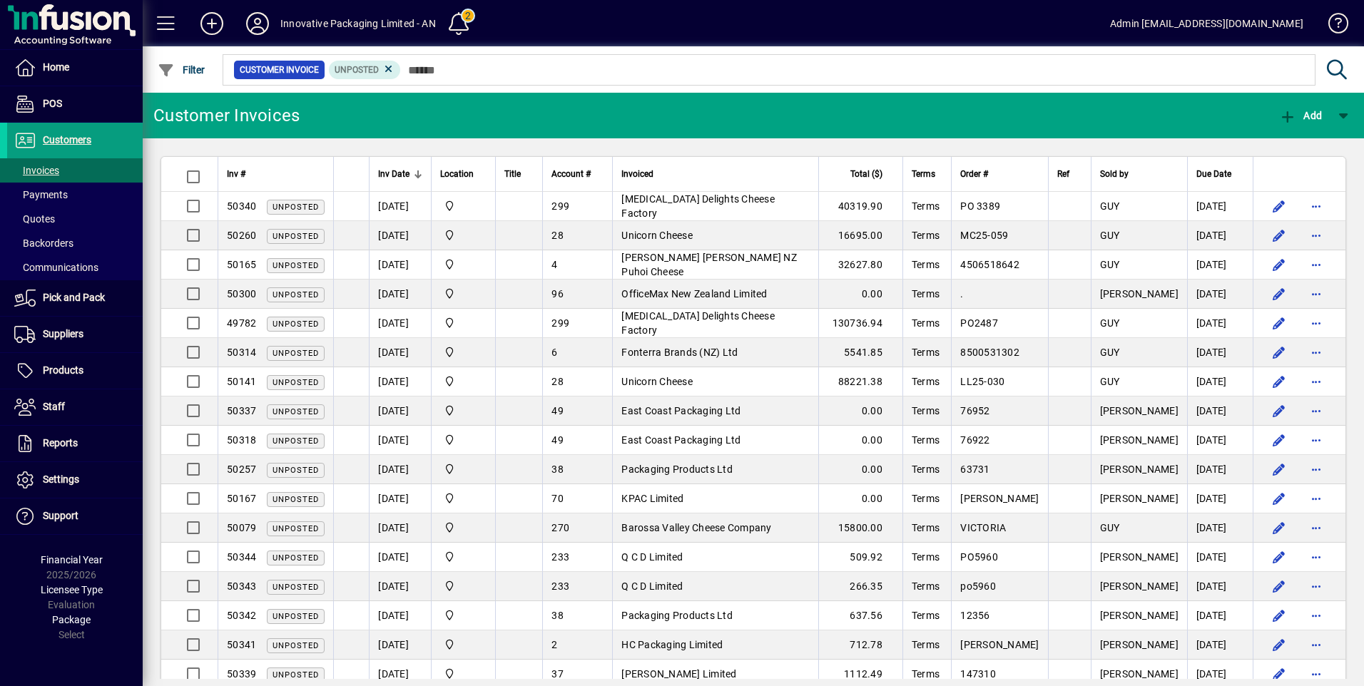
click at [415, 175] on div at bounding box center [417, 176] width 4 height 4
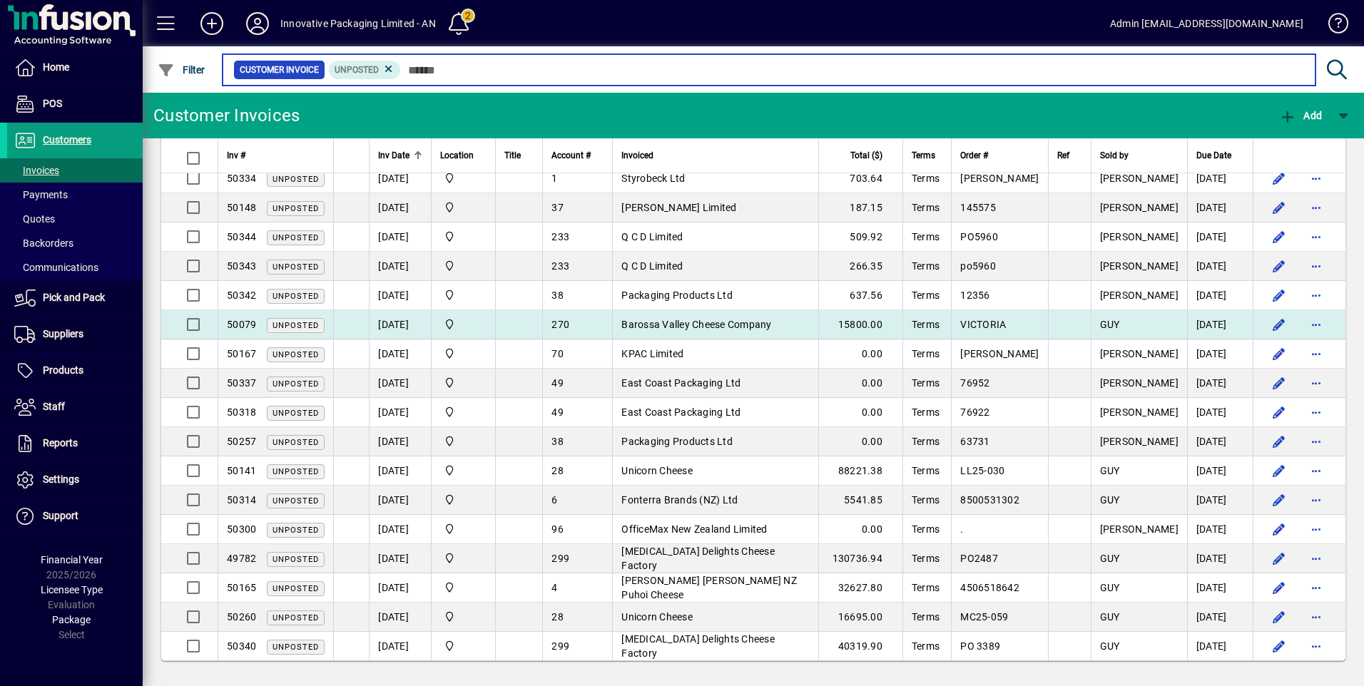
scroll to position [2, 0]
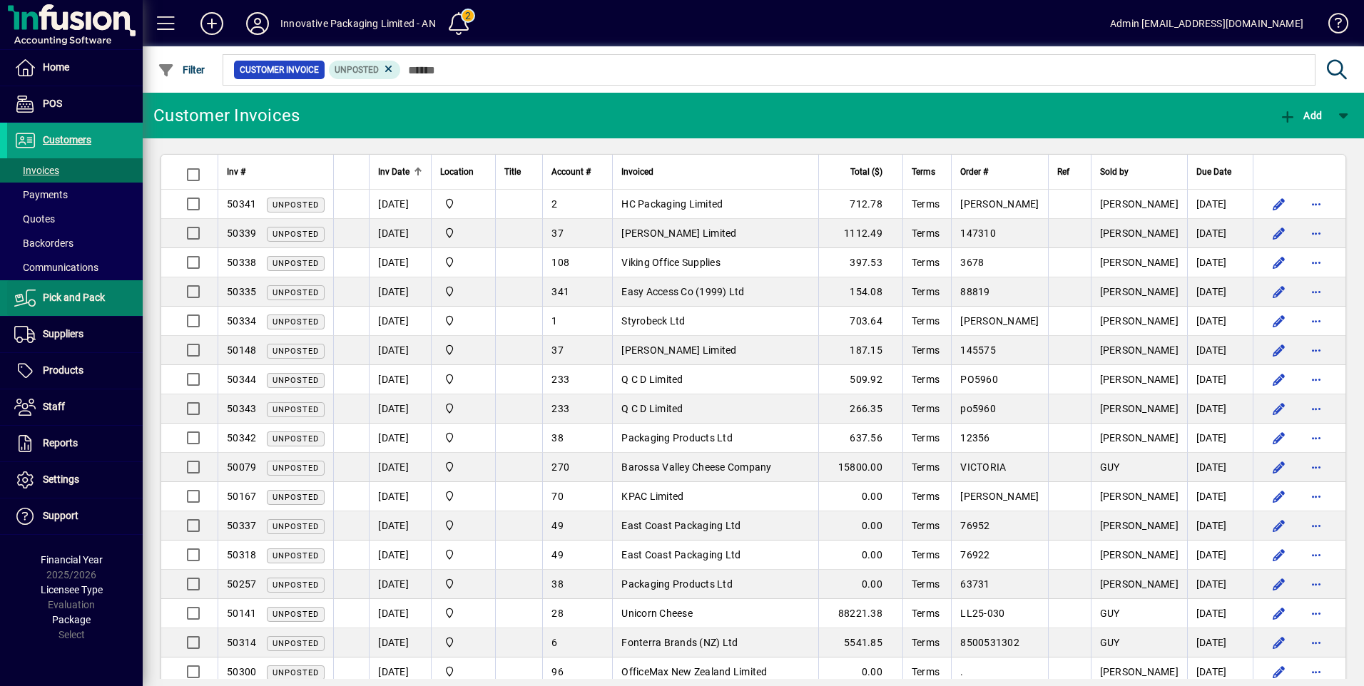
click at [58, 298] on span "Pick and Pack" at bounding box center [74, 297] width 62 height 11
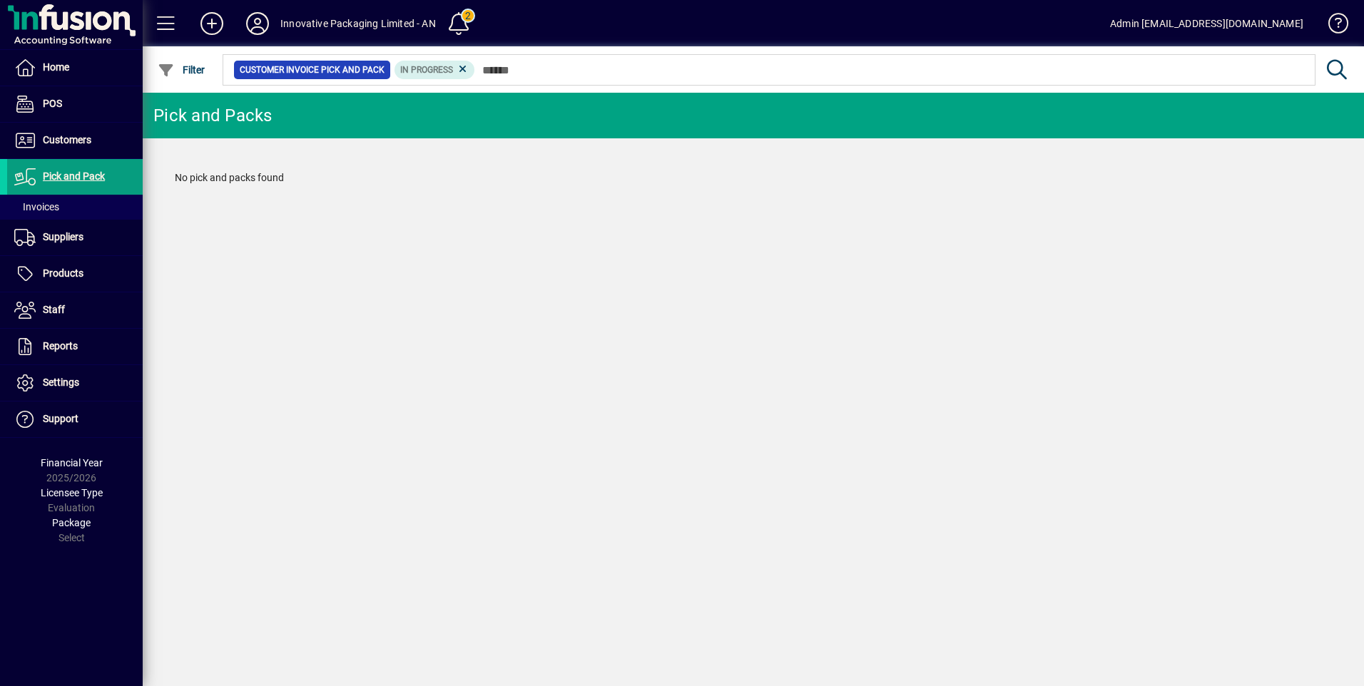
click at [334, 70] on span "Customer Invoice Pick and Pack" at bounding box center [312, 70] width 145 height 14
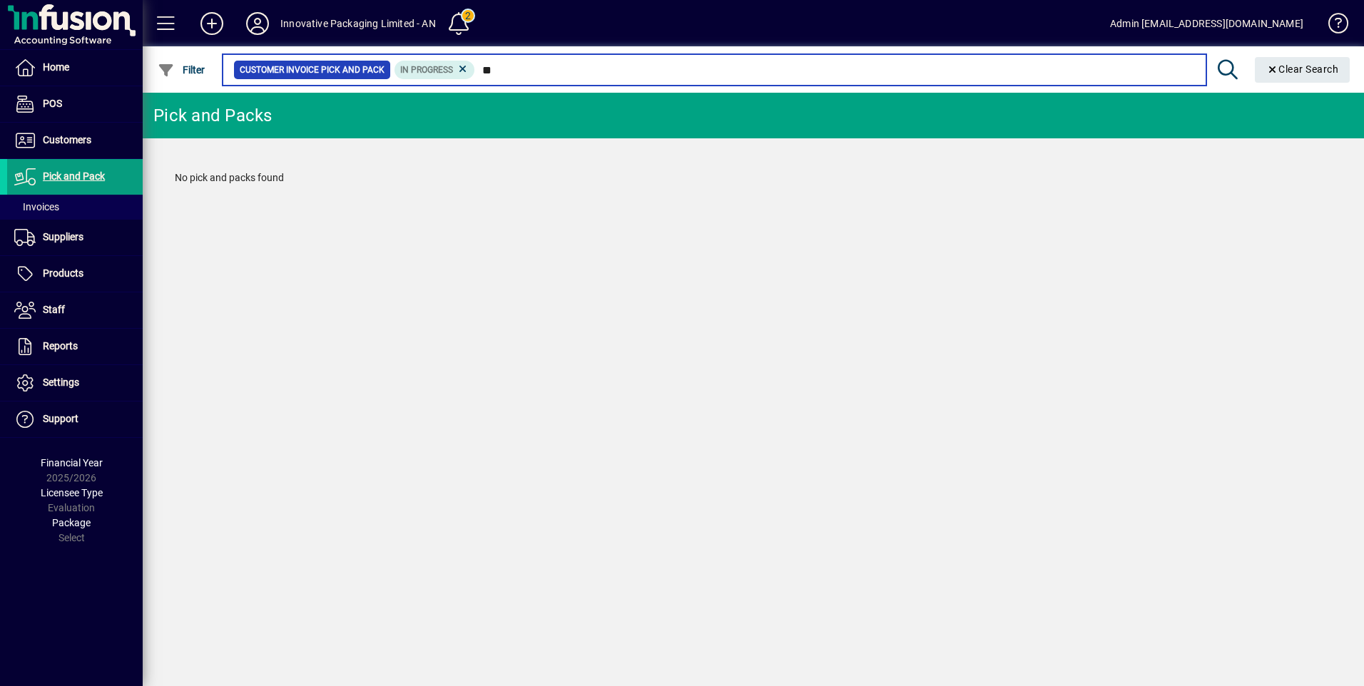
type input "*"
type input "*****"
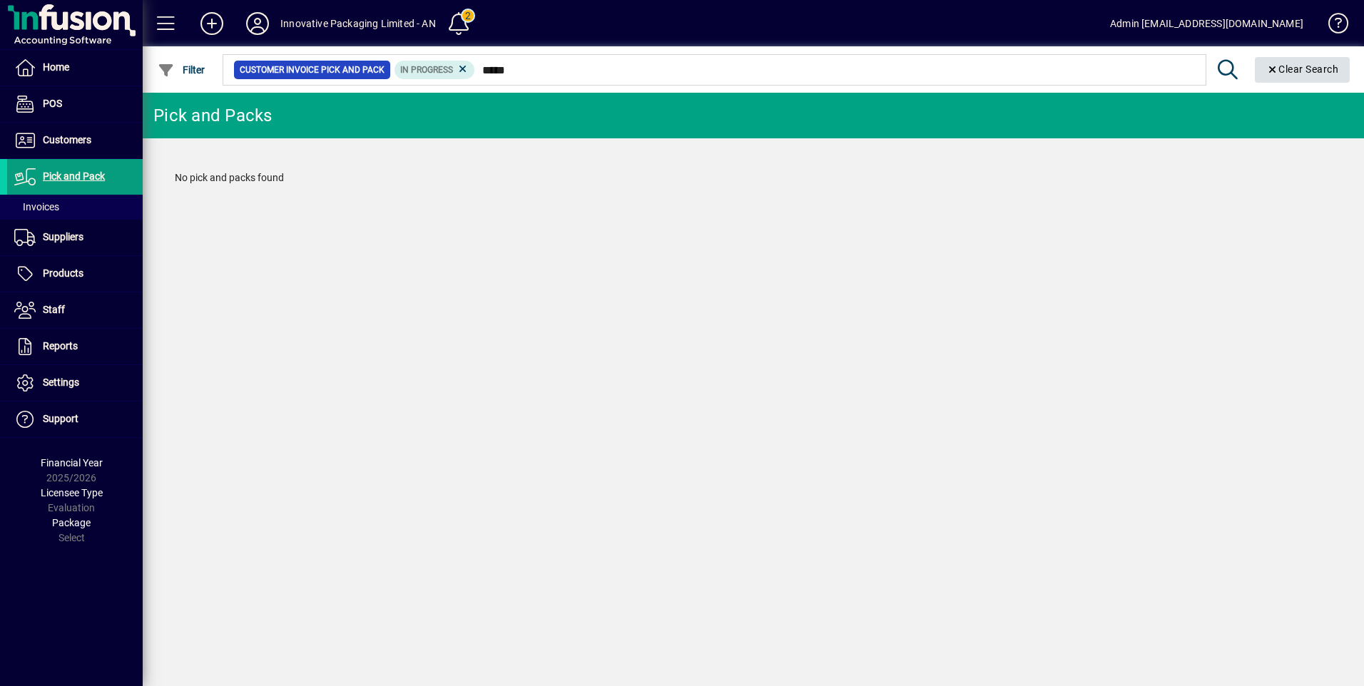
click at [1313, 65] on span "Clear Search" at bounding box center [1302, 68] width 73 height 11
click at [466, 23] on span at bounding box center [459, 23] width 34 height 34
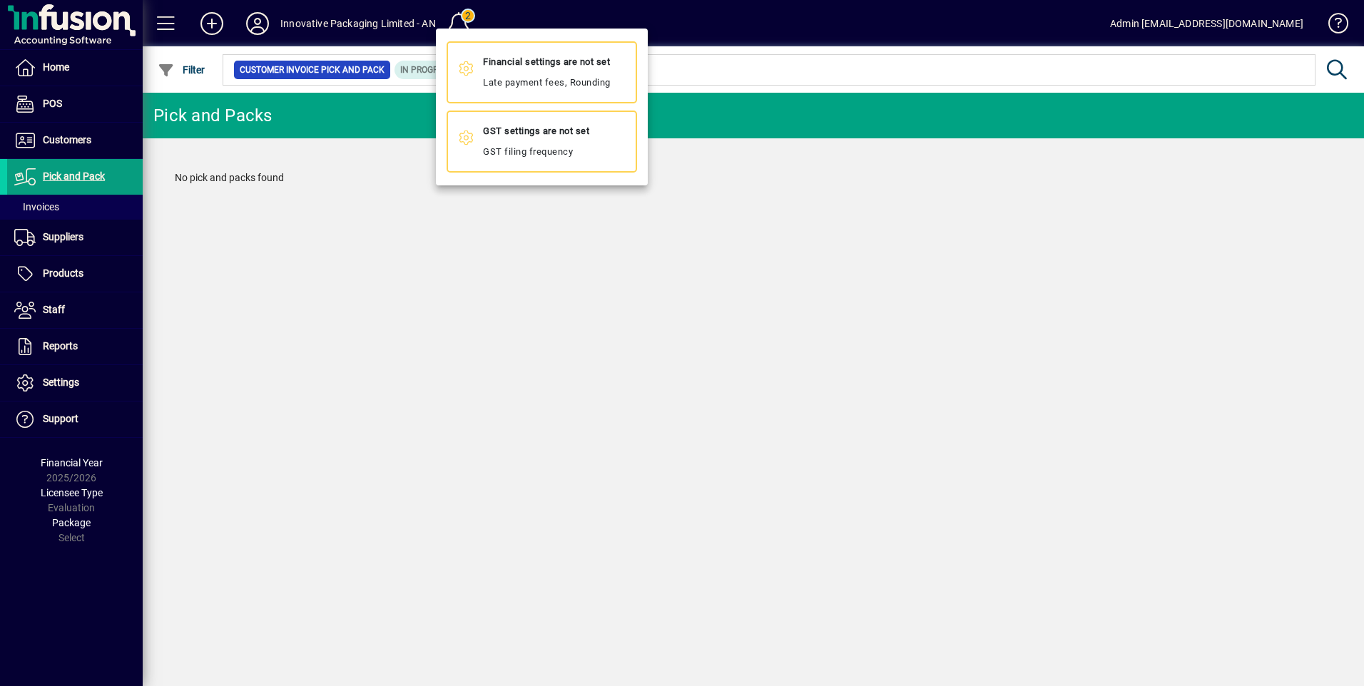
click at [677, 66] on div at bounding box center [682, 343] width 1364 height 686
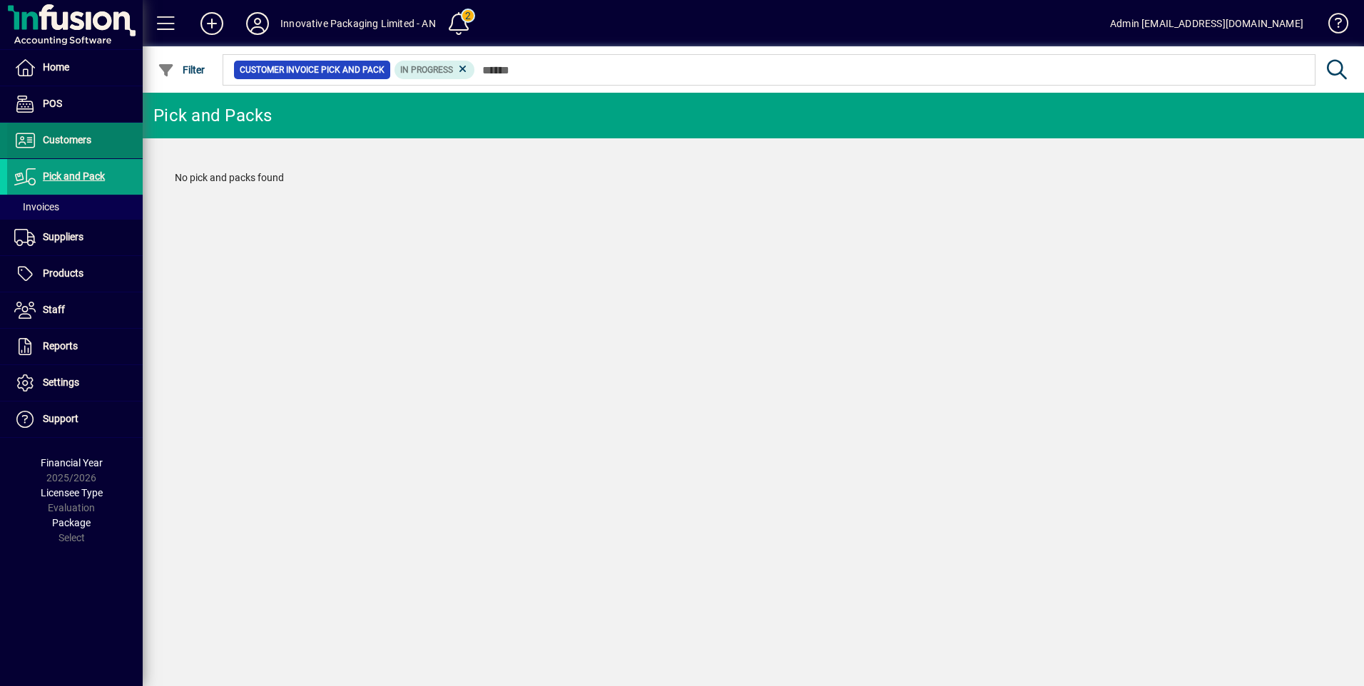
click at [103, 137] on span at bounding box center [75, 140] width 136 height 34
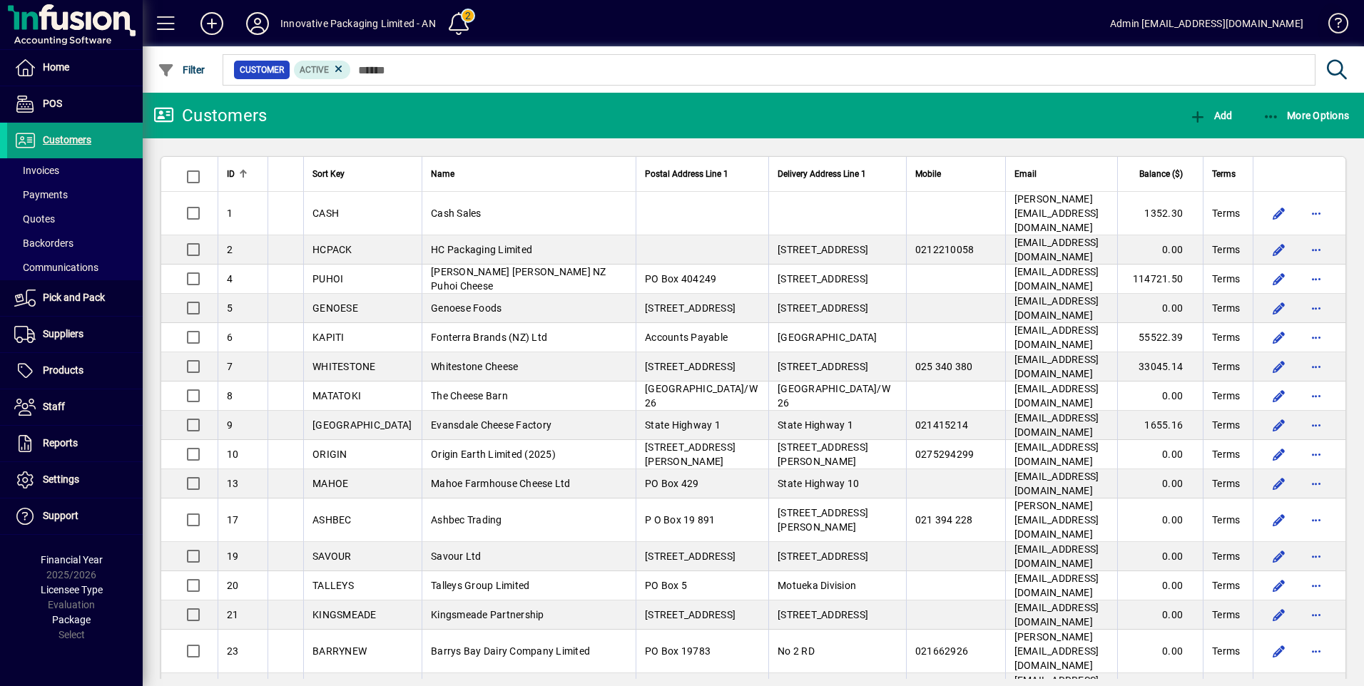
click at [1334, 19] on span at bounding box center [1332, 26] width 34 height 34
click at [257, 24] on icon at bounding box center [257, 23] width 29 height 23
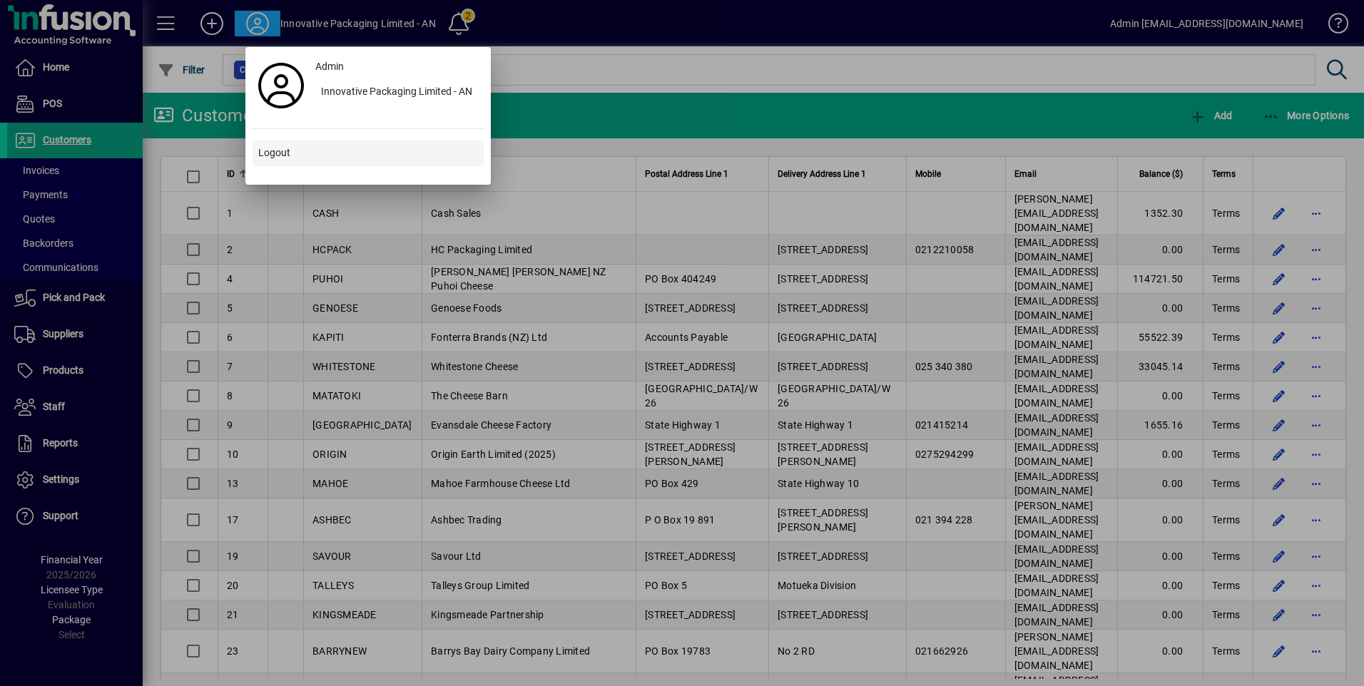
click at [279, 148] on span "Logout" at bounding box center [274, 153] width 32 height 15
